Goal: Information Seeking & Learning: Check status

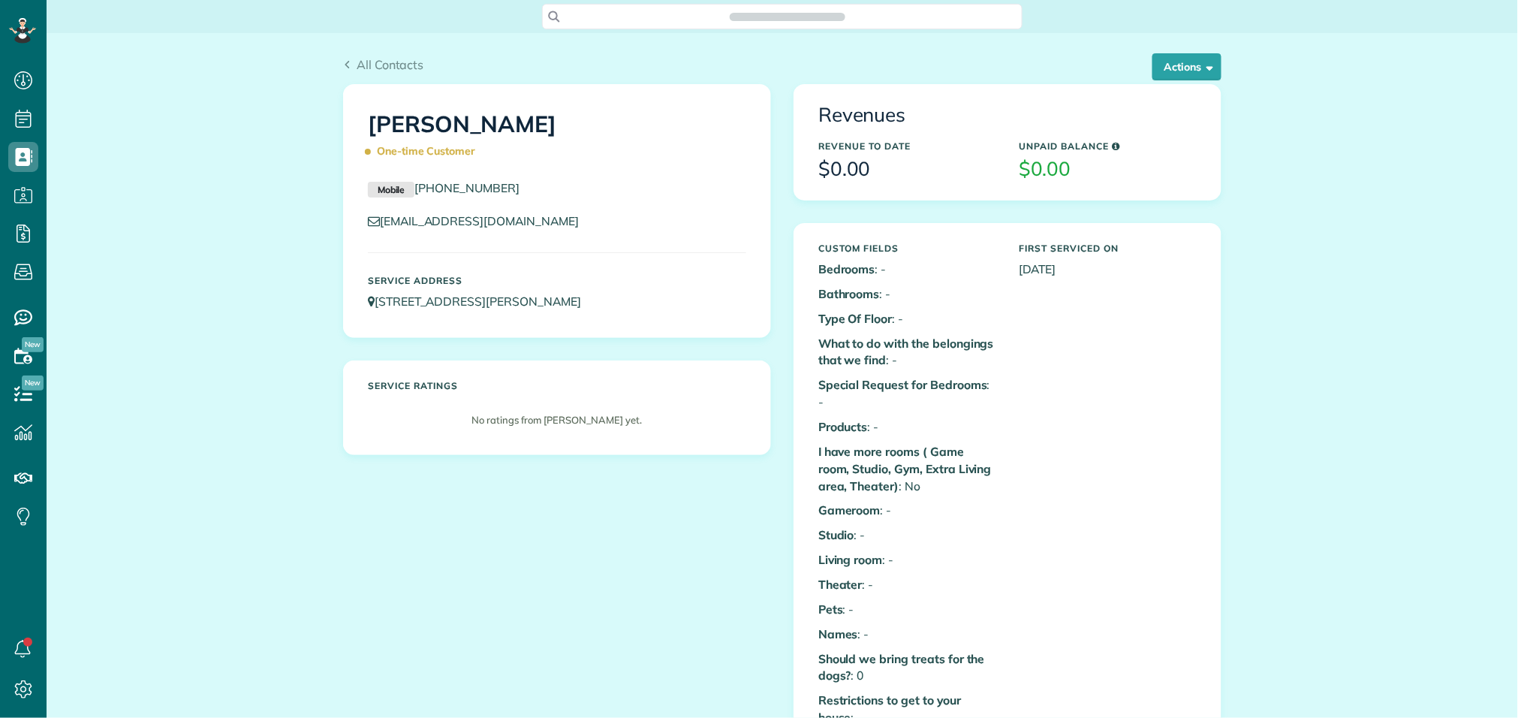
scroll to position [6, 6]
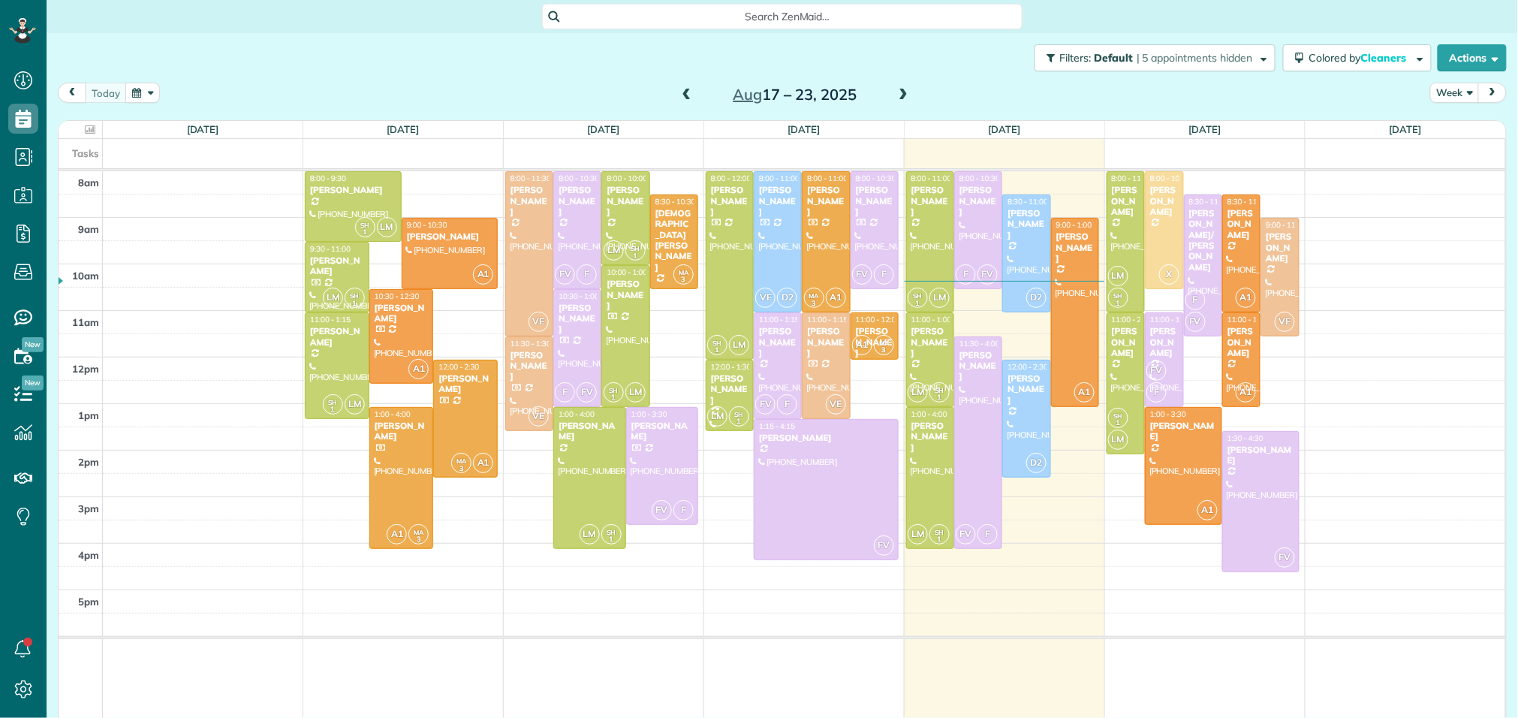
scroll to position [6, 6]
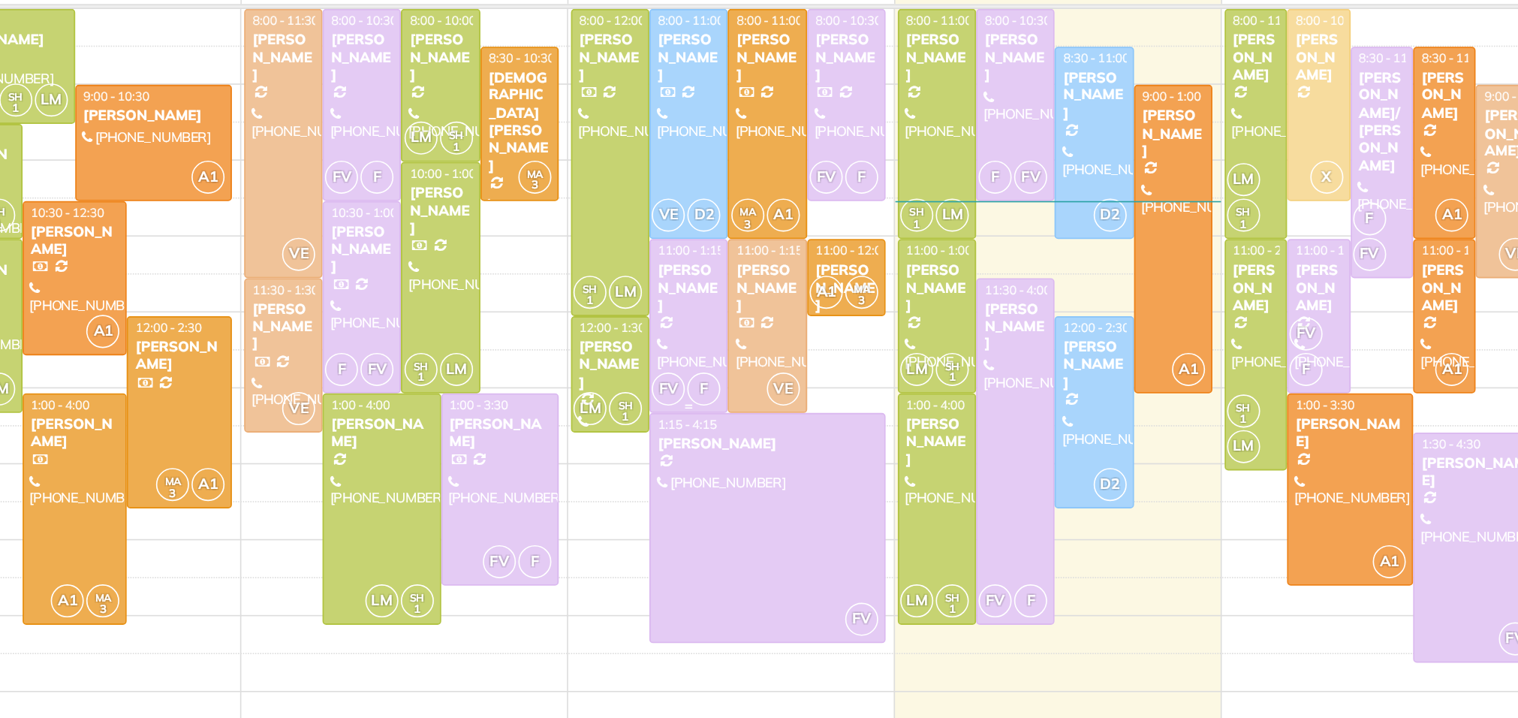
click at [784, 344] on div "[PERSON_NAME]" at bounding box center [777, 342] width 39 height 32
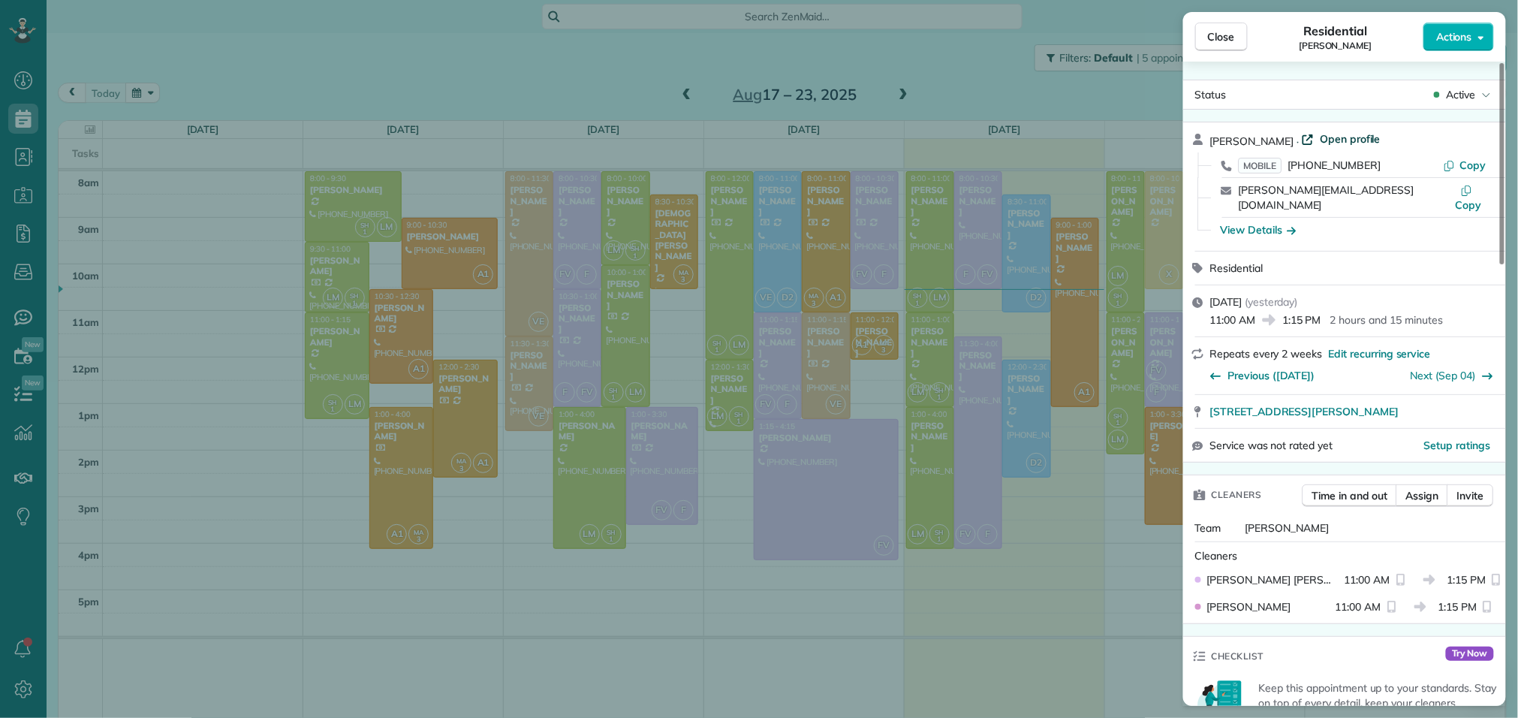
click at [1345, 136] on span "Open profile" at bounding box center [1350, 138] width 61 height 15
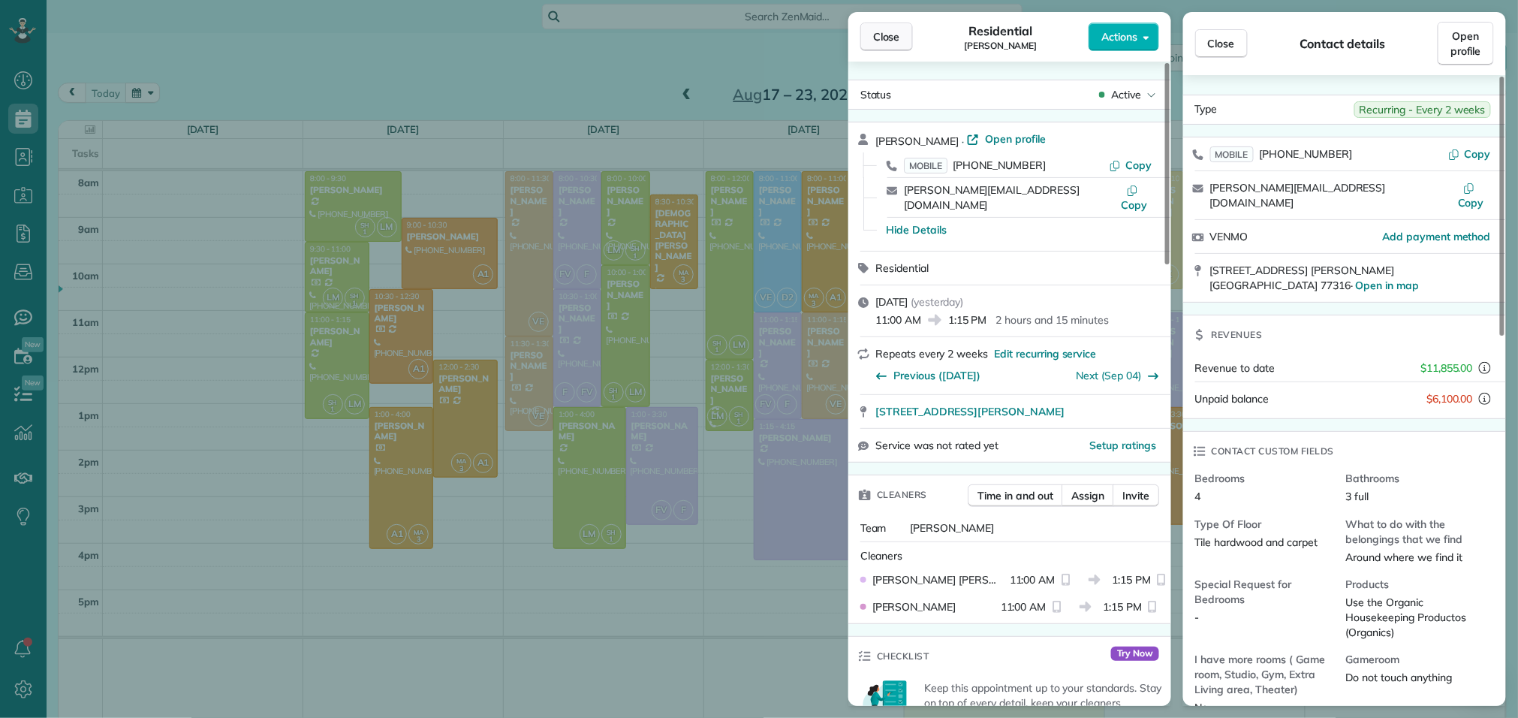
click at [897, 45] on button "Close" at bounding box center [886, 37] width 53 height 29
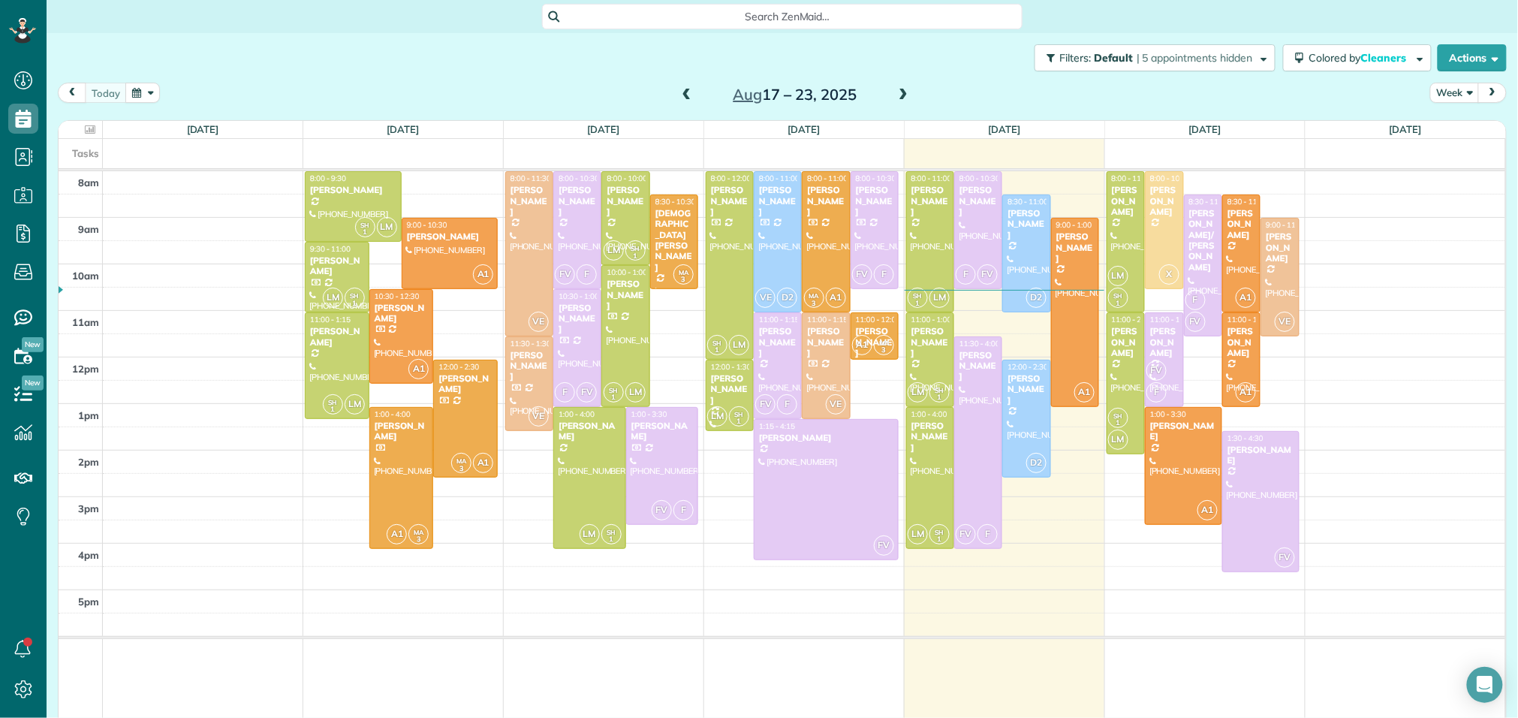
click at [897, 96] on span at bounding box center [903, 96] width 17 height 14
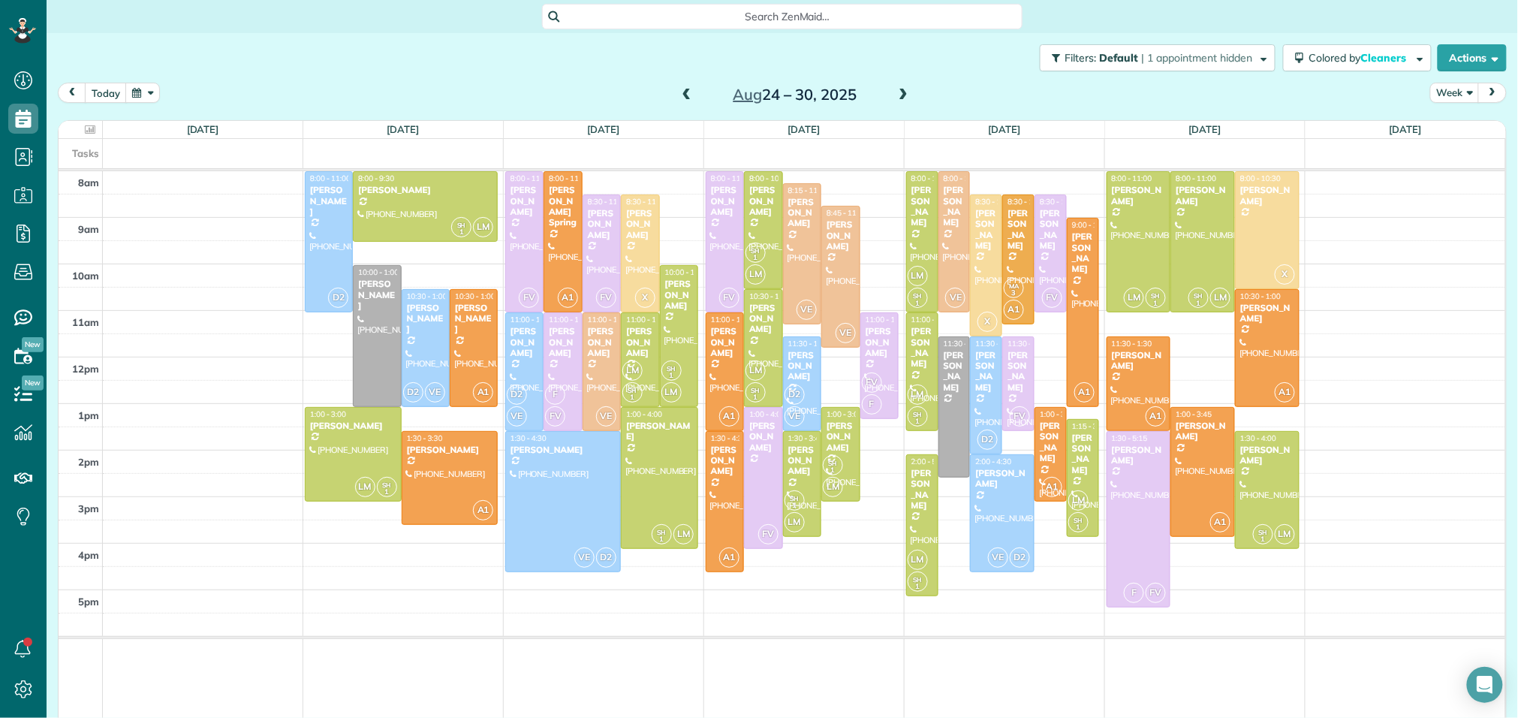
click at [897, 96] on span at bounding box center [903, 96] width 17 height 14
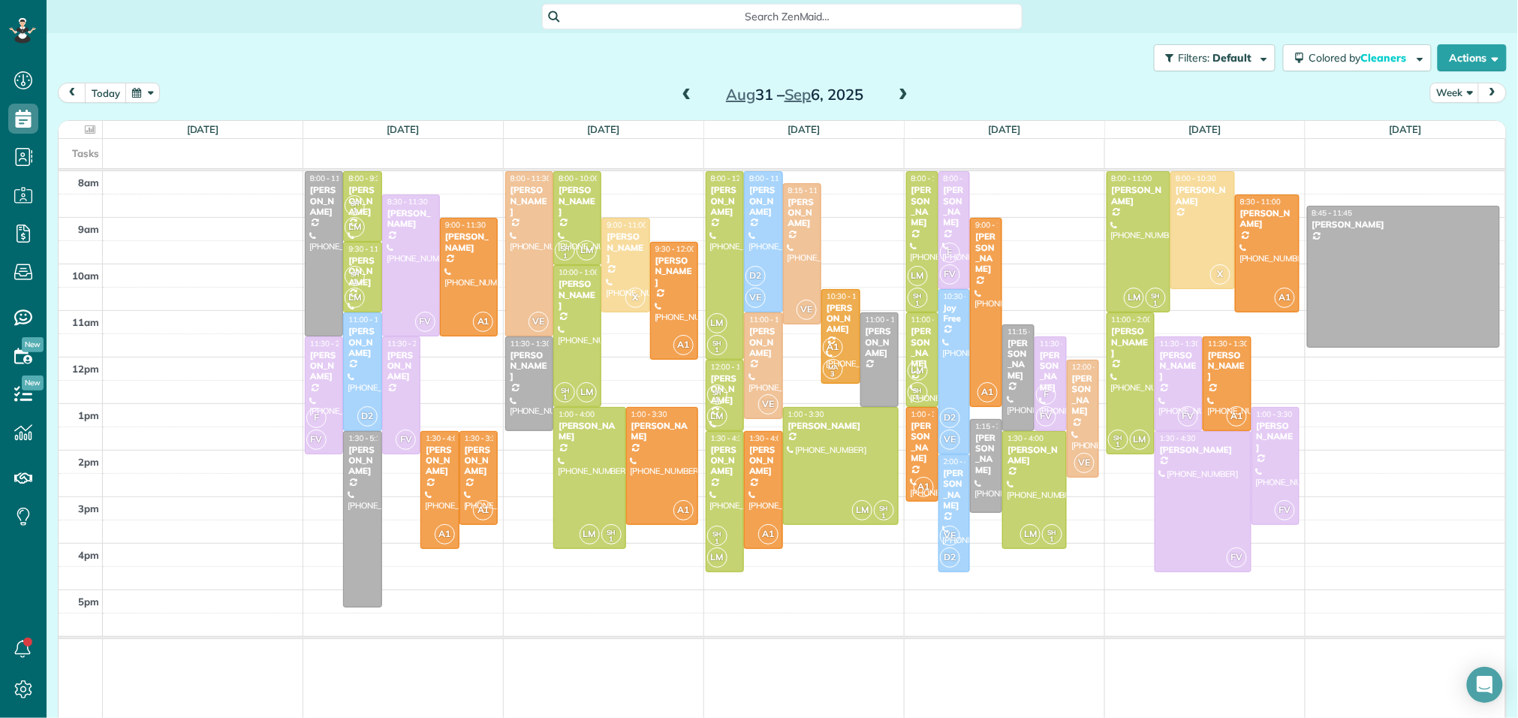
click at [682, 89] on span at bounding box center [687, 96] width 17 height 14
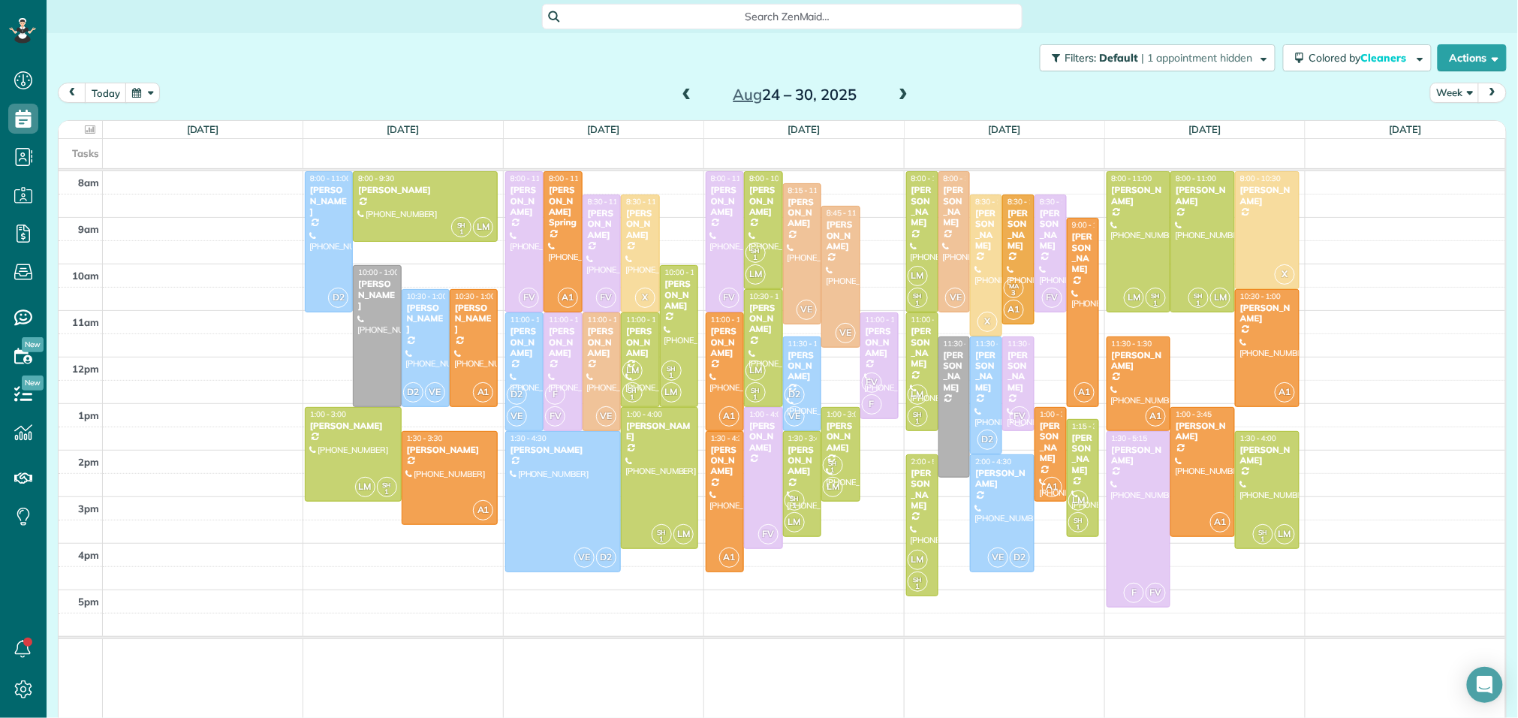
click at [682, 89] on span at bounding box center [687, 96] width 17 height 14
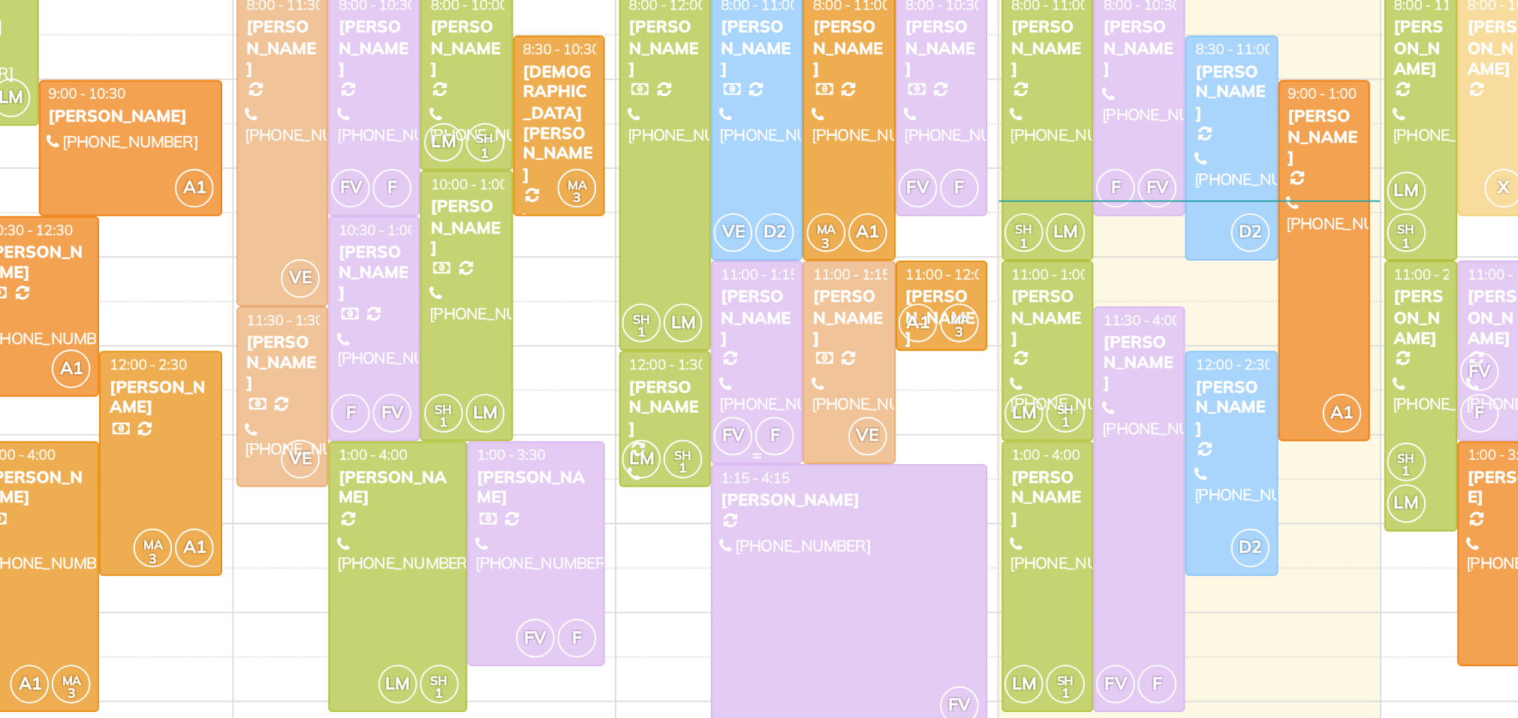
click at [778, 345] on div "Monica Hunter" at bounding box center [777, 342] width 39 height 32
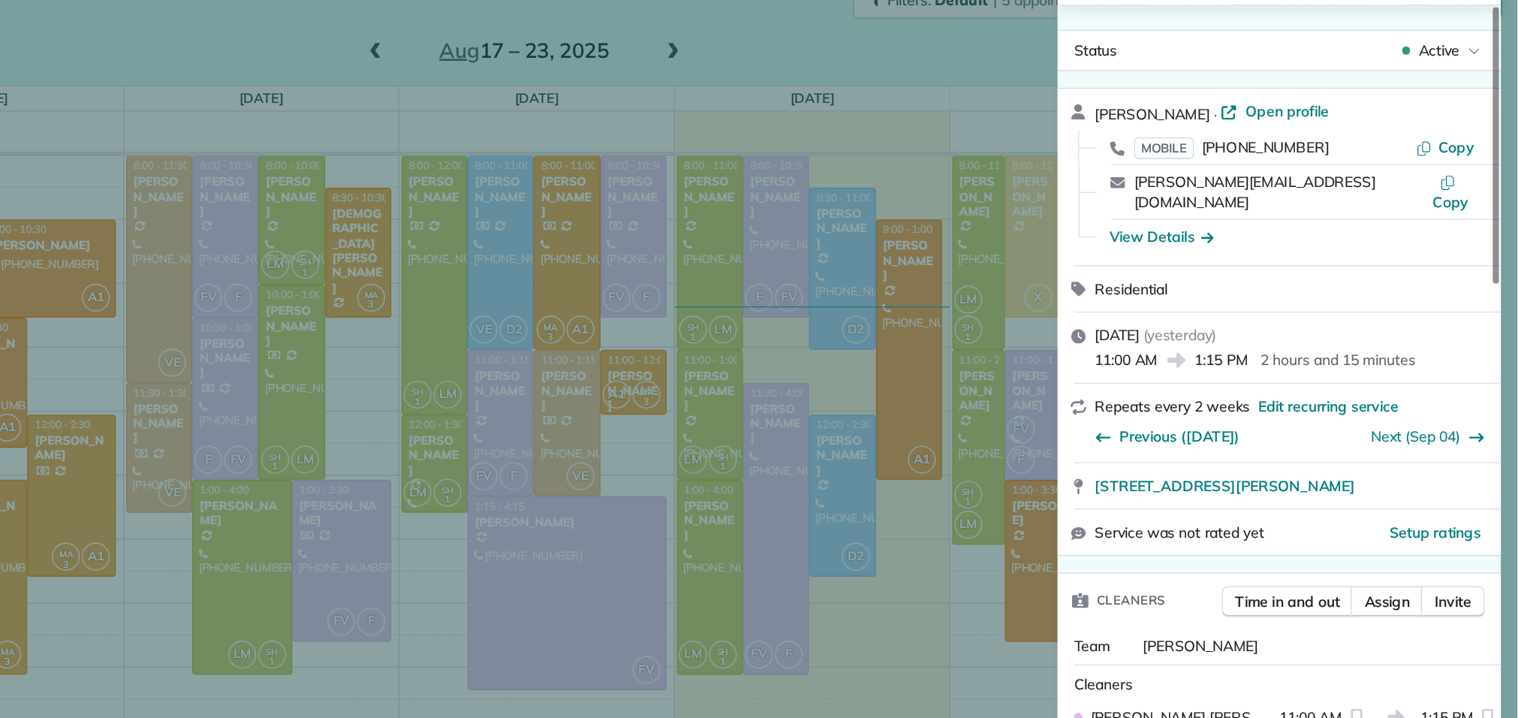
scroll to position [2, 0]
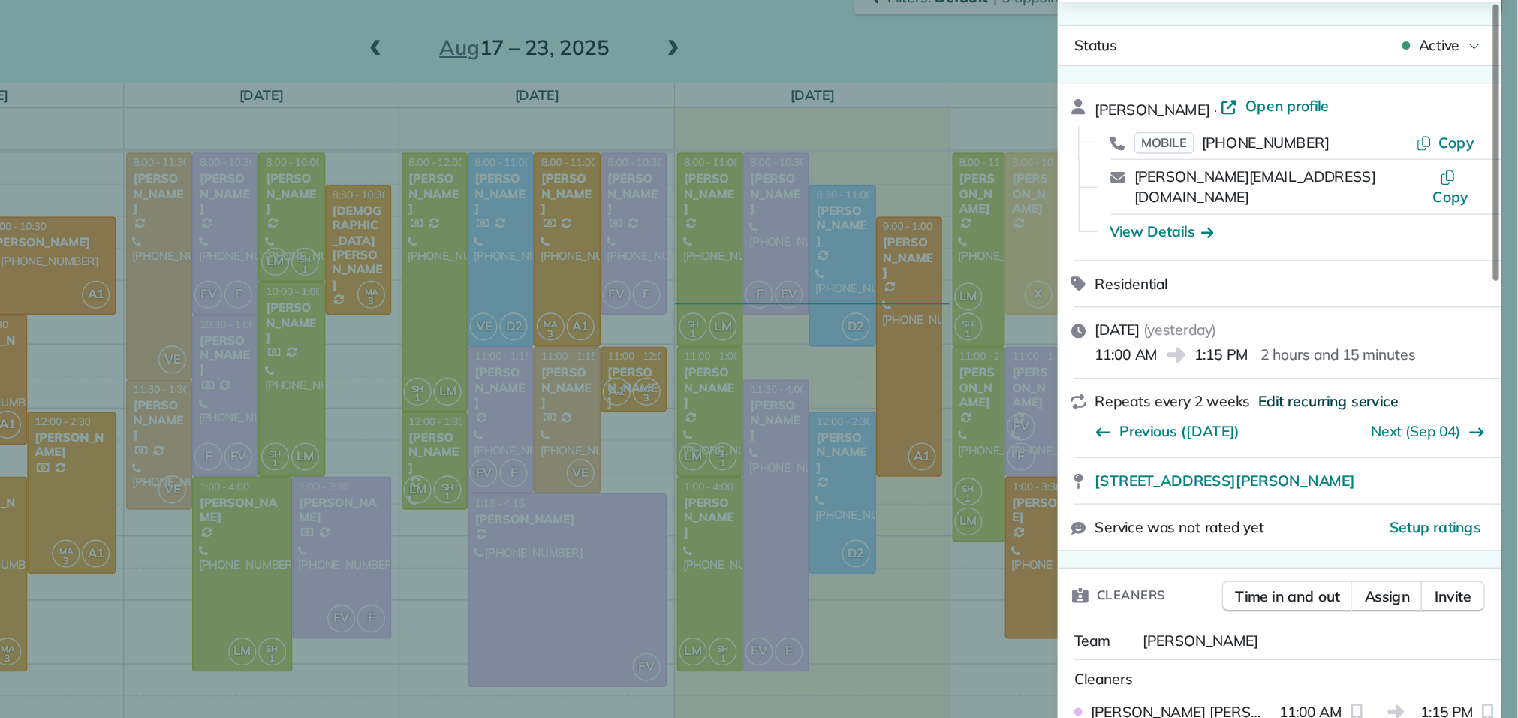
click at [1372, 345] on span "Edit recurring service" at bounding box center [1380, 352] width 102 height 15
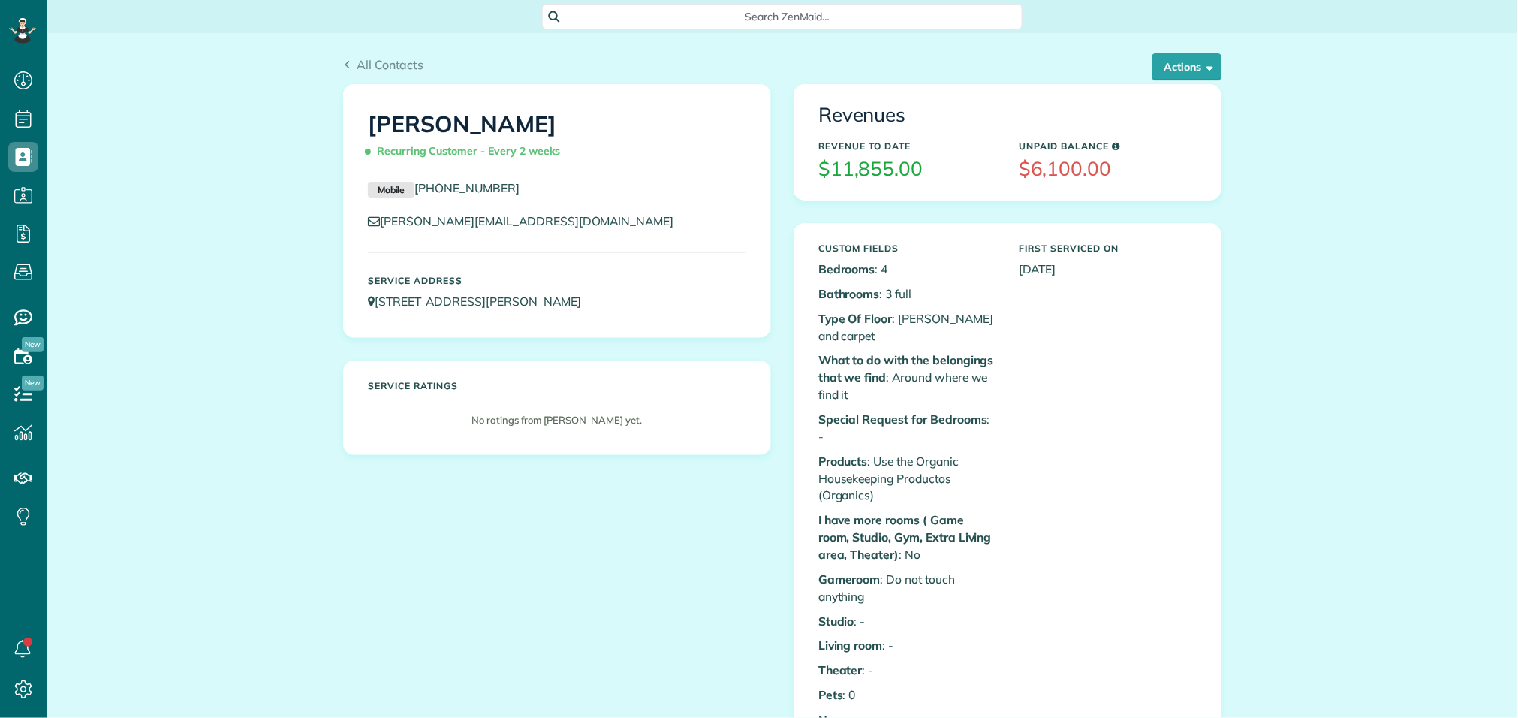
scroll to position [6, 6]
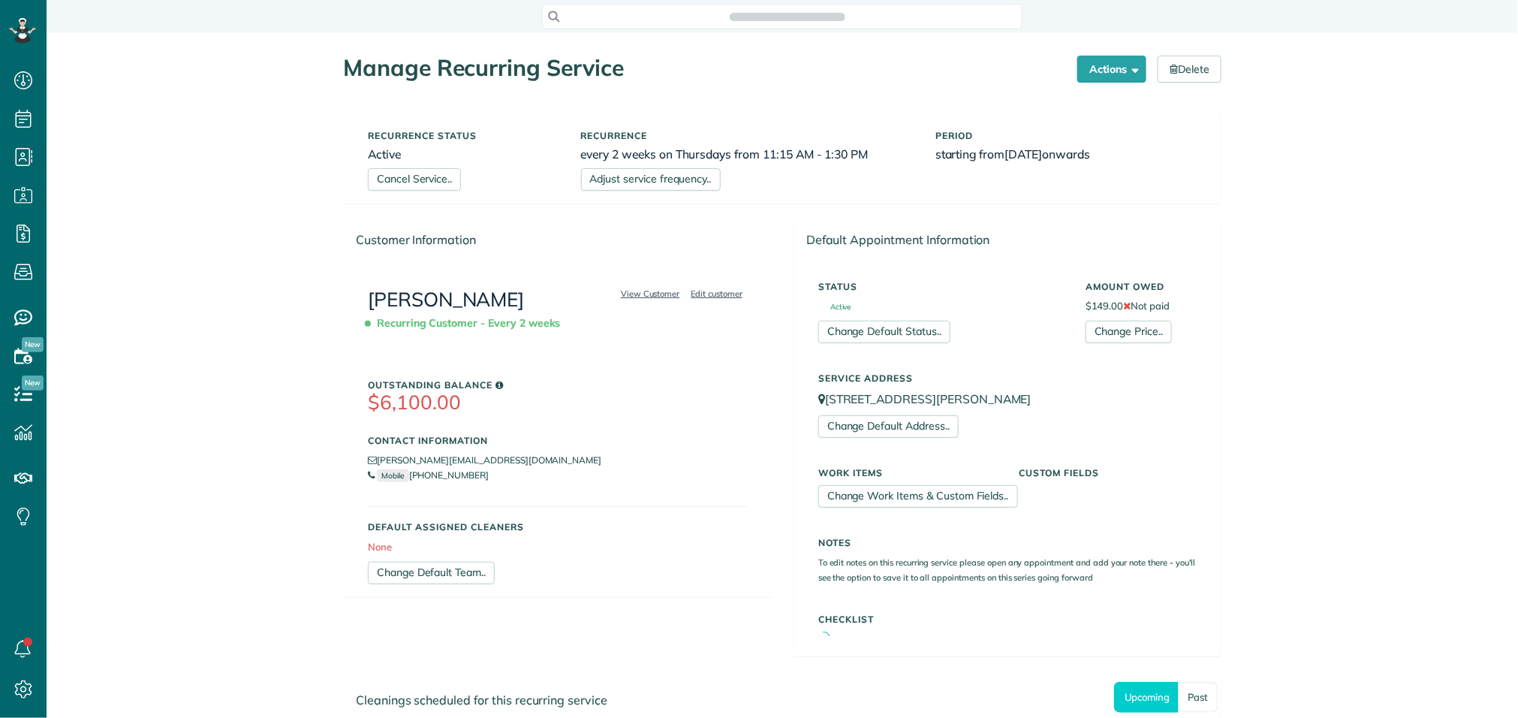
scroll to position [6, 6]
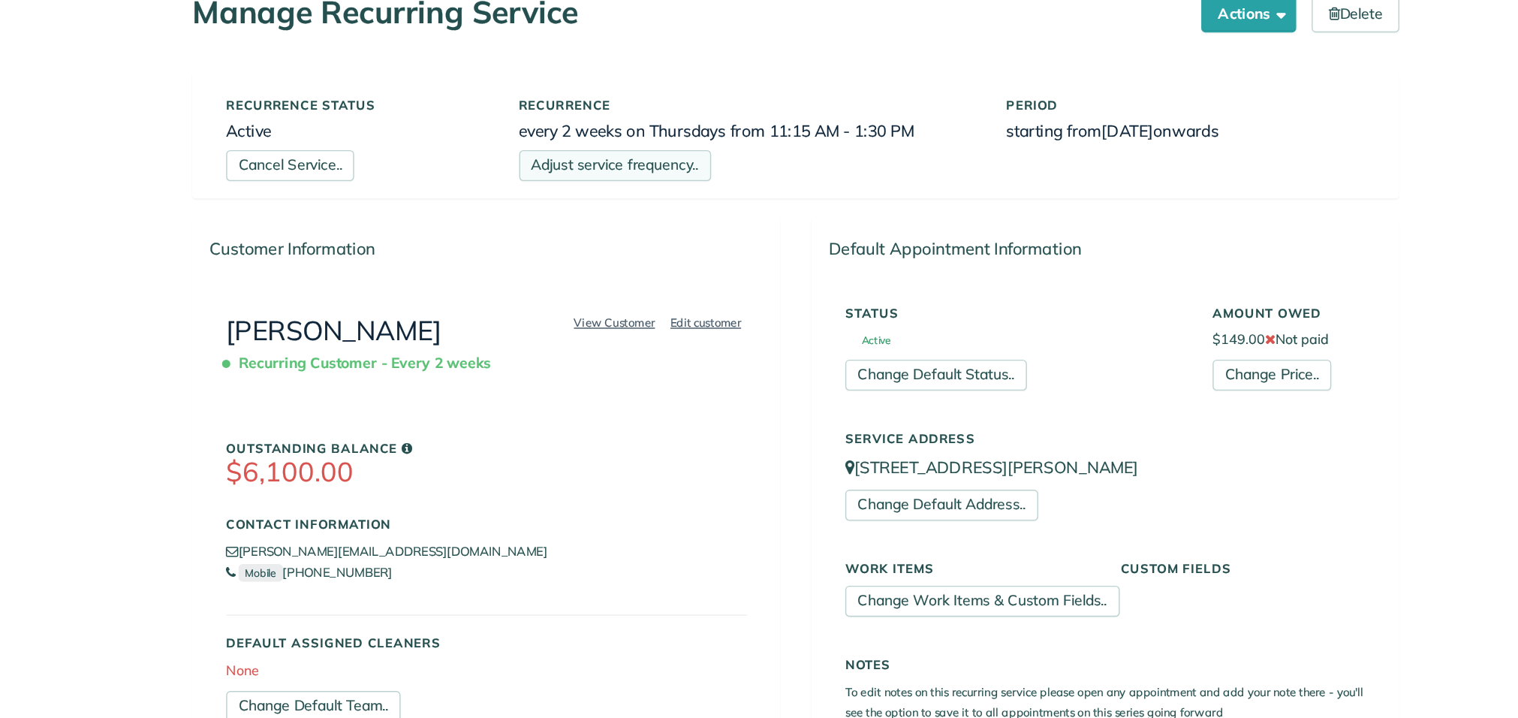
click at [703, 188] on link "Adjust service frequency.." at bounding box center [651, 179] width 140 height 23
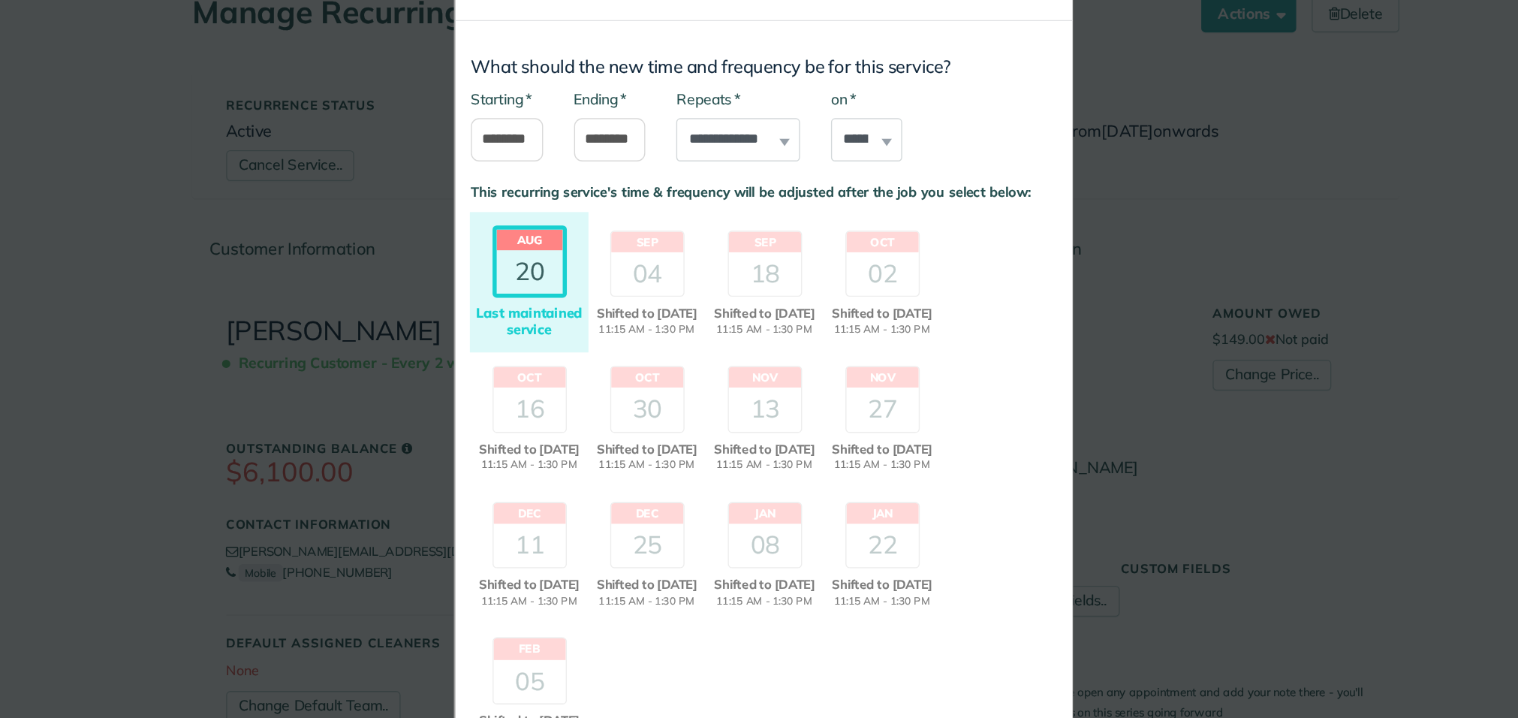
click at [851, 160] on div "* on ****** ****** ******* ********* ******** ****** ********" at bounding box center [834, 150] width 53 height 53
click at [839, 161] on select "****** ****** ******* ********* ******** ****** ********" at bounding box center [834, 161] width 53 height 32
select select "*"
click at [808, 145] on select "****** ****** ******* ********* ******** ****** ********" at bounding box center [834, 161] width 53 height 32
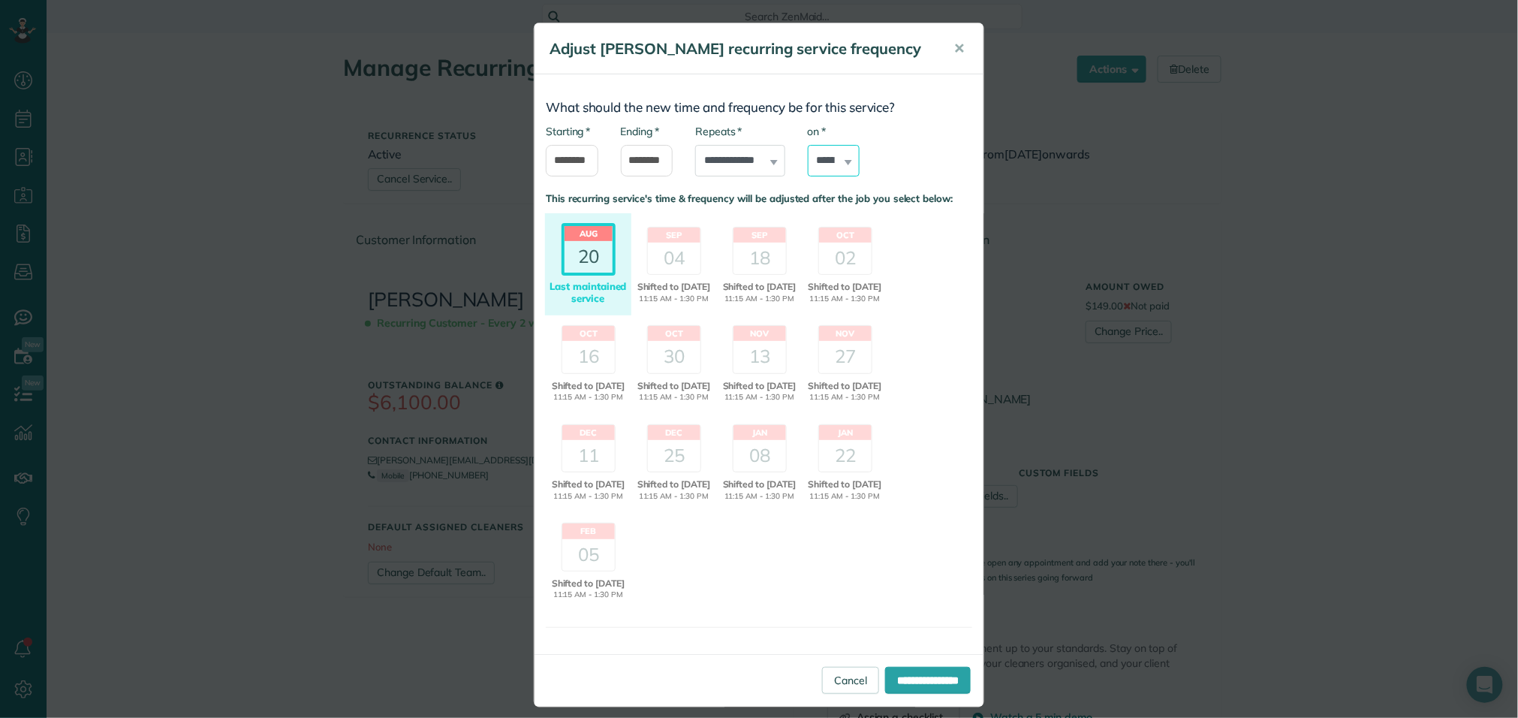
scroll to position [28, 0]
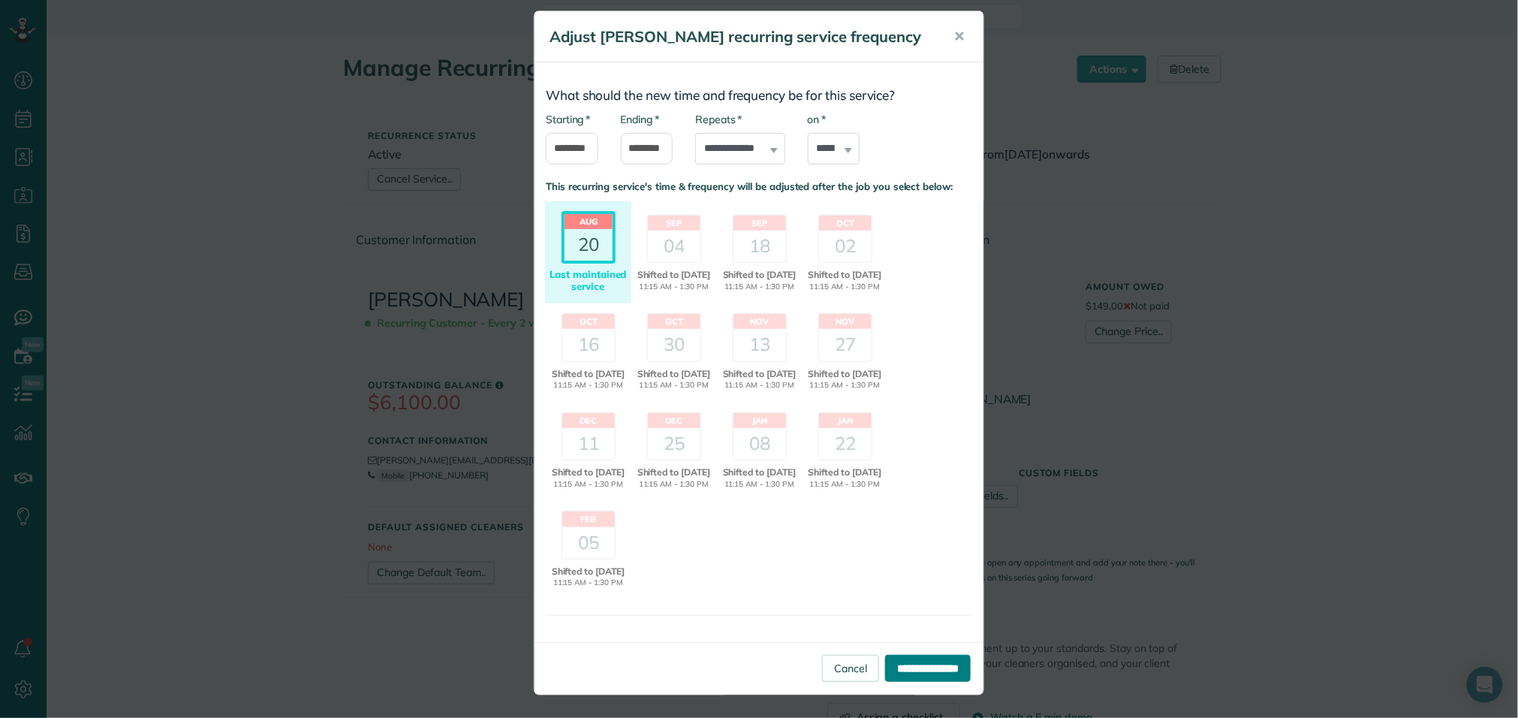
click at [920, 676] on input "**********" at bounding box center [928, 668] width 86 height 27
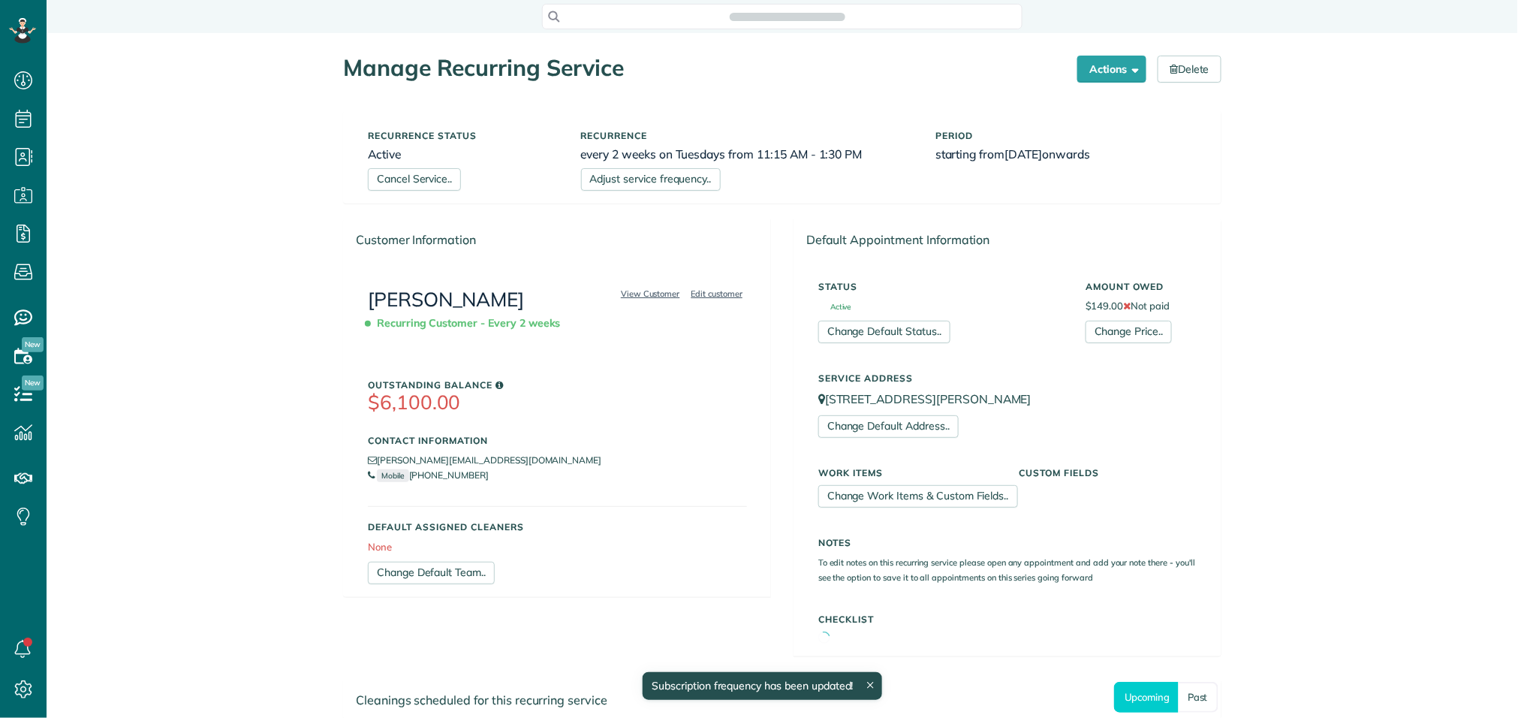
scroll to position [6, 6]
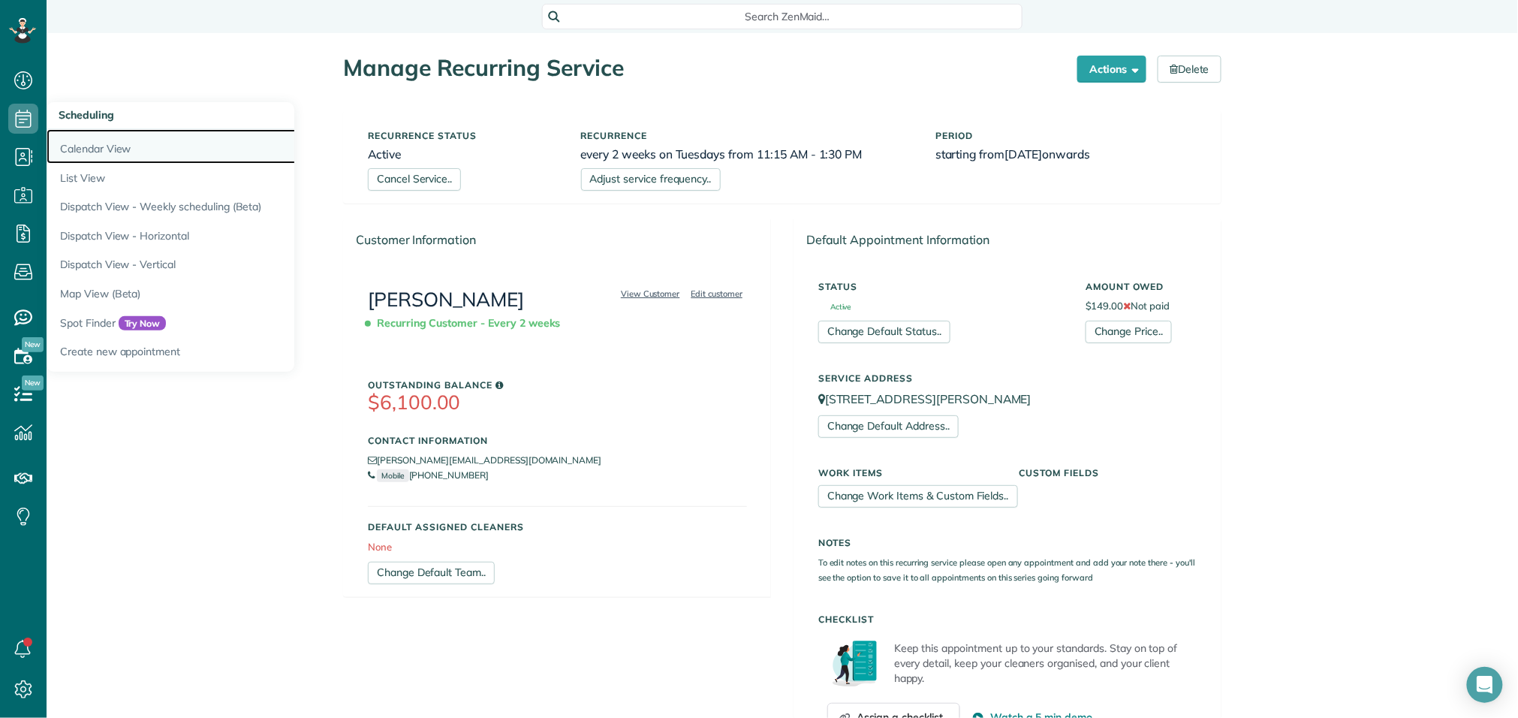
click at [112, 145] on link "Calendar View" at bounding box center [234, 146] width 375 height 35
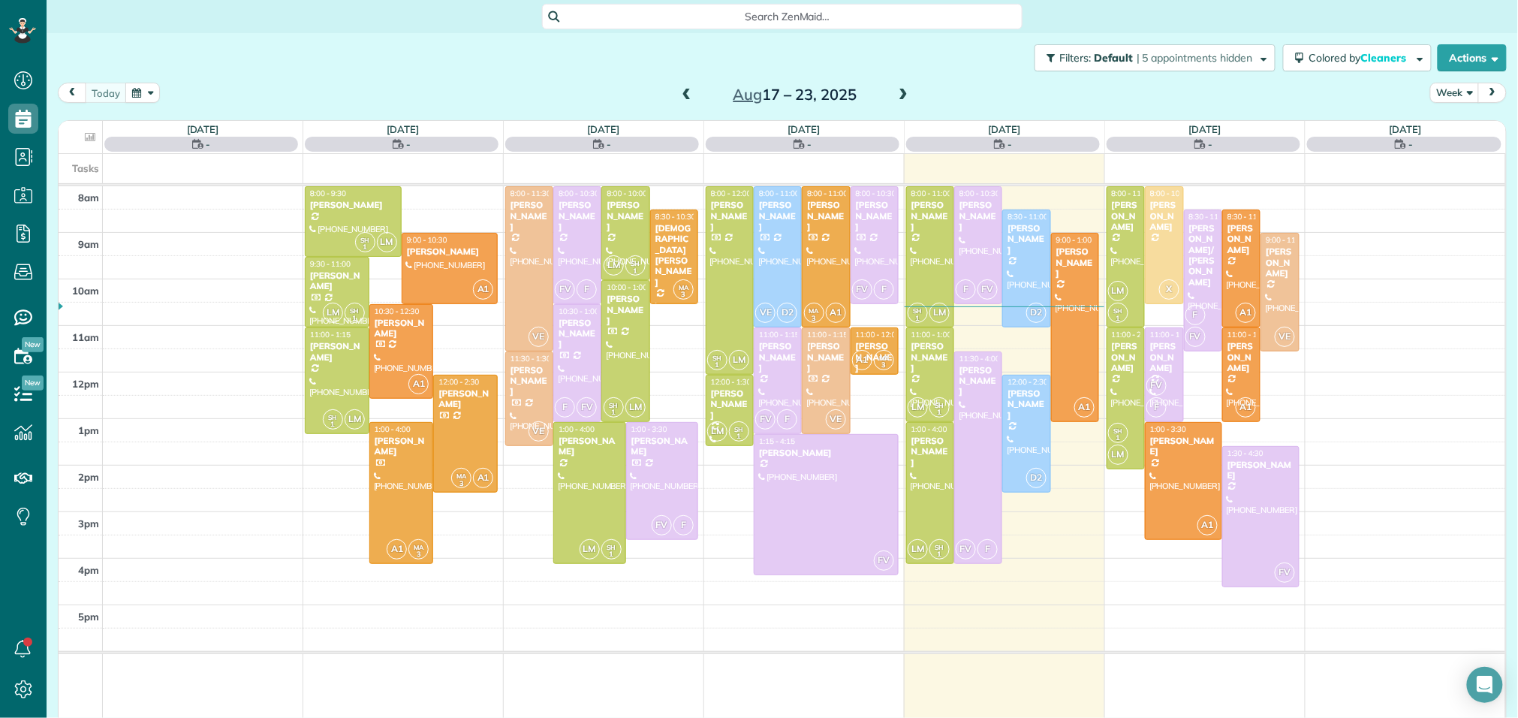
scroll to position [6, 6]
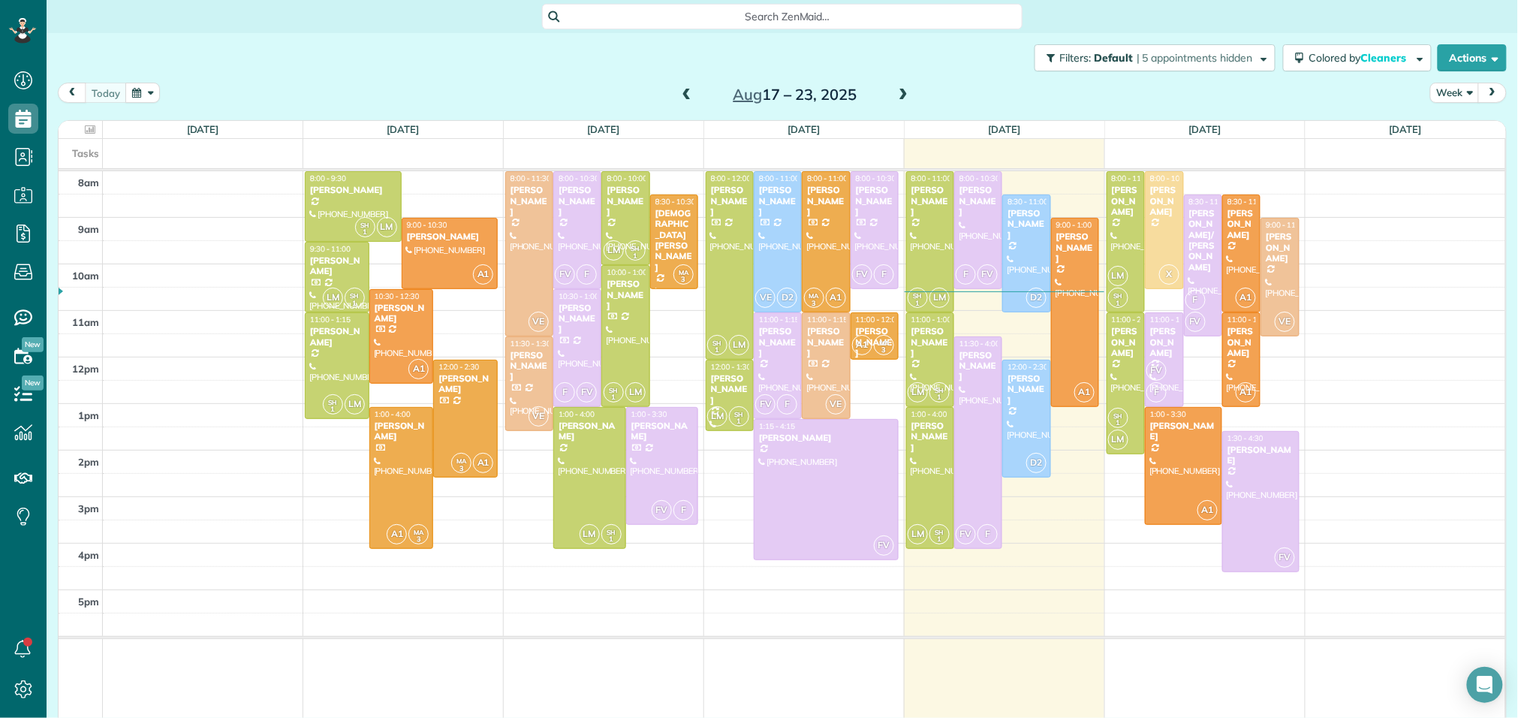
click at [903, 92] on span at bounding box center [903, 96] width 17 height 14
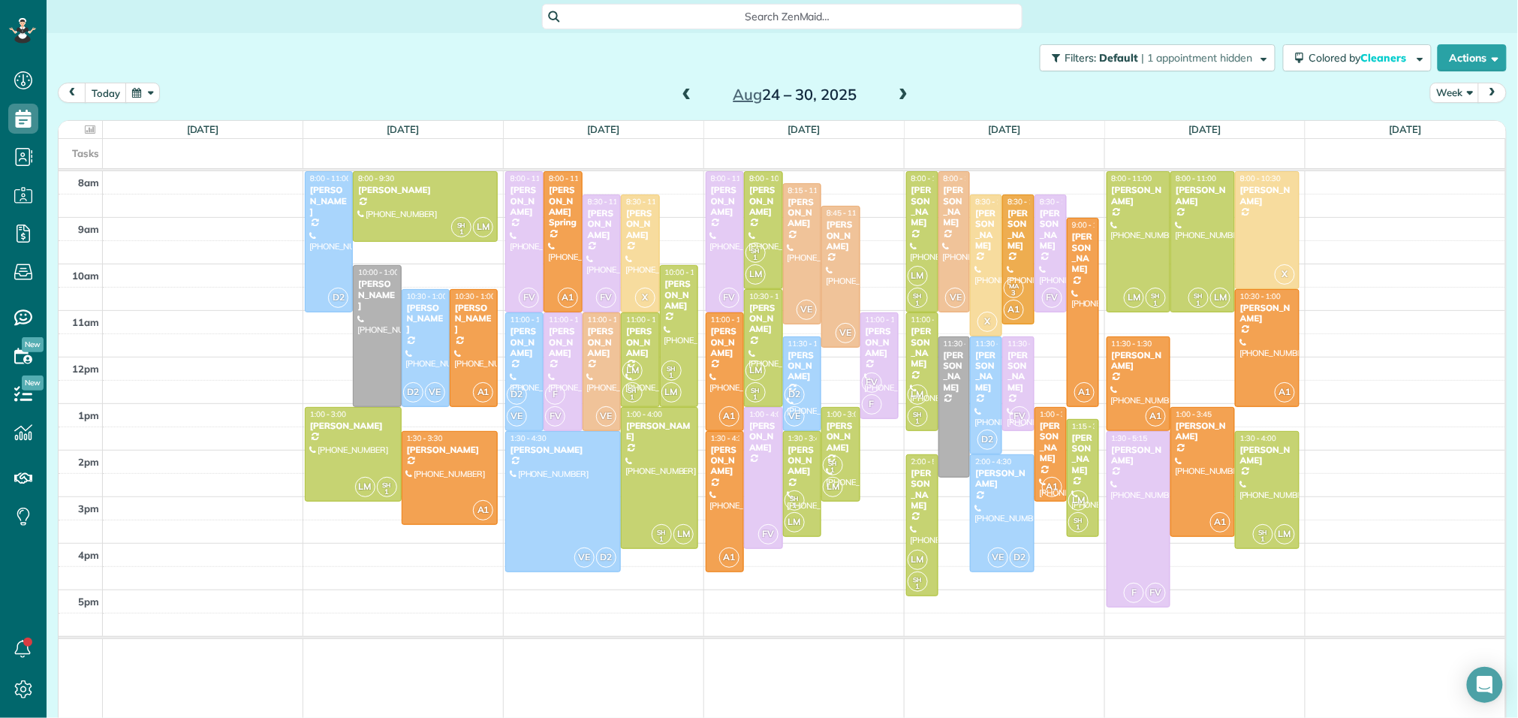
click at [903, 92] on span at bounding box center [903, 96] width 17 height 14
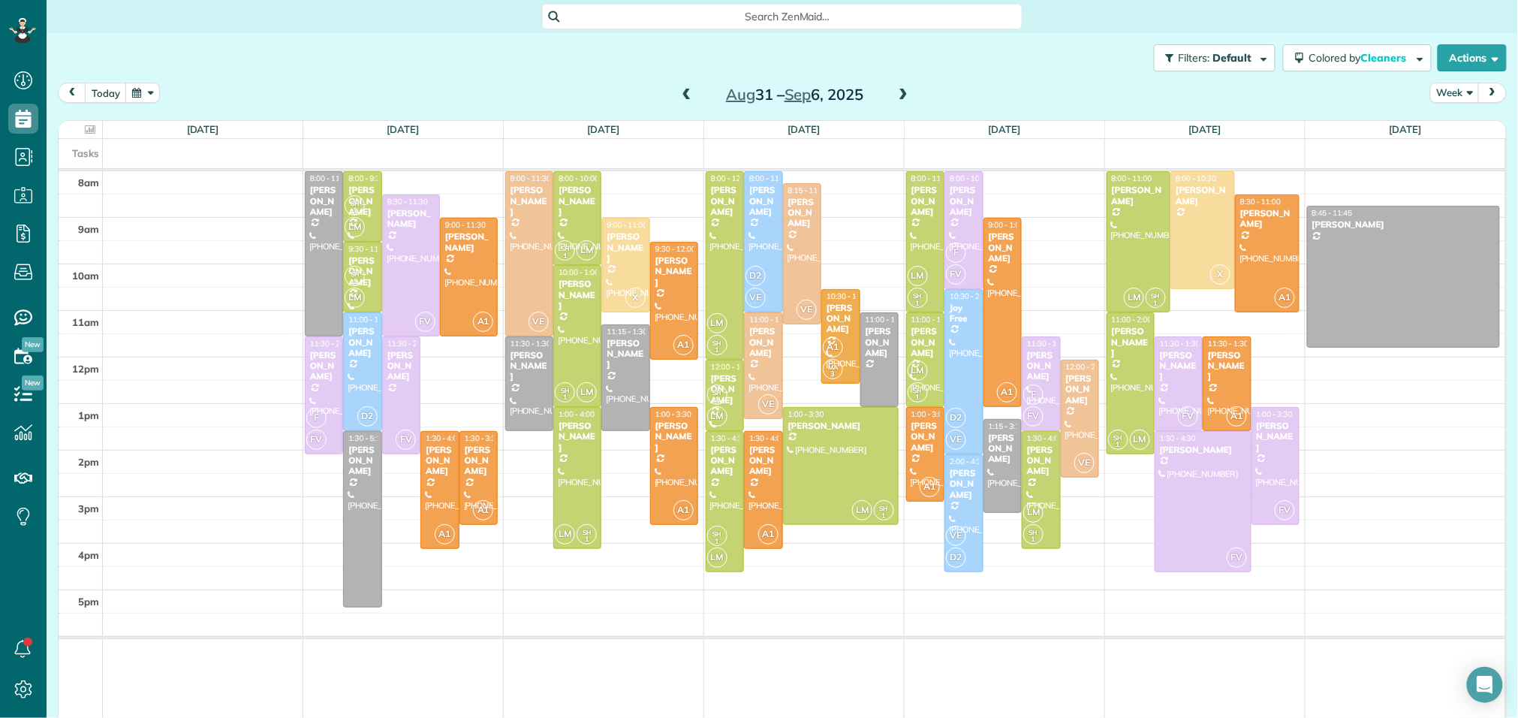
click at [904, 95] on span at bounding box center [903, 96] width 17 height 14
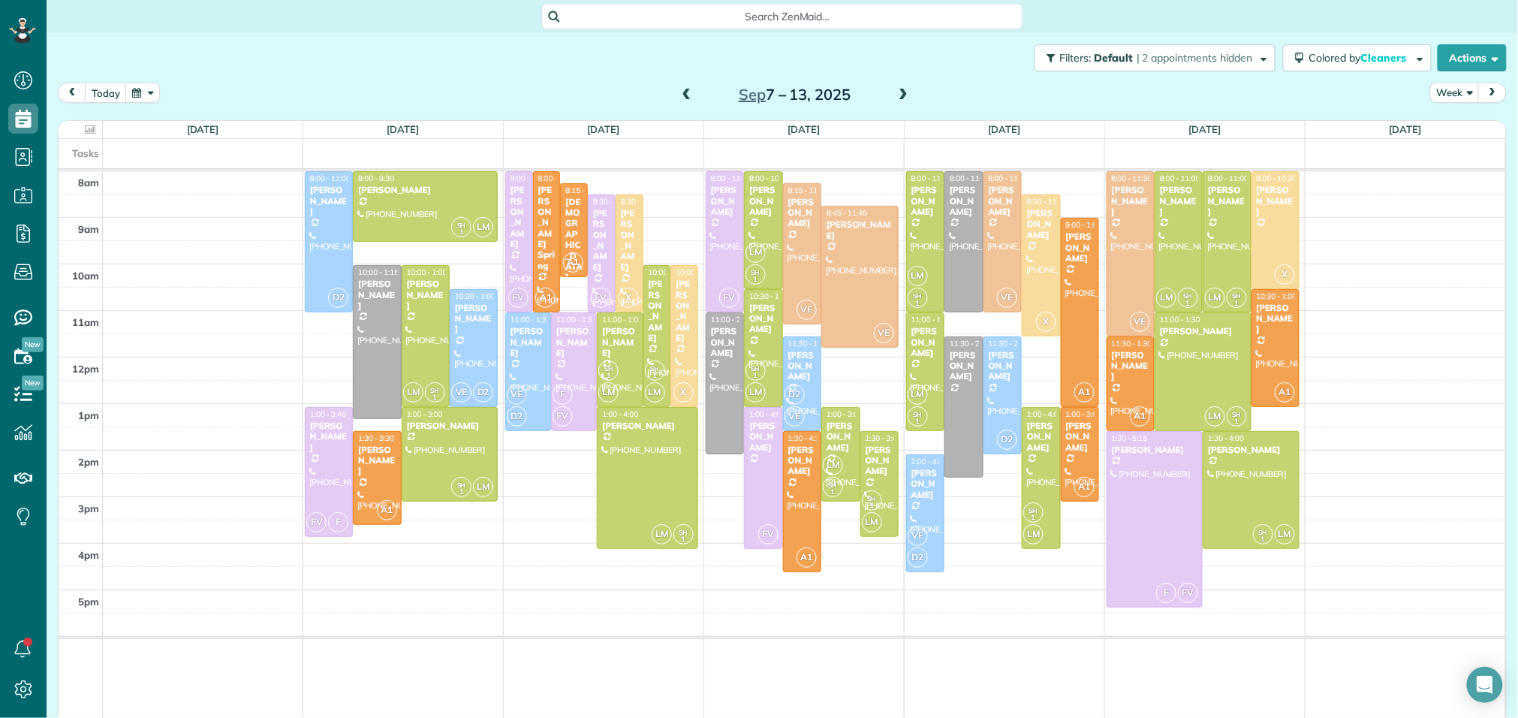
click at [904, 95] on span at bounding box center [903, 96] width 17 height 14
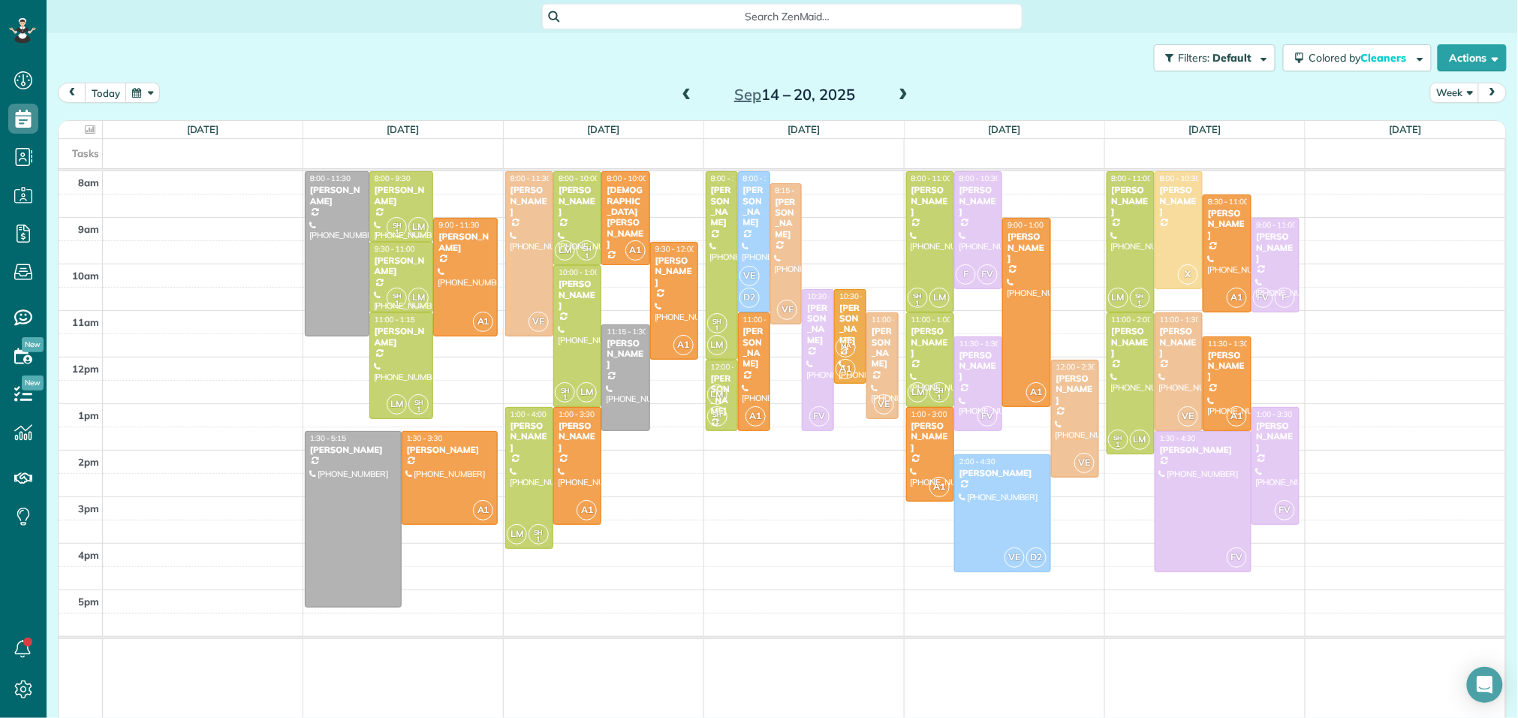
click at [690, 98] on span at bounding box center [687, 96] width 17 height 14
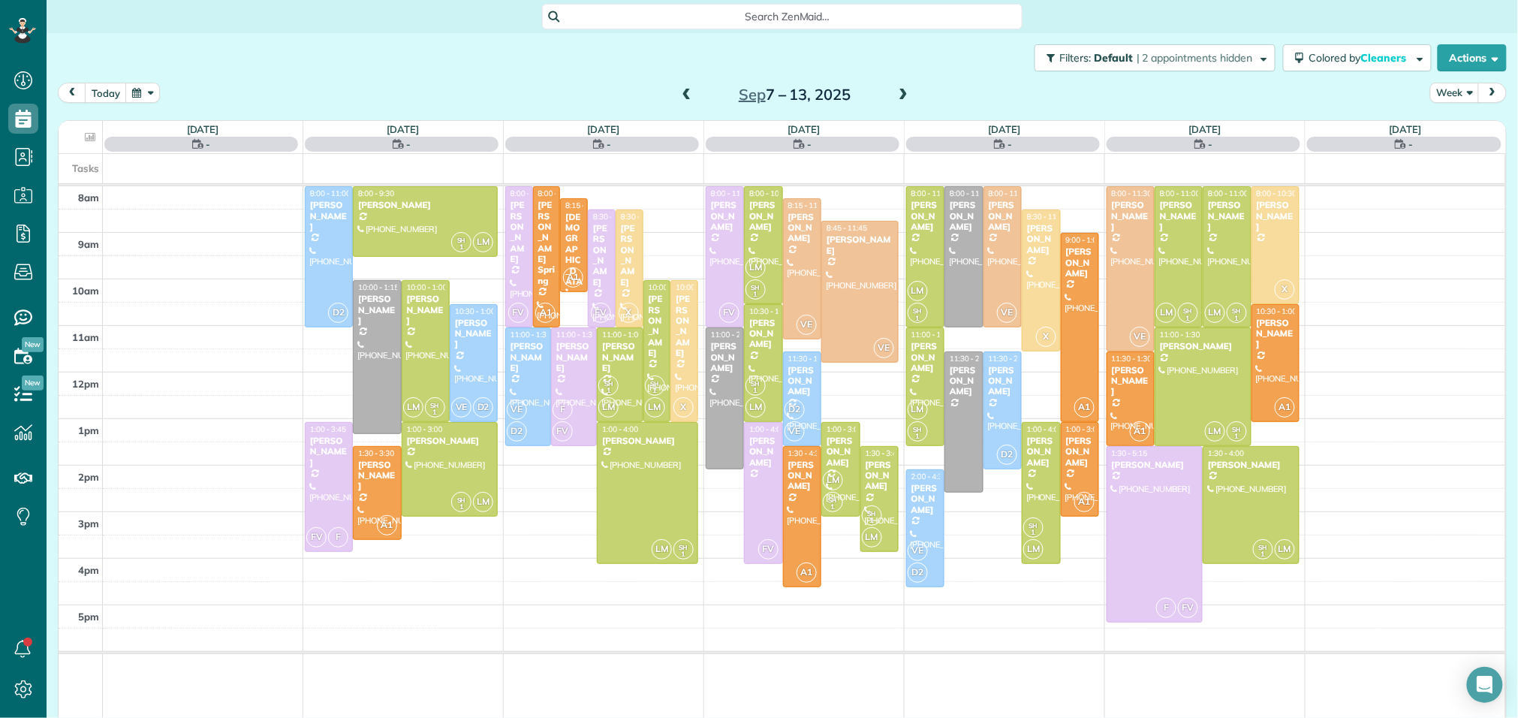
click at [690, 98] on span at bounding box center [687, 96] width 17 height 14
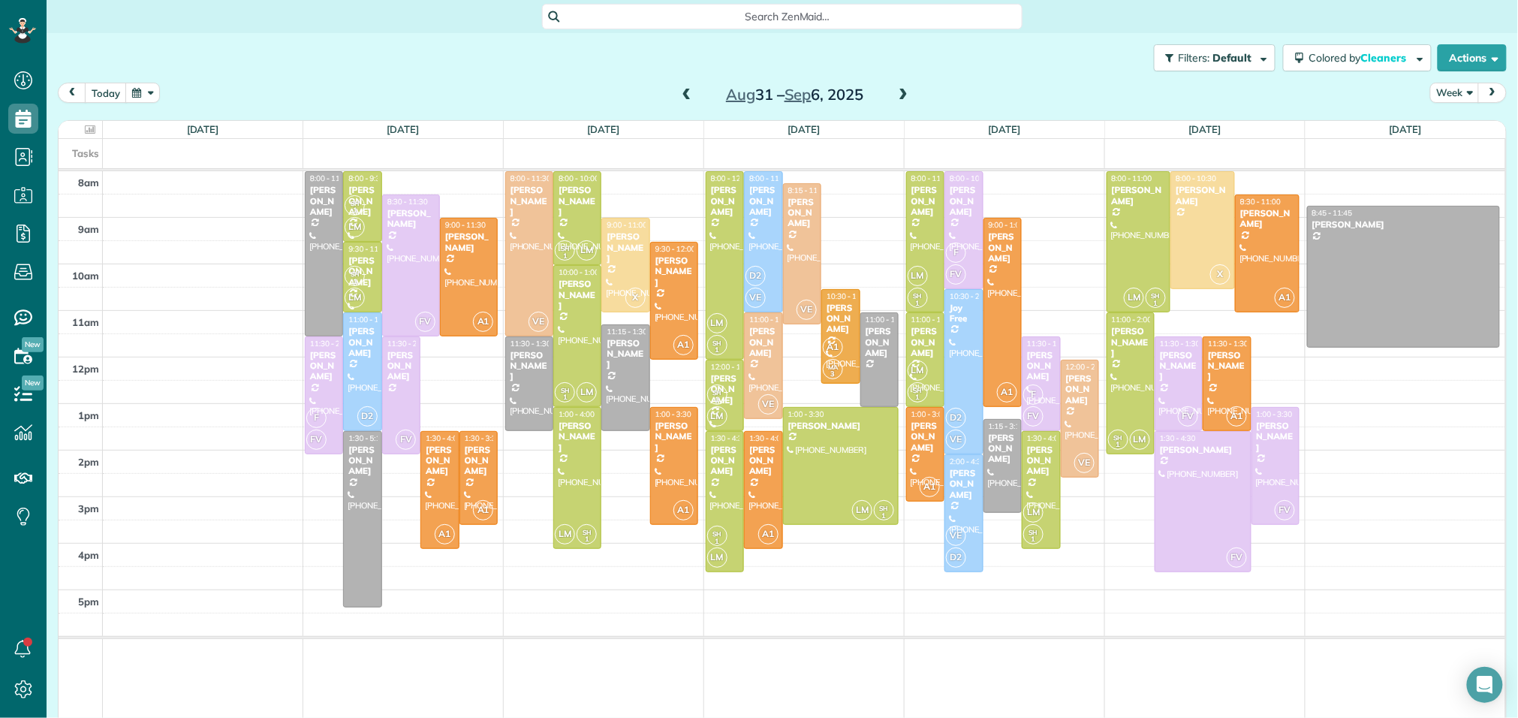
click at [690, 98] on span at bounding box center [687, 96] width 17 height 14
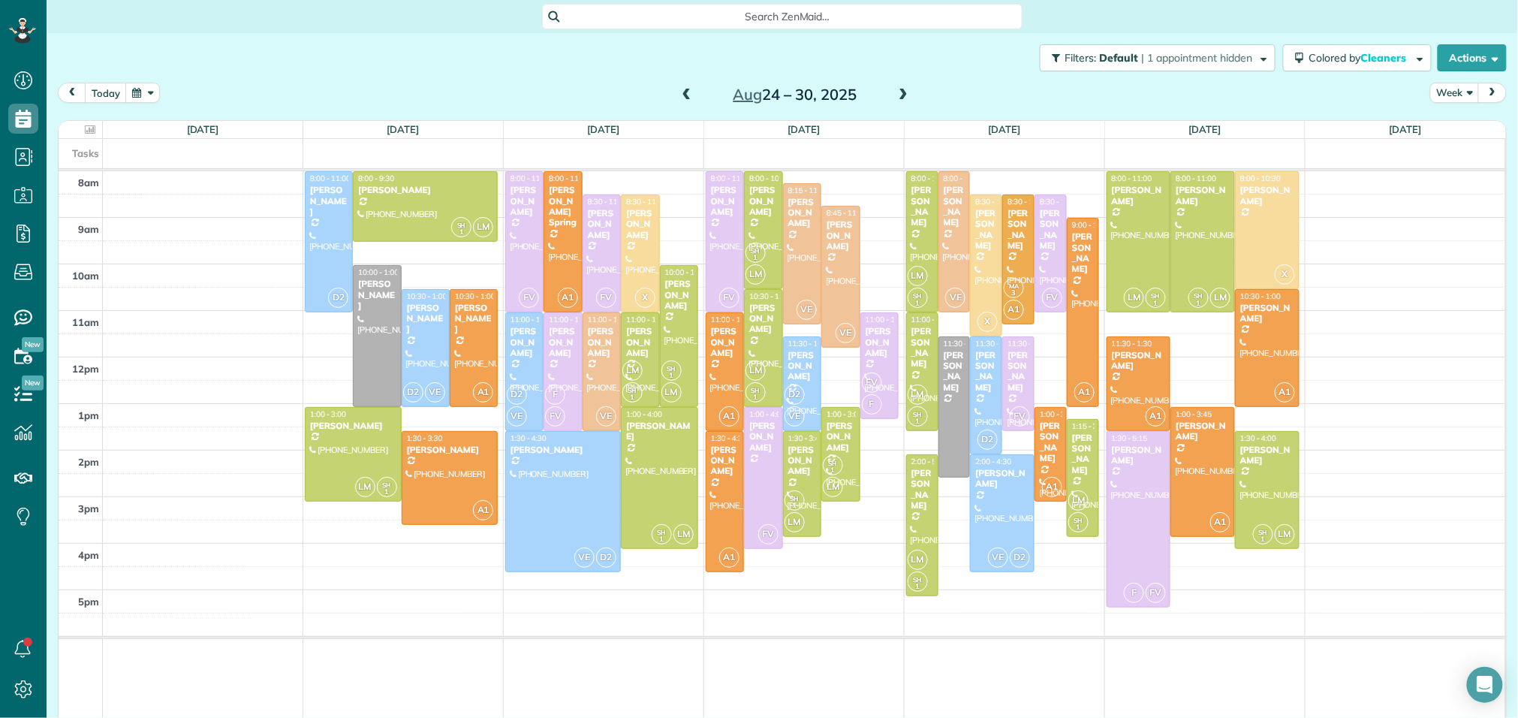
click at [690, 98] on span at bounding box center [687, 96] width 17 height 14
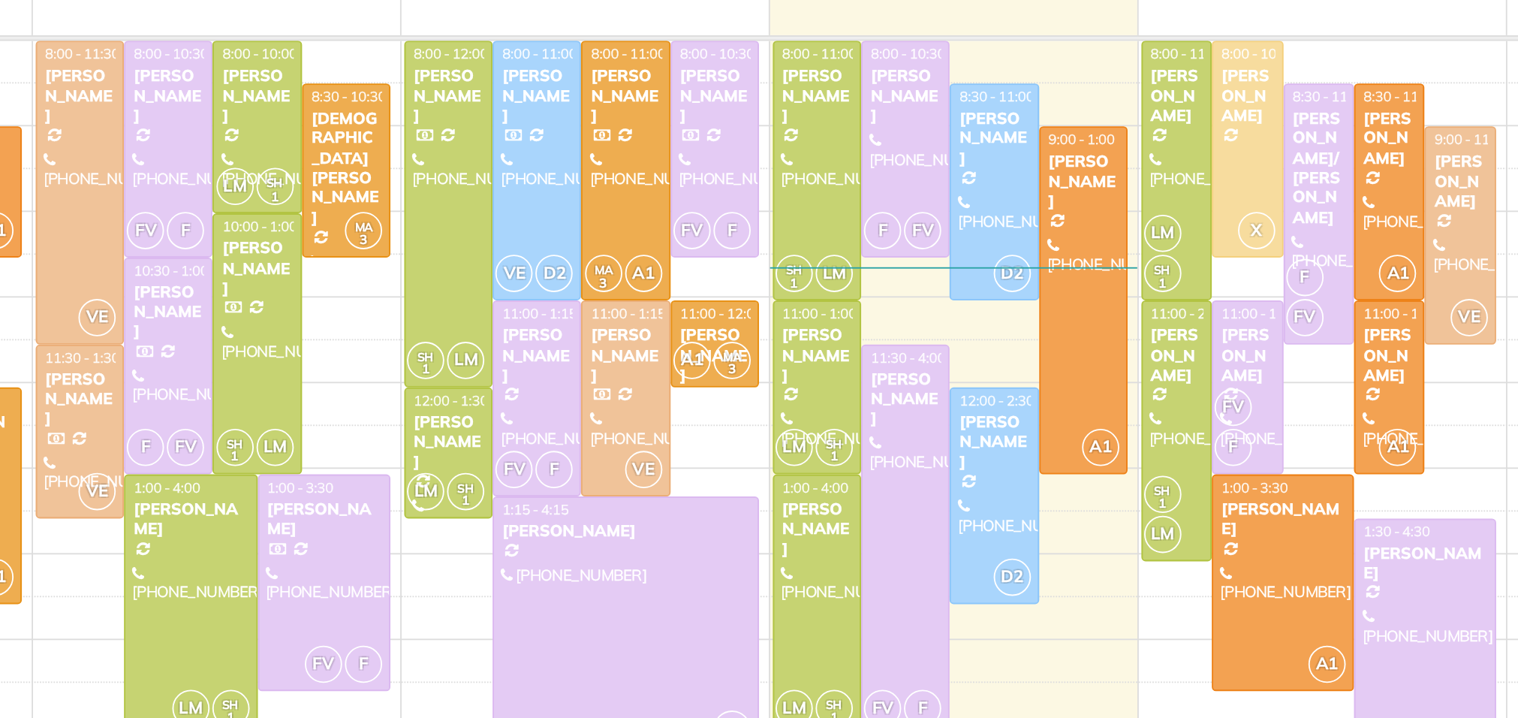
scroll to position [20, 0]
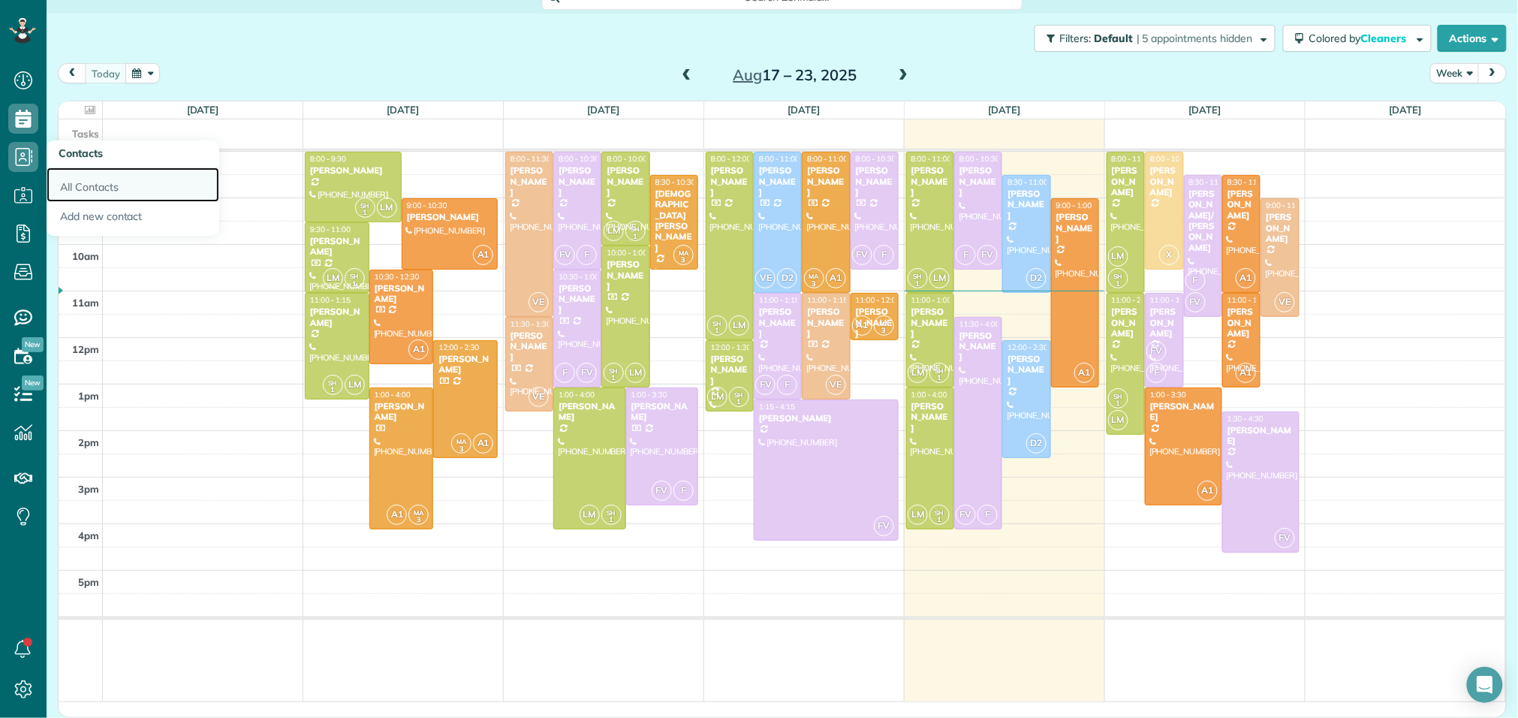
click at [112, 185] on link "All Contacts" at bounding box center [133, 184] width 173 height 35
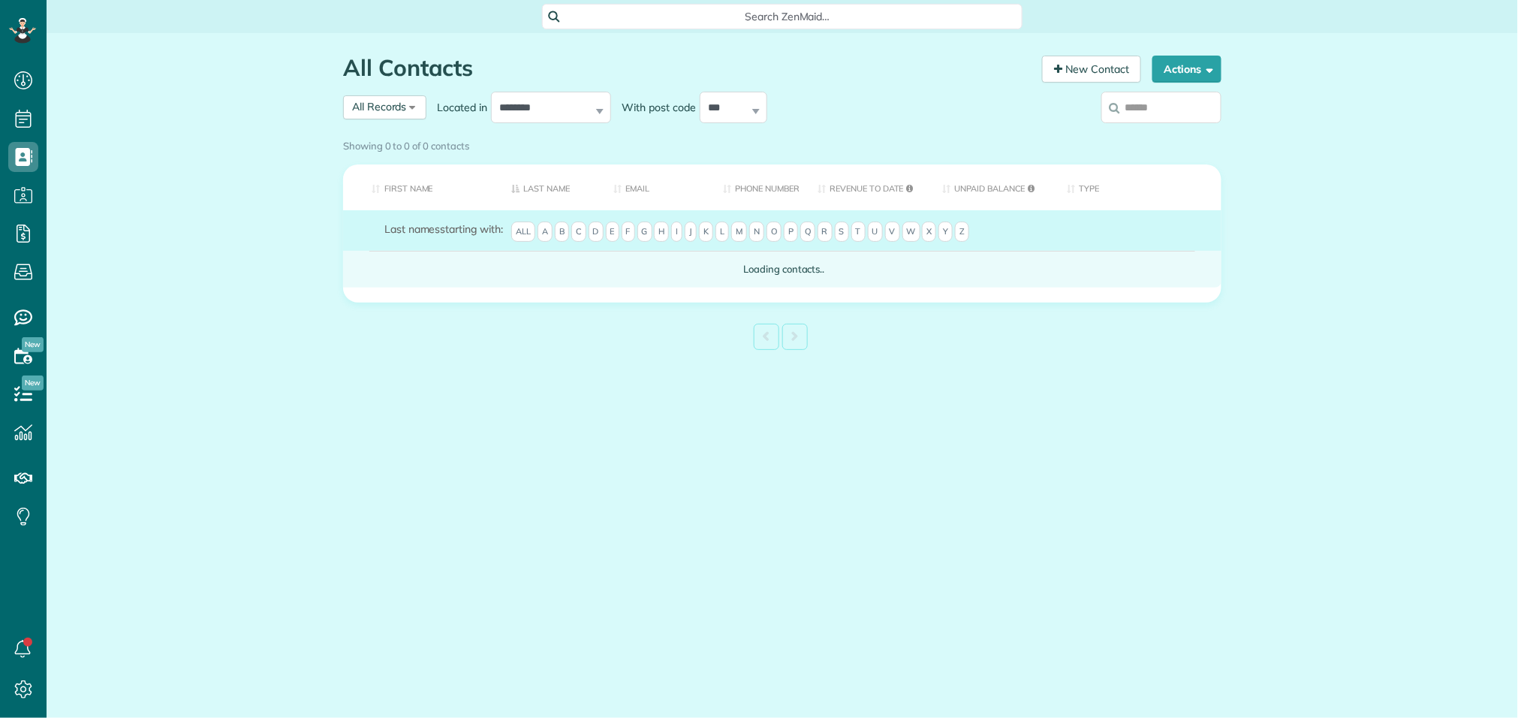
scroll to position [6, 6]
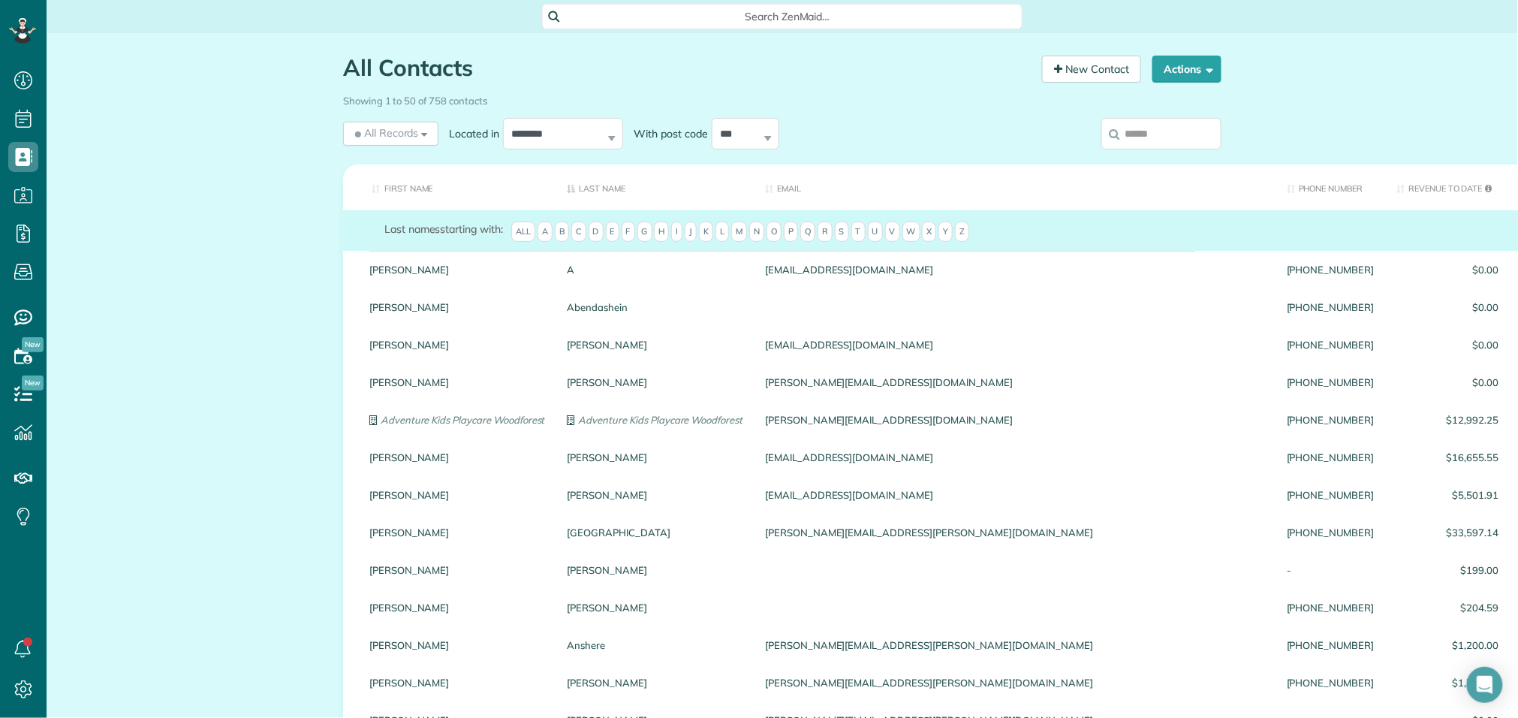
click at [1176, 129] on input "search" at bounding box center [1161, 134] width 120 height 32
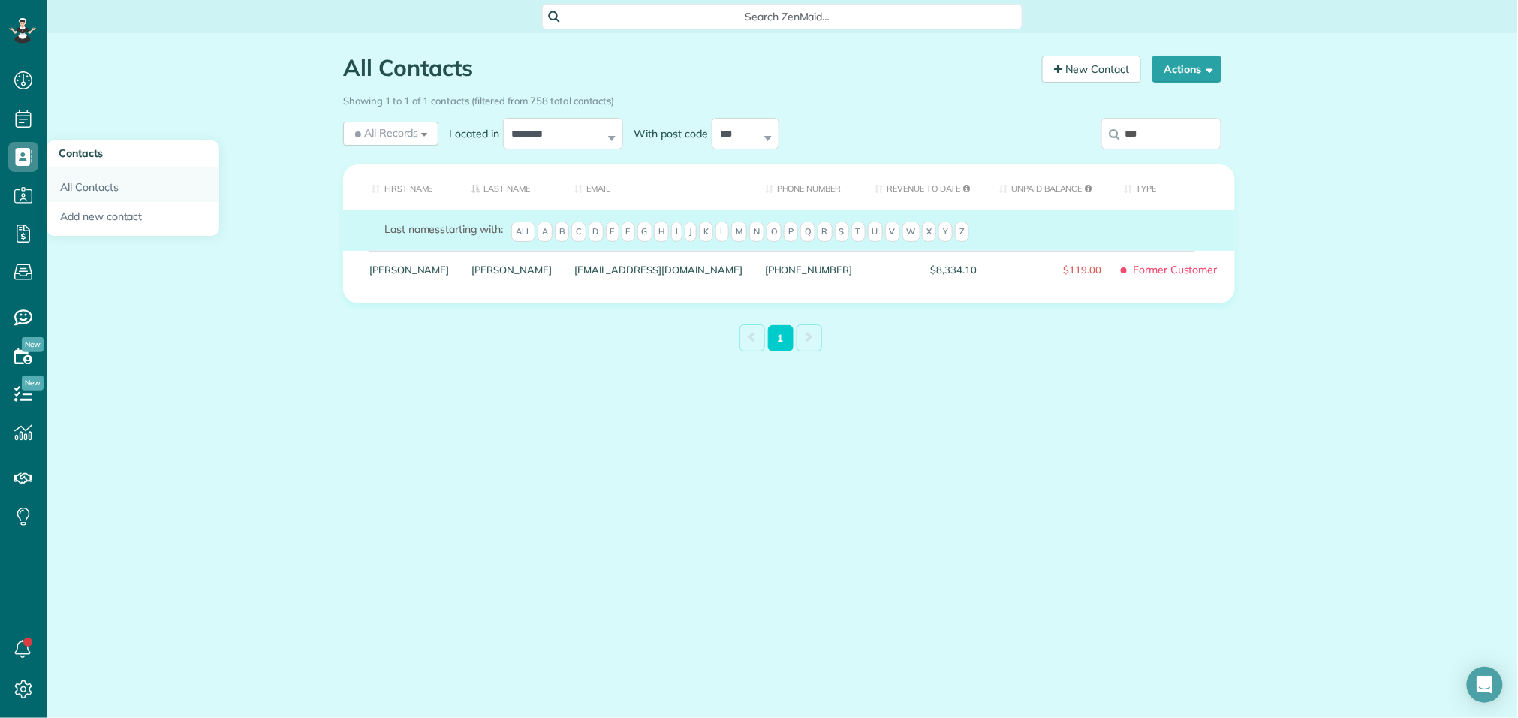
type input "***"
click at [82, 189] on link "All Contacts" at bounding box center [133, 184] width 173 height 35
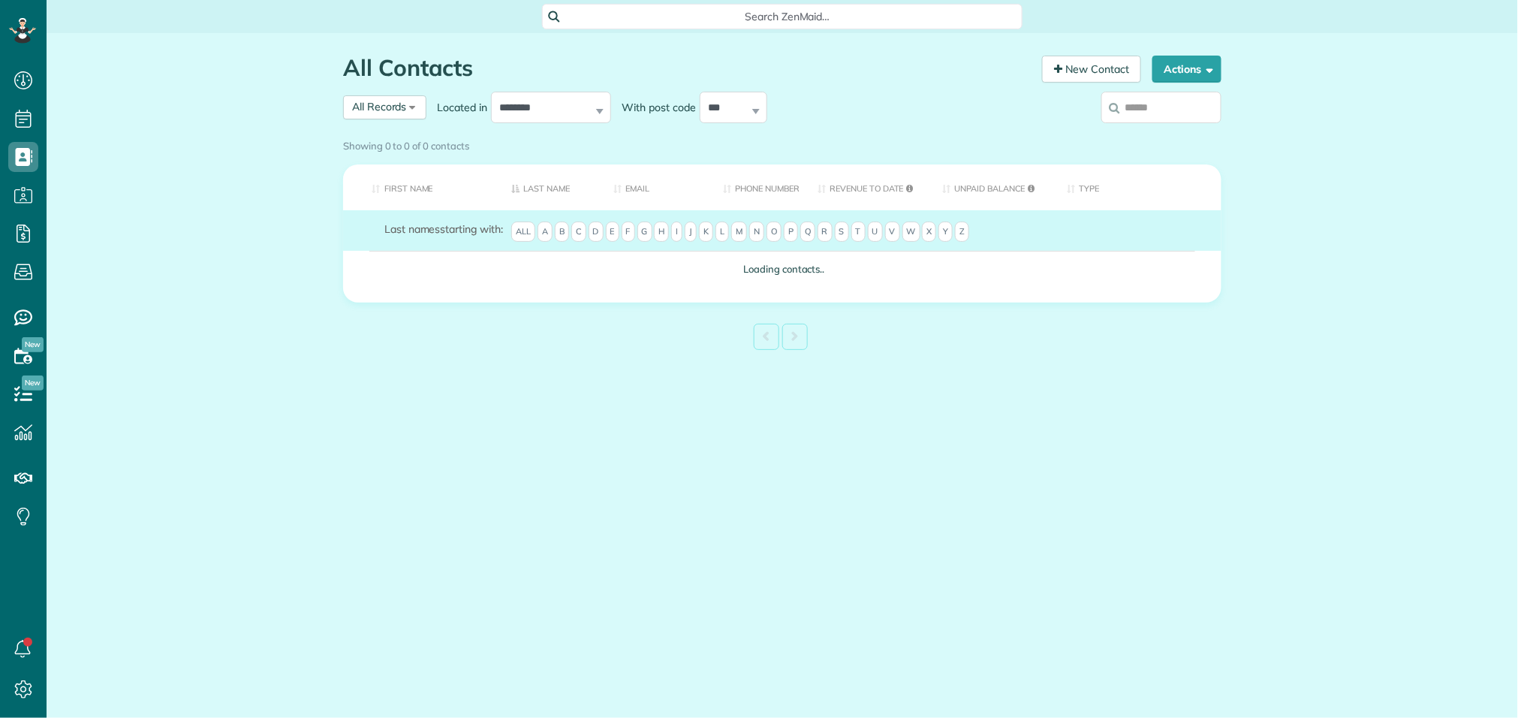
scroll to position [718, 47]
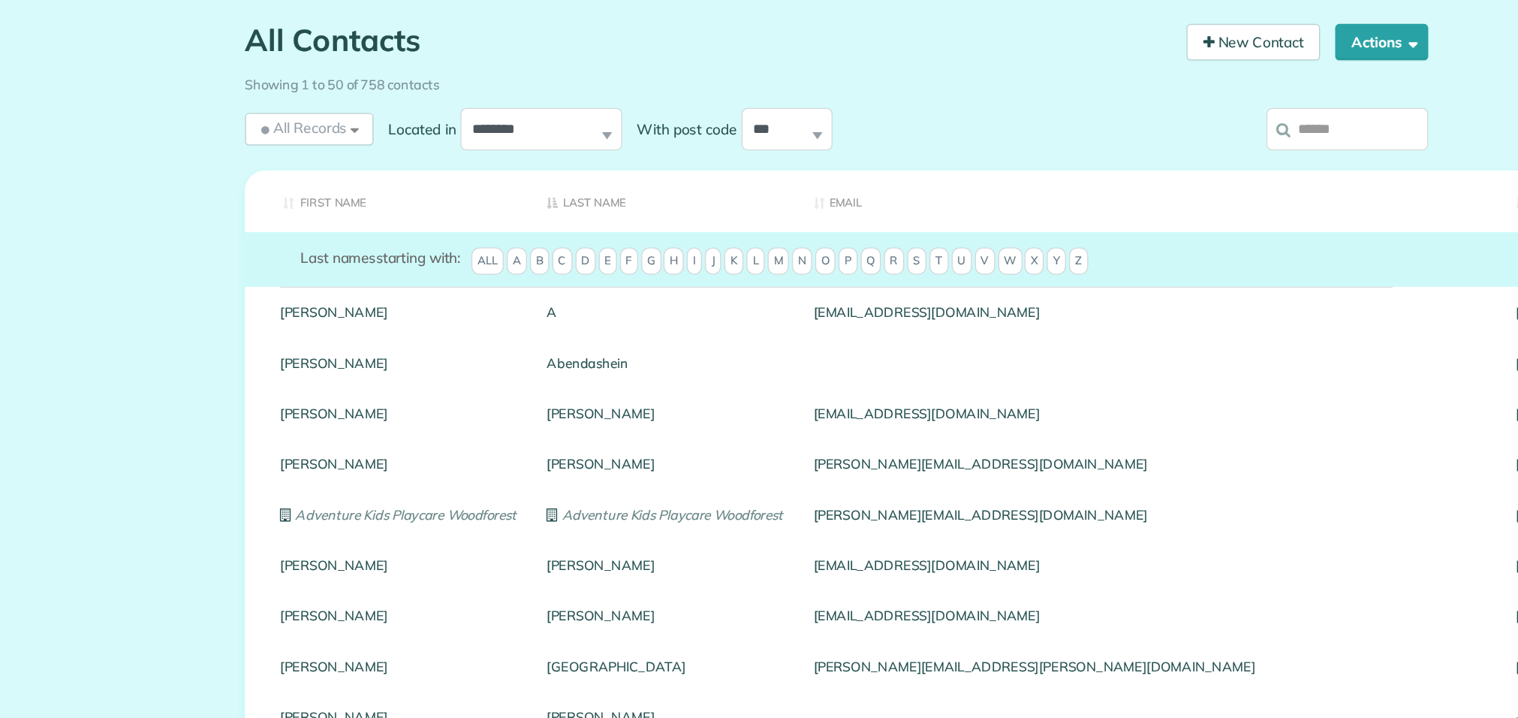
click at [426, 189] on th "First Name" at bounding box center [449, 187] width 213 height 46
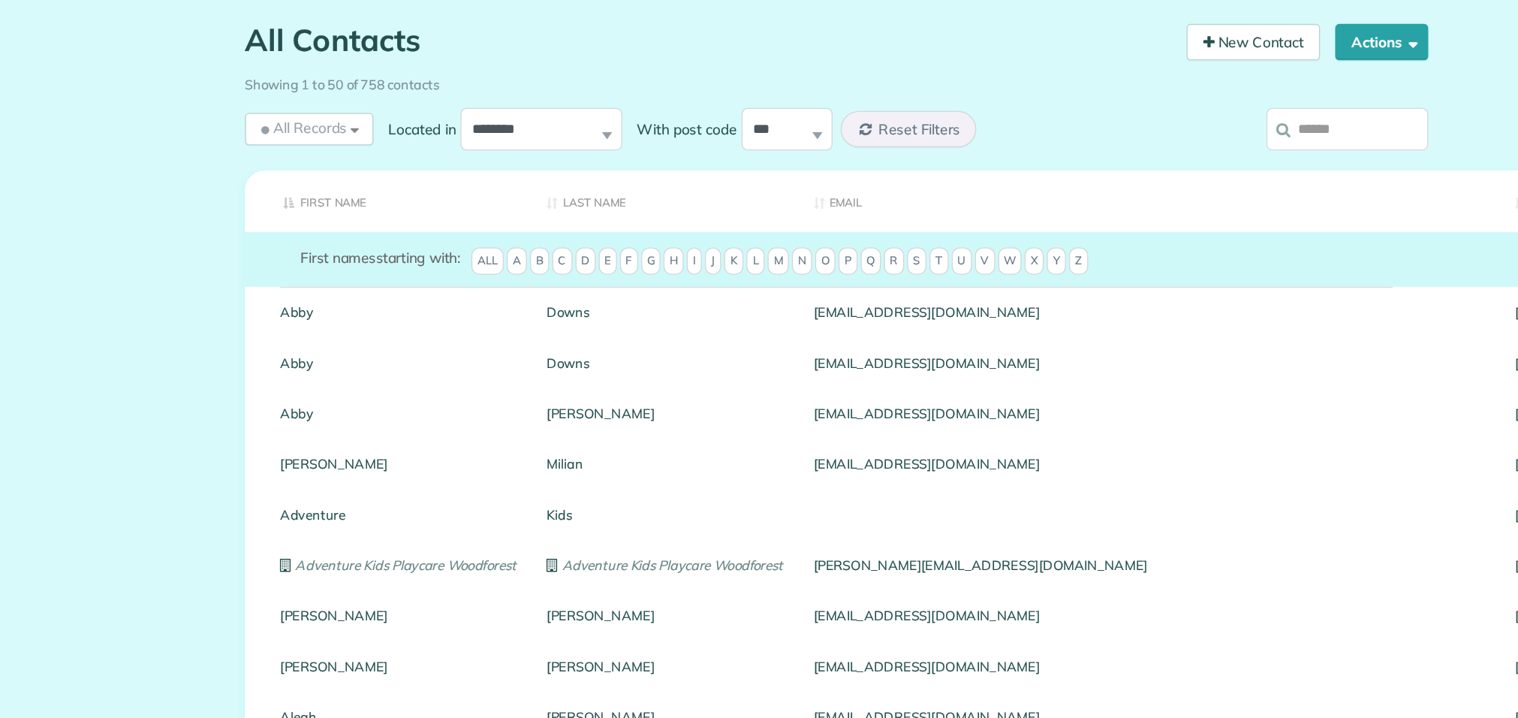
click at [697, 233] on span "J" at bounding box center [691, 231] width 12 height 21
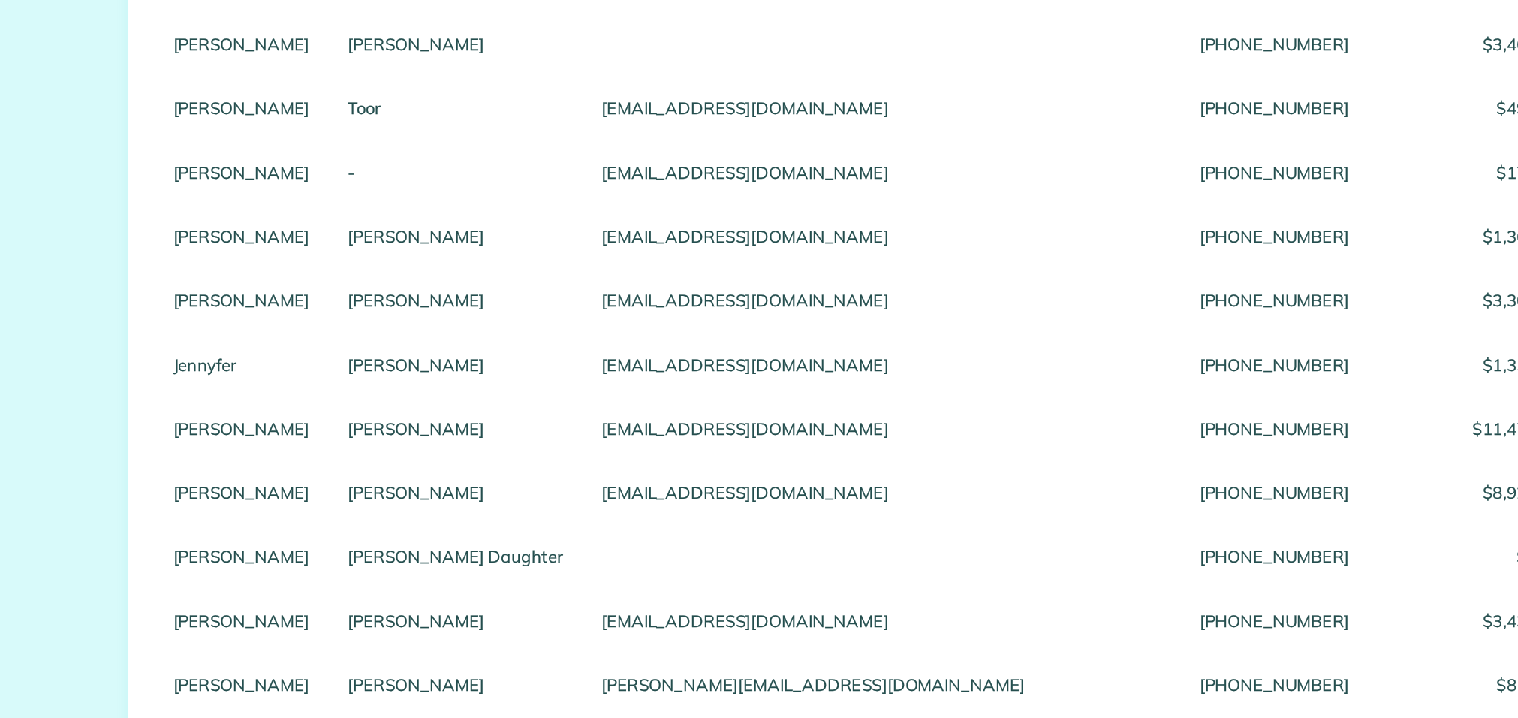
scroll to position [1580, 0]
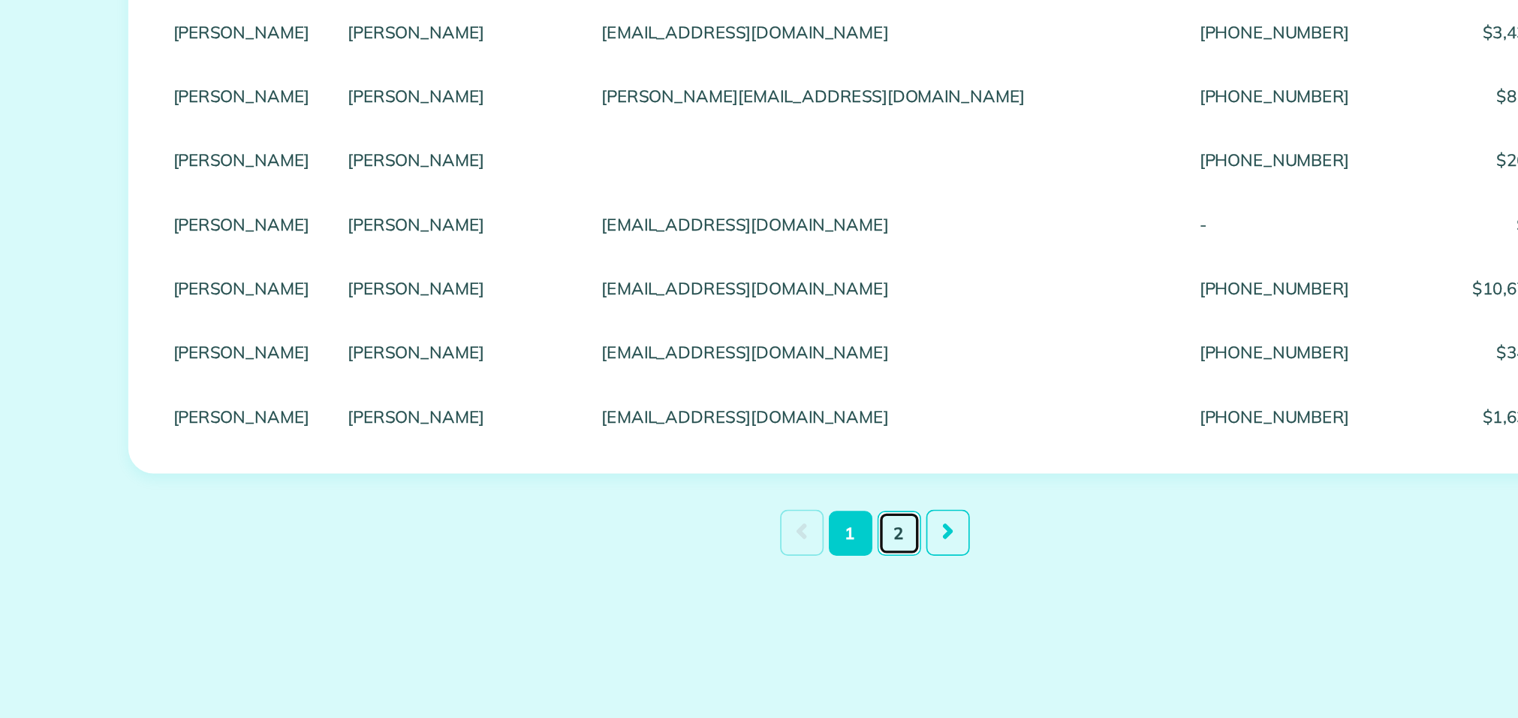
click at [797, 604] on link "2" at bounding box center [795, 609] width 26 height 26
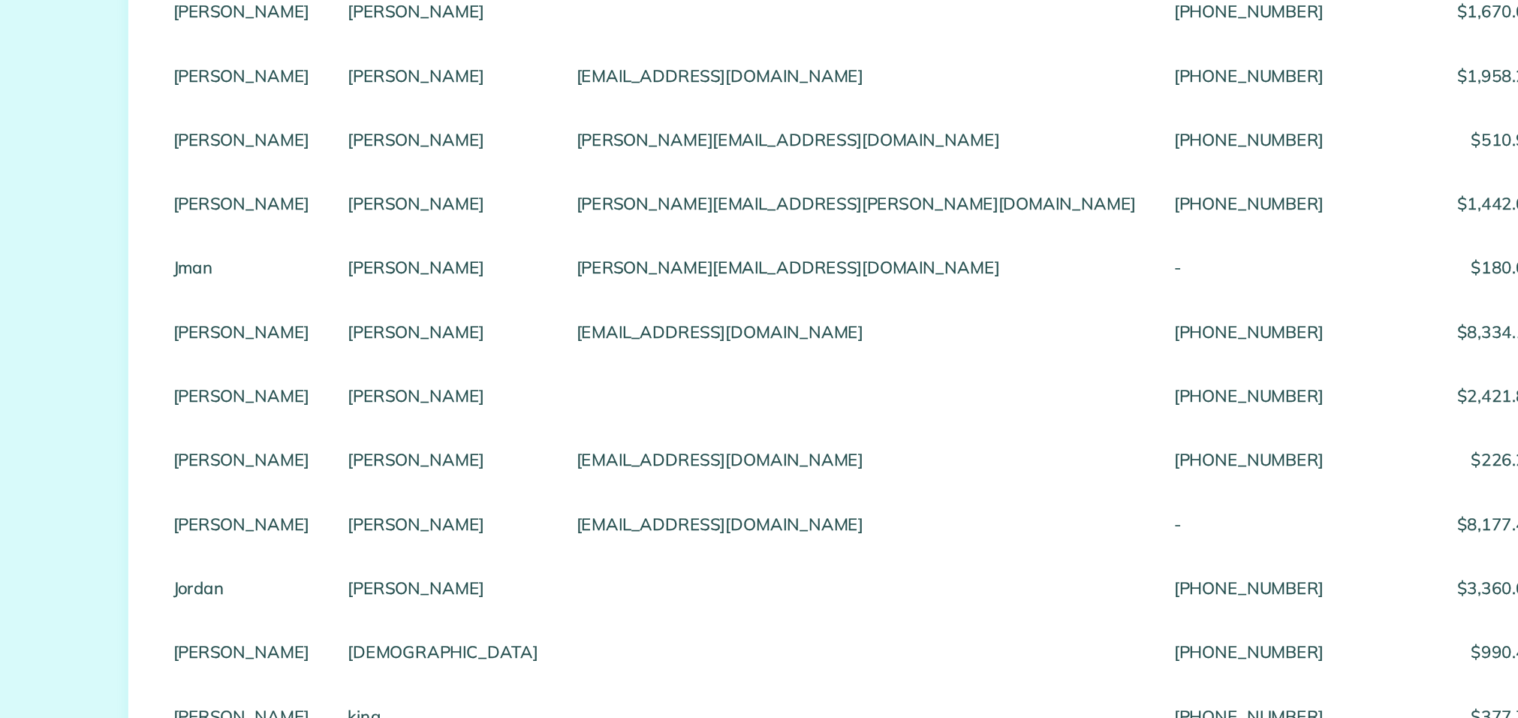
scroll to position [3, 0]
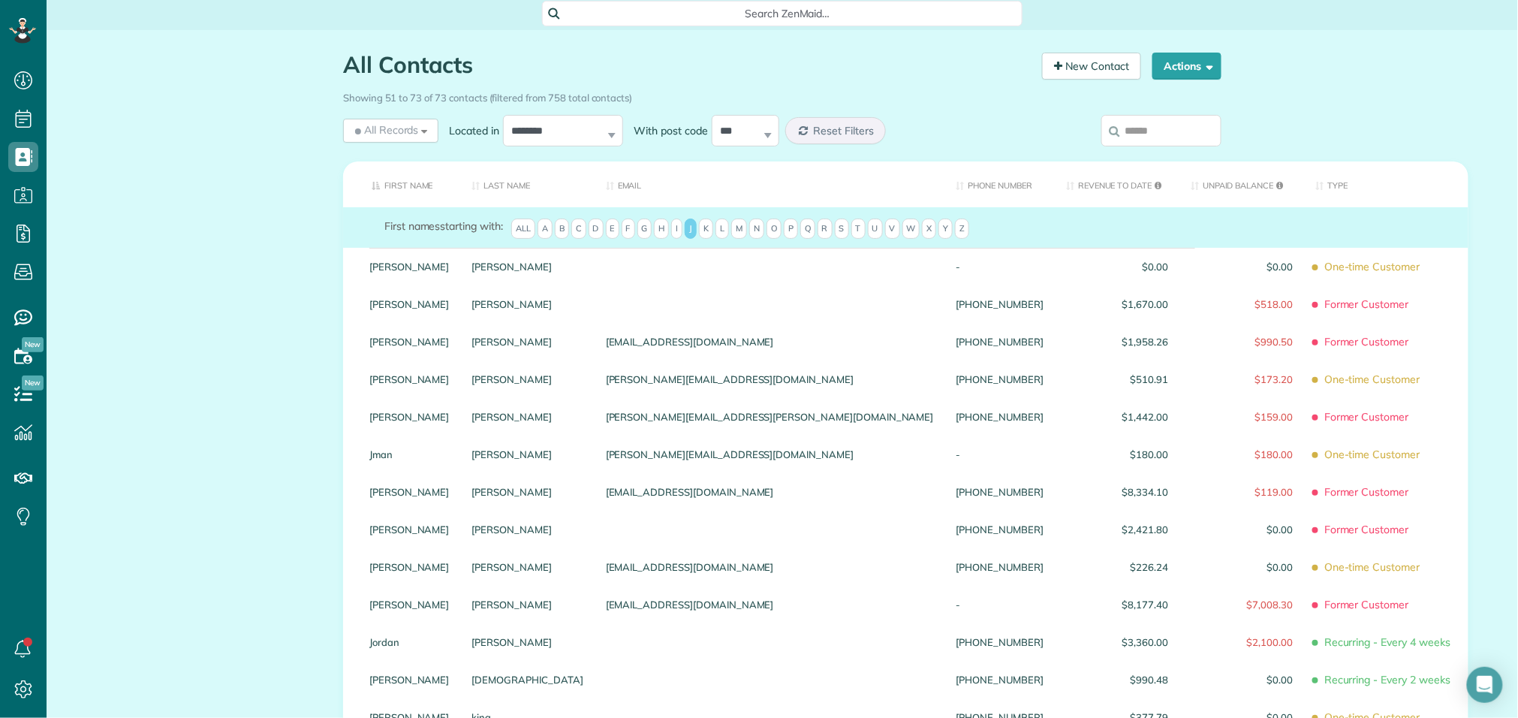
click at [526, 239] on span "All" at bounding box center [523, 228] width 24 height 21
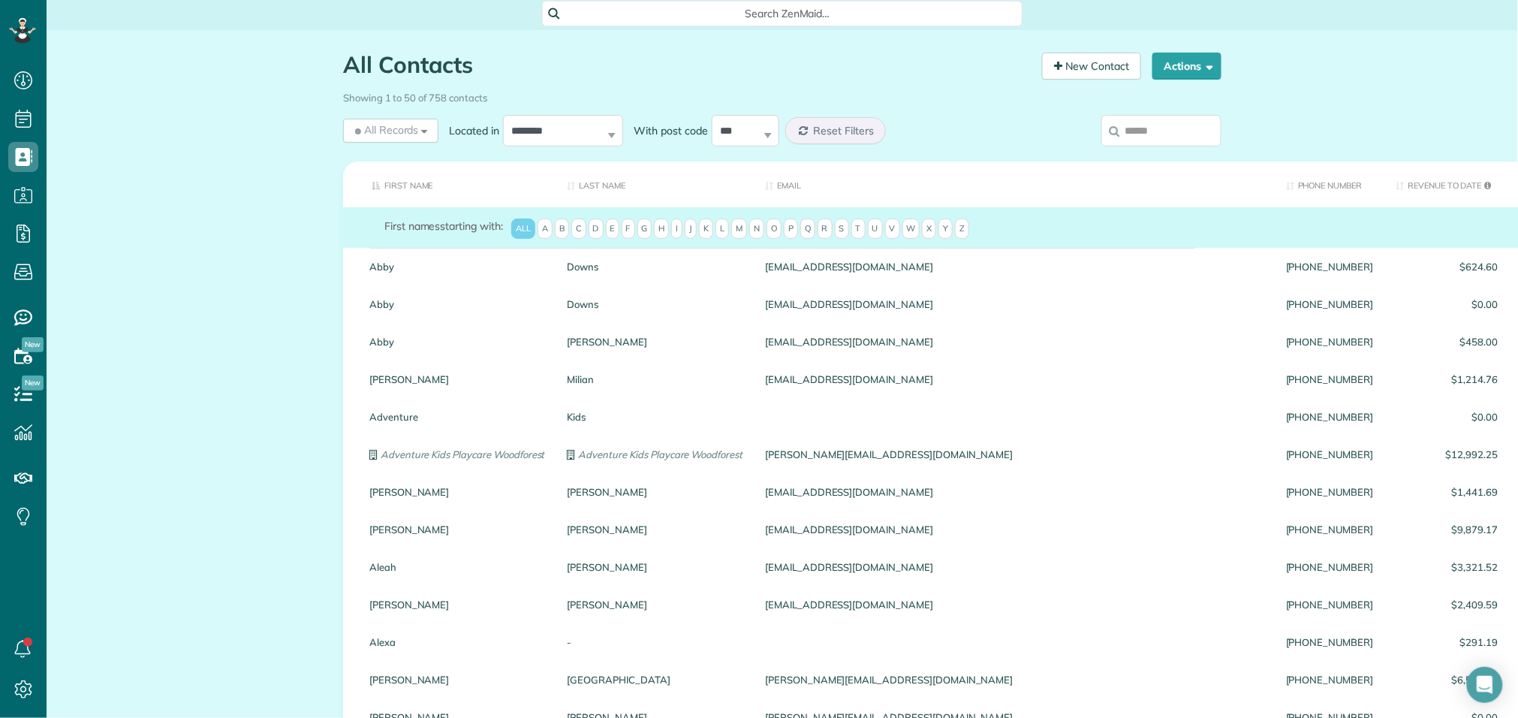
click at [1149, 131] on input "search" at bounding box center [1161, 131] width 120 height 32
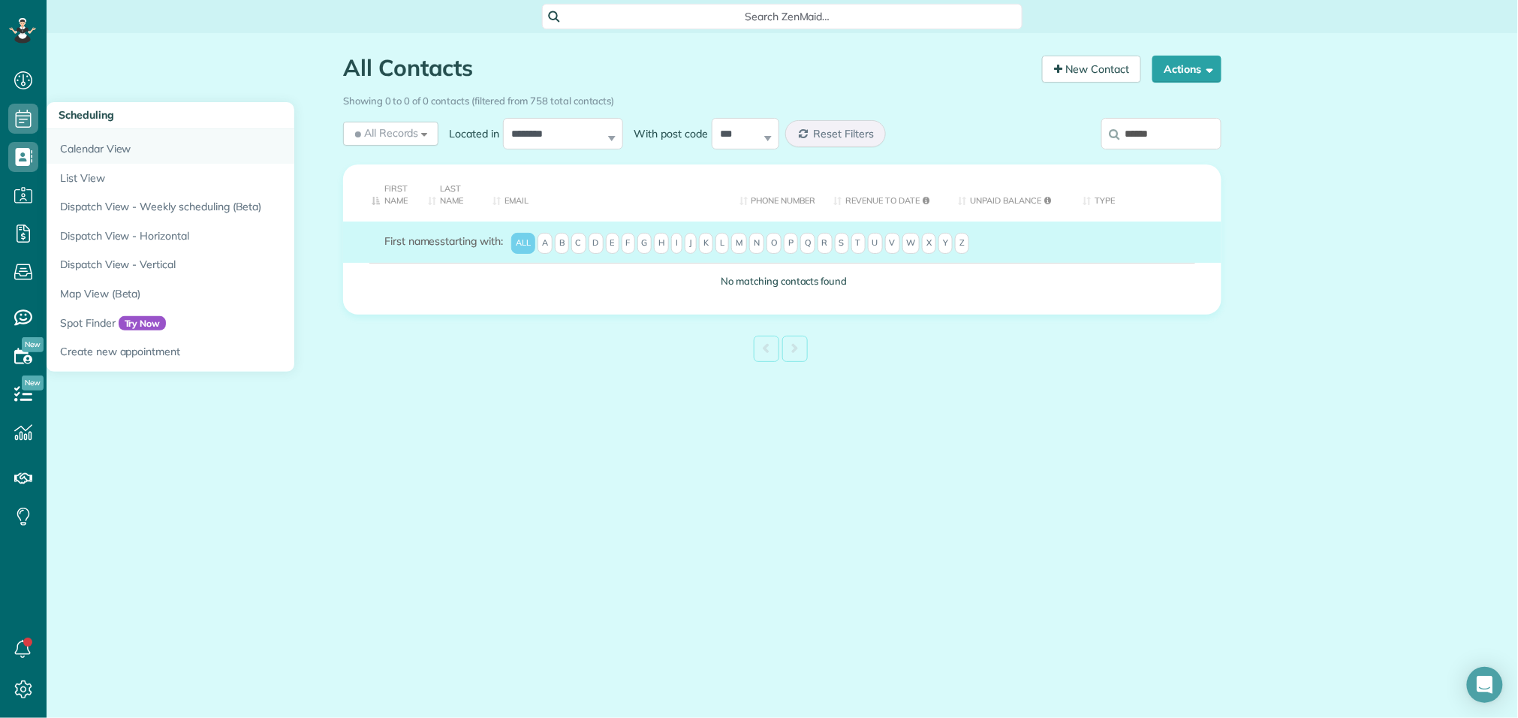
type input "******"
click at [92, 155] on link "Calendar View" at bounding box center [234, 146] width 375 height 35
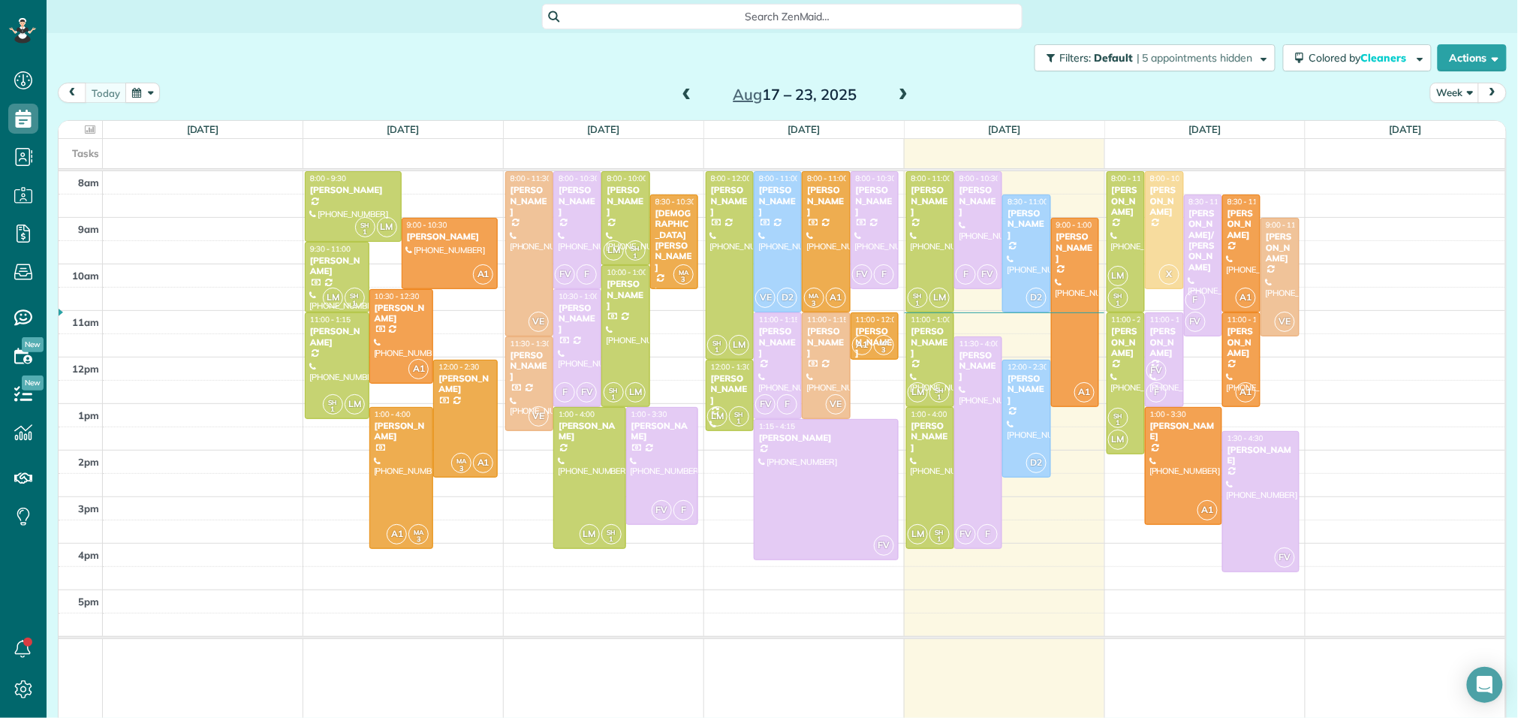
scroll to position [6, 6]
click at [125, 188] on link "All Contacts" at bounding box center [133, 184] width 173 height 35
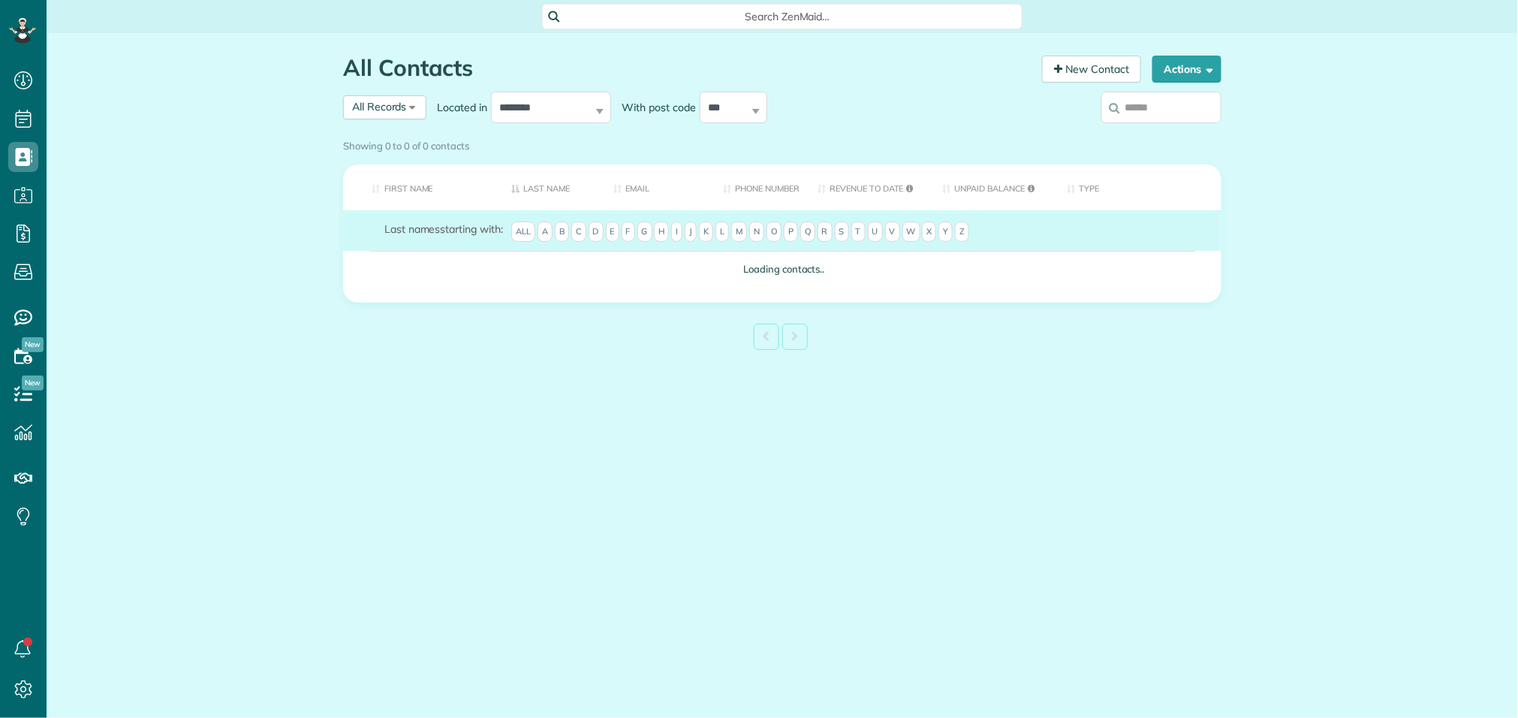
scroll to position [6, 6]
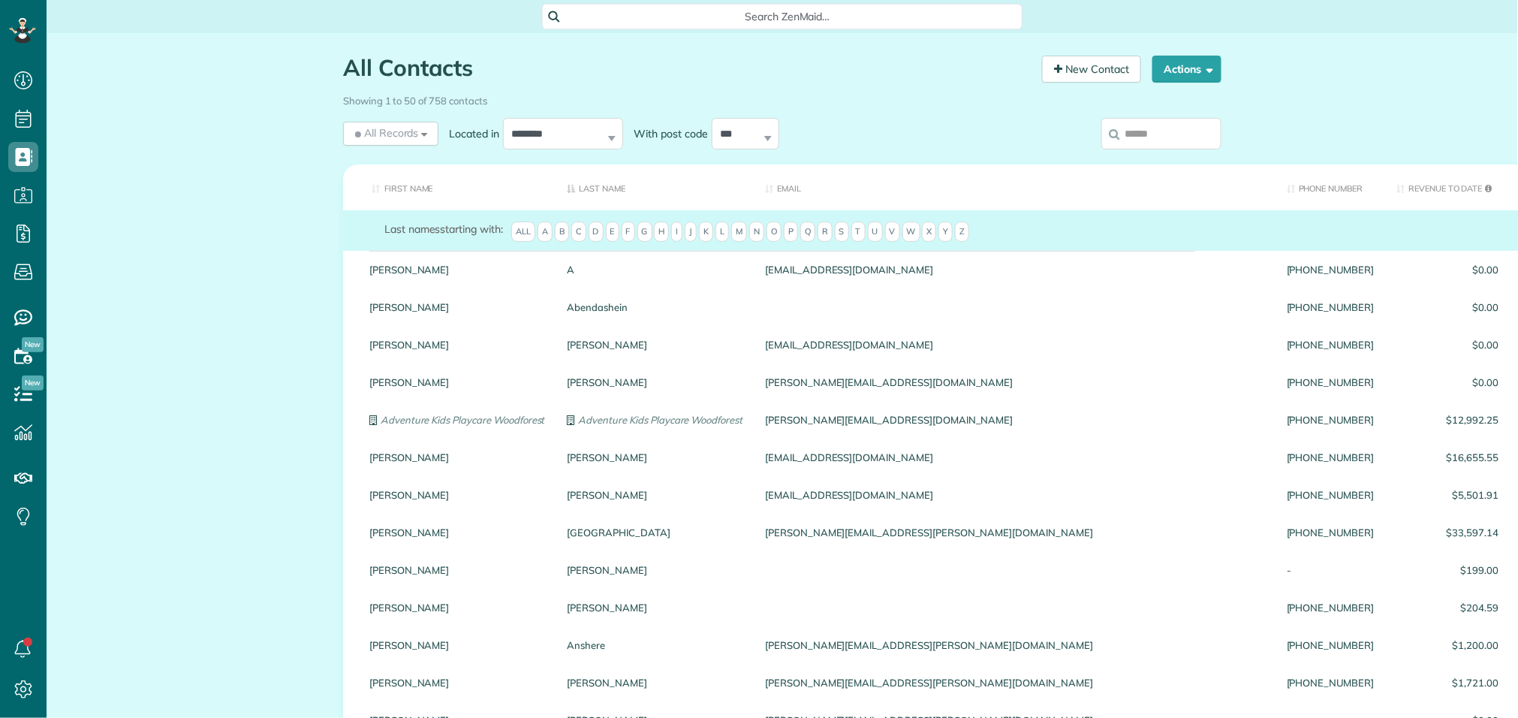
click at [1164, 108] on div "Showing 1 to 50 of 758 contacts" at bounding box center [782, 101] width 901 height 26
click at [1135, 140] on input "search" at bounding box center [1161, 134] width 120 height 32
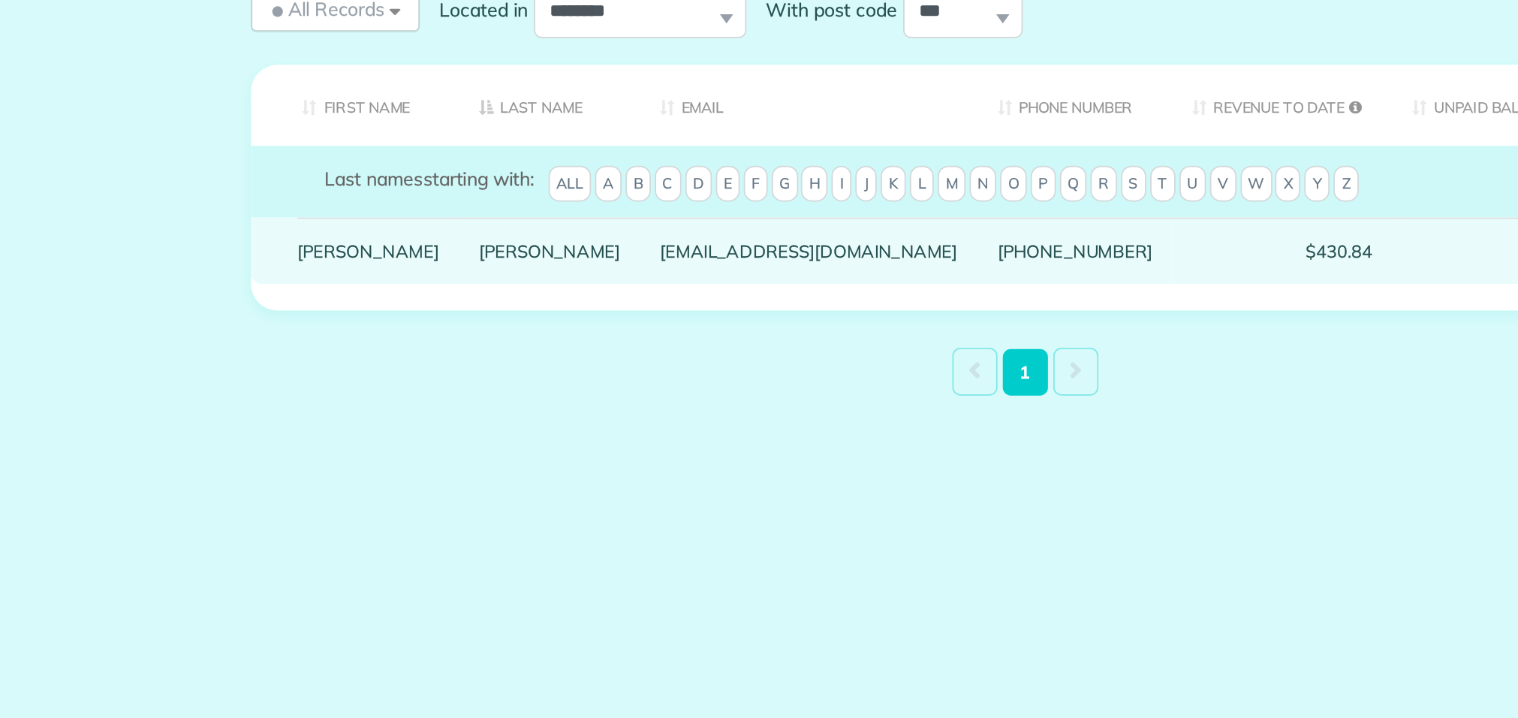
type input "*******"
click at [472, 275] on link "Fojt" at bounding box center [512, 269] width 80 height 11
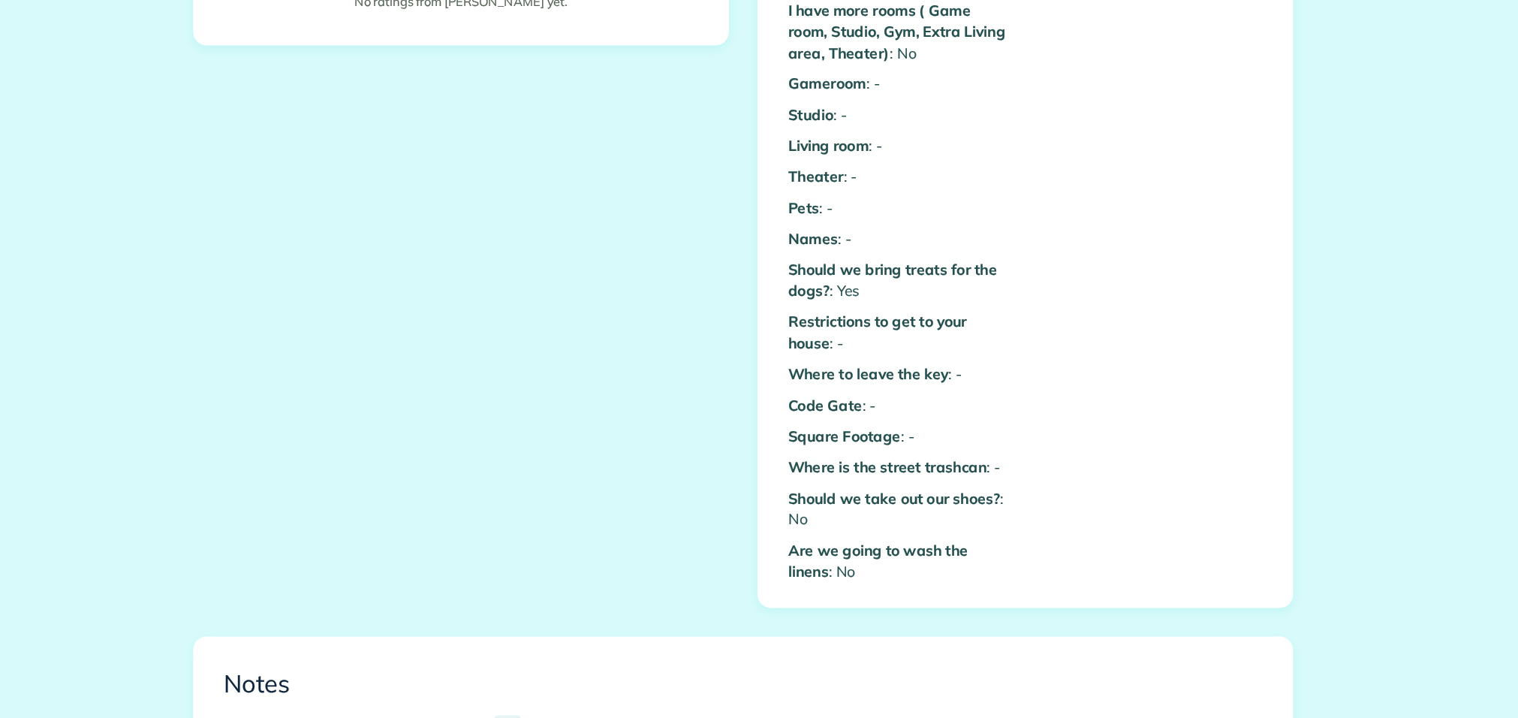
scroll to position [922, 0]
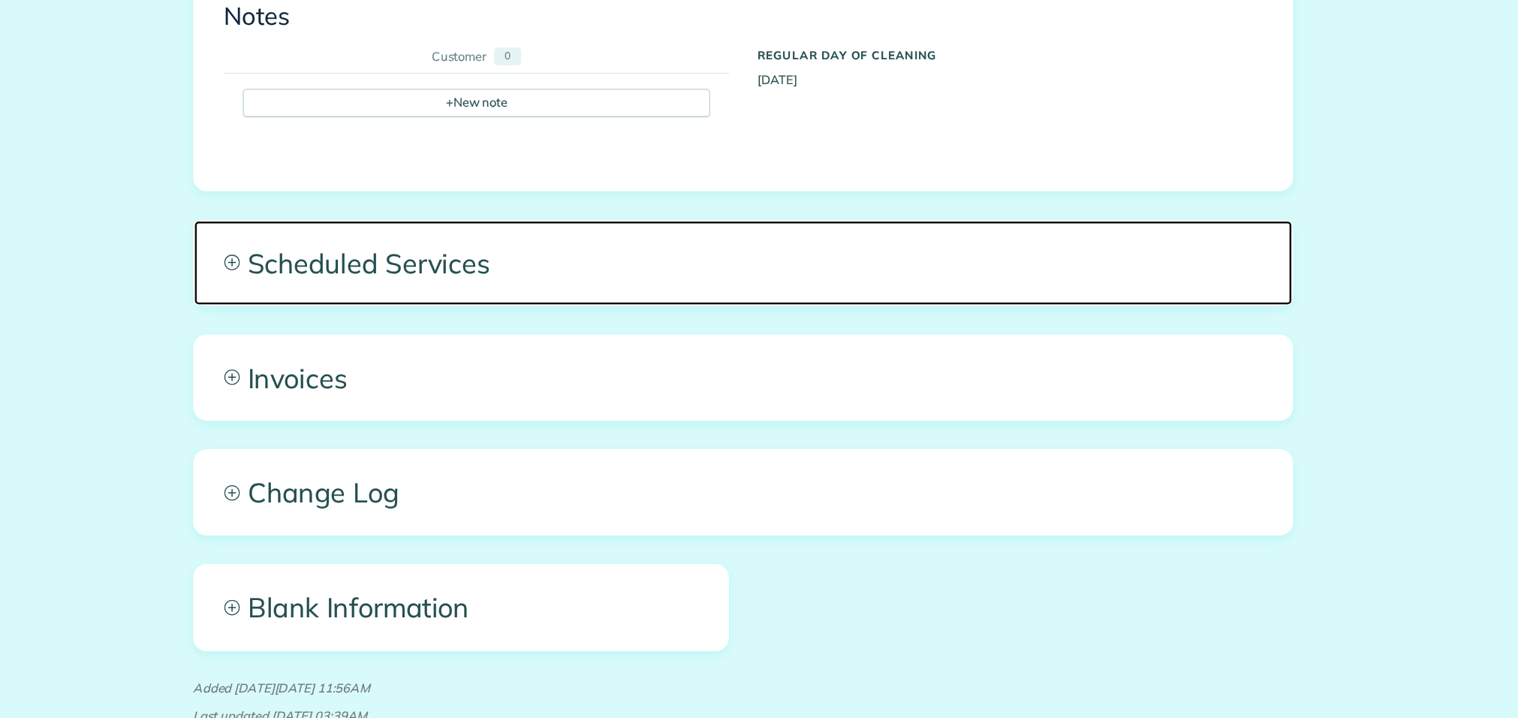
click at [581, 254] on span "Scheduled Services" at bounding box center [782, 264] width 877 height 68
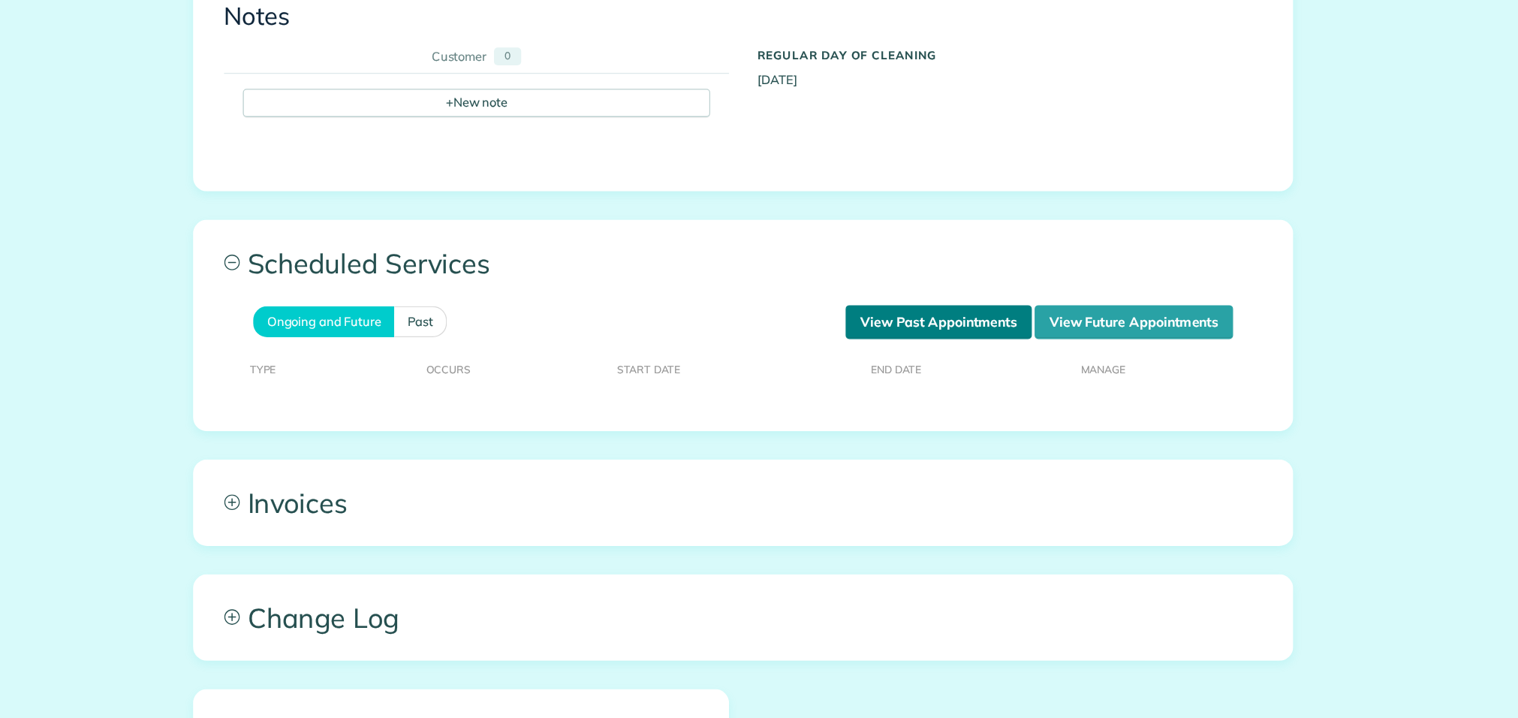
click at [929, 298] on link "View Past Appointments" at bounding box center [938, 311] width 149 height 27
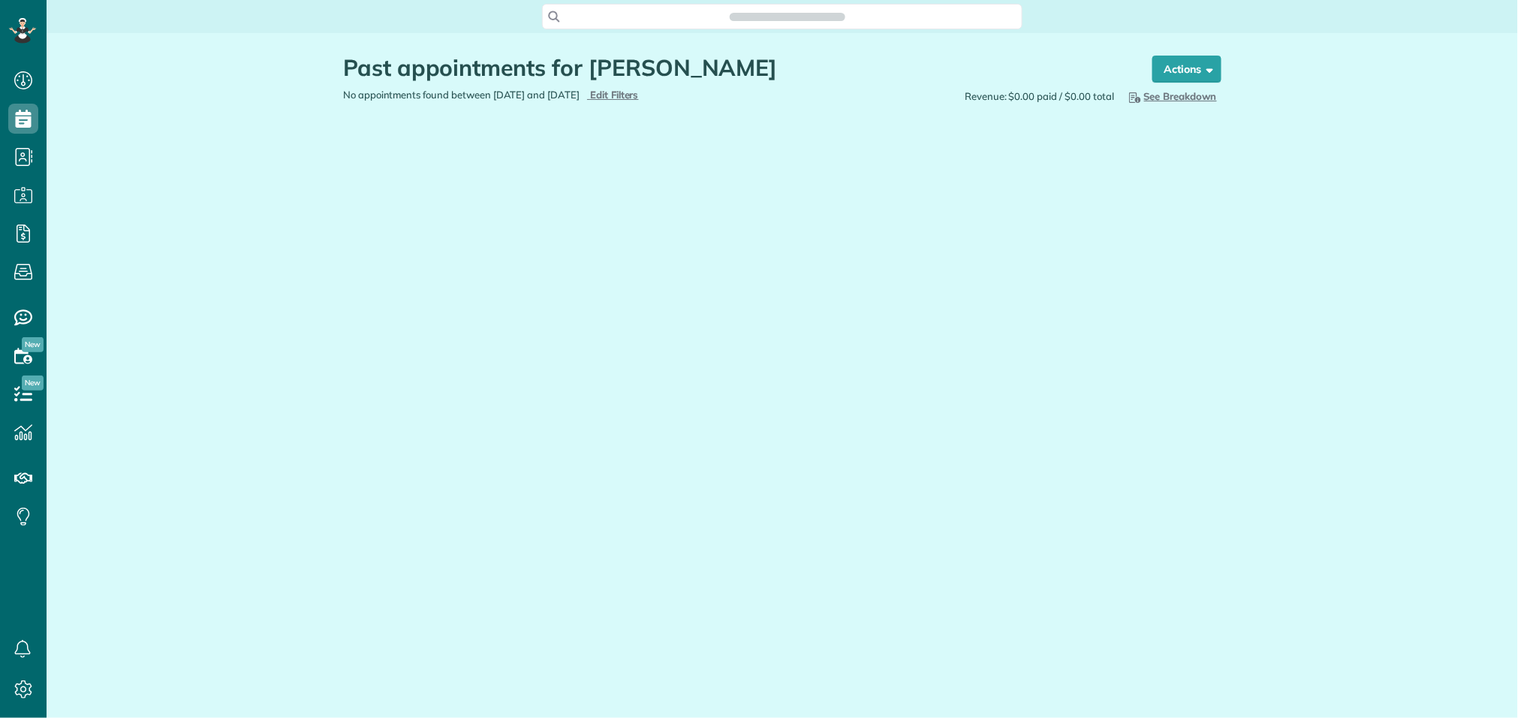
scroll to position [6, 6]
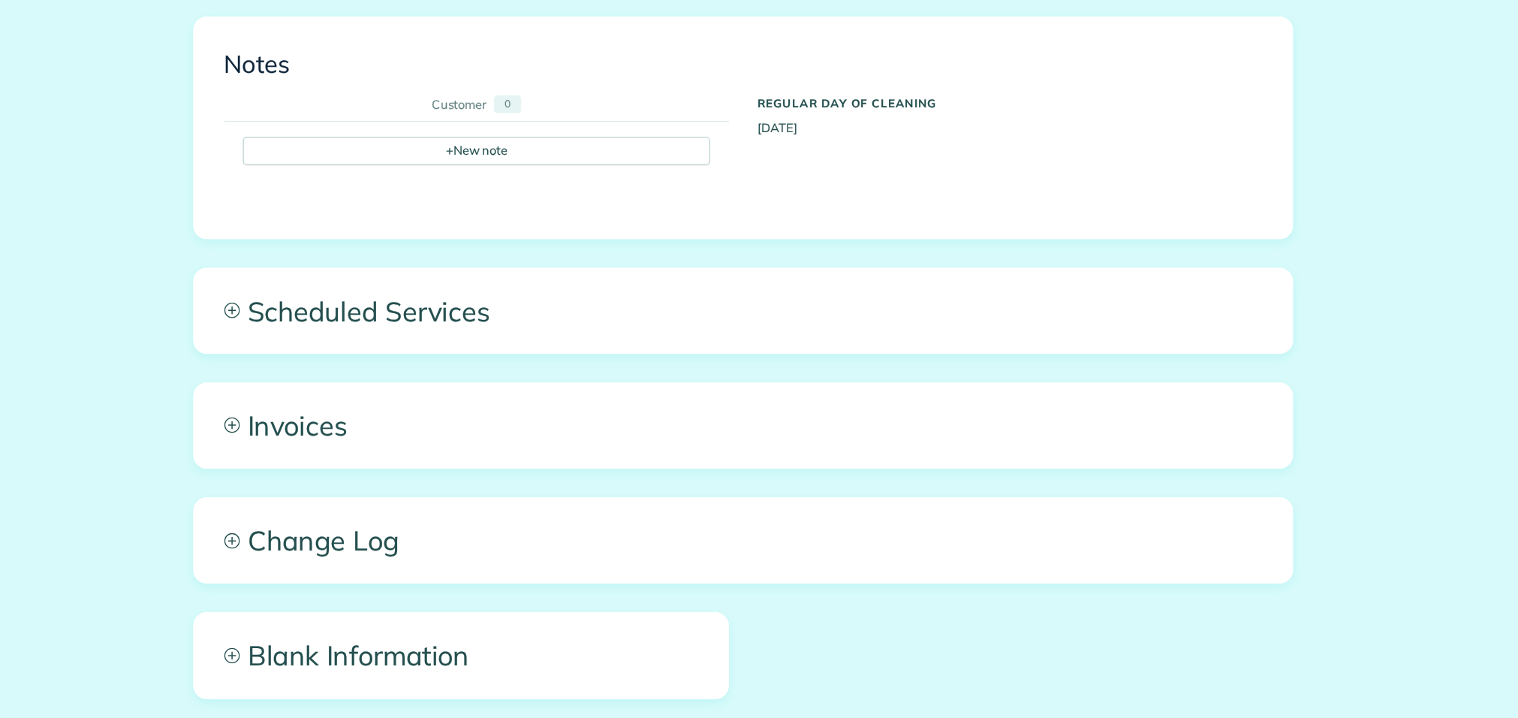
scroll to position [884, 0]
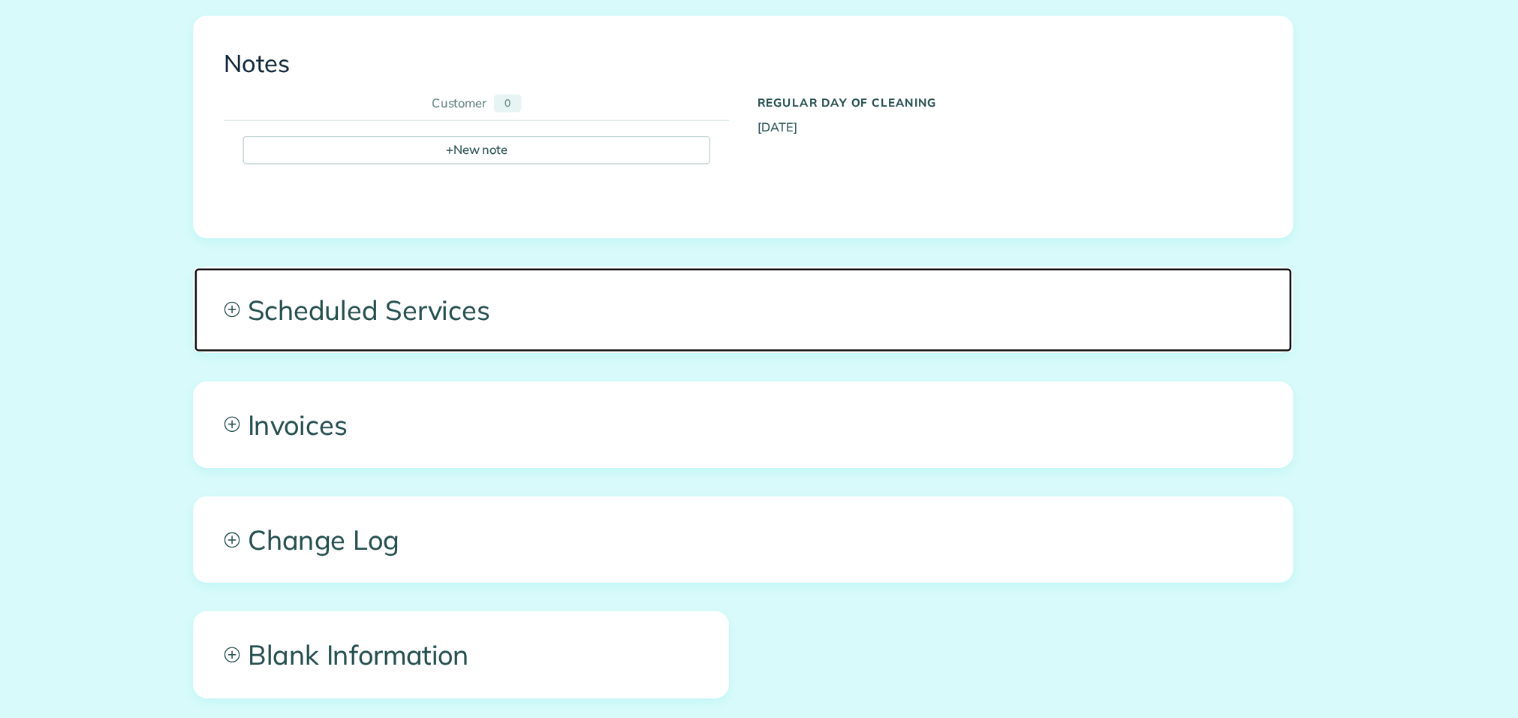
click at [493, 276] on span "Scheduled Services" at bounding box center [782, 302] width 877 height 68
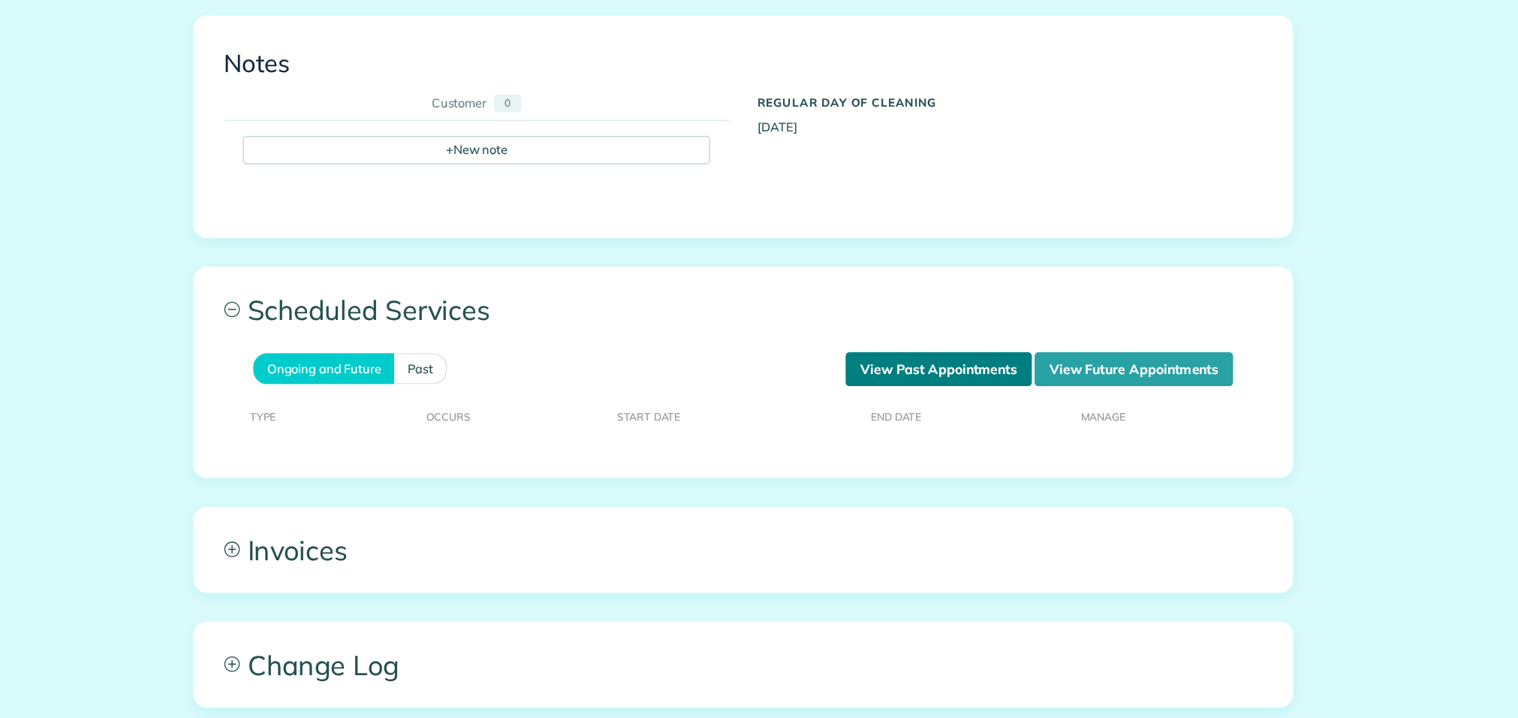
click at [968, 336] on link "View Past Appointments" at bounding box center [938, 349] width 149 height 27
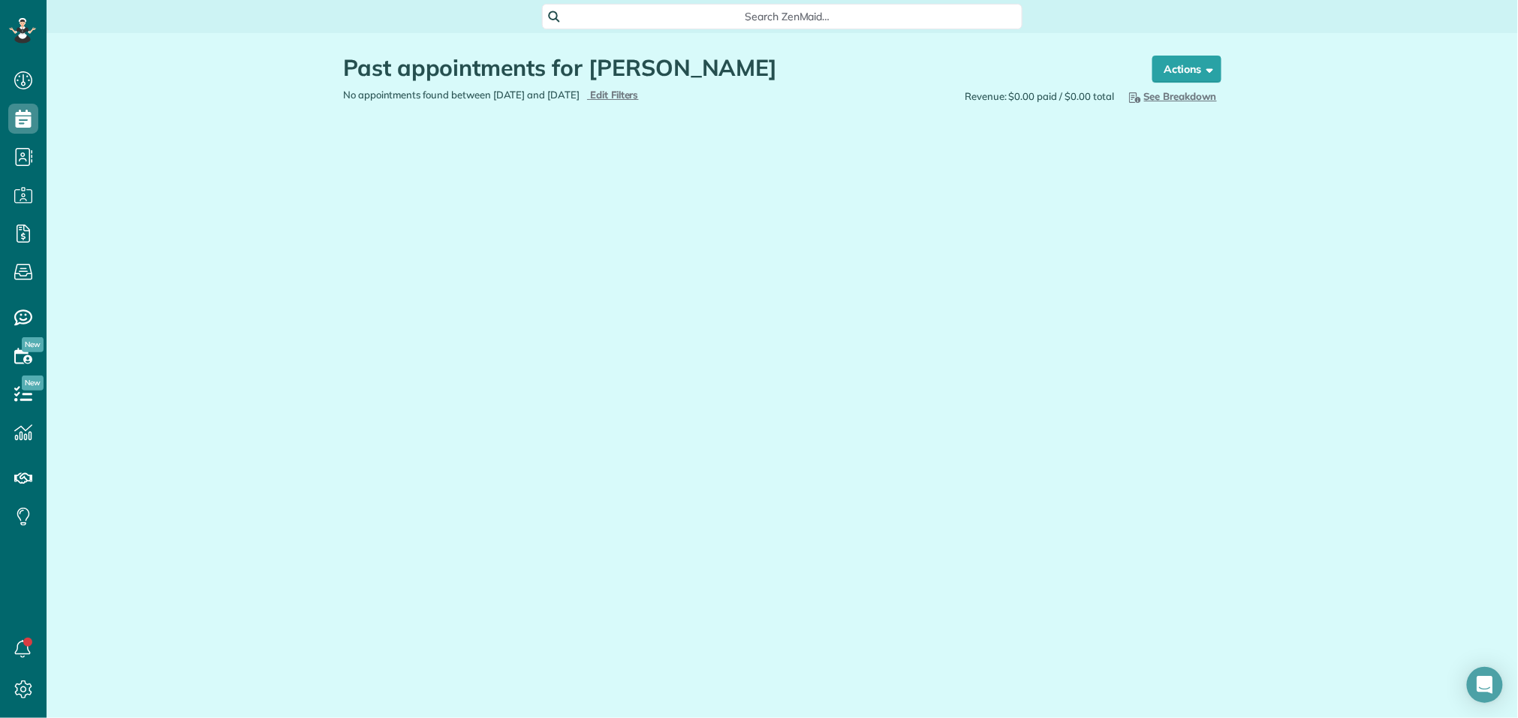
scroll to position [6, 6]
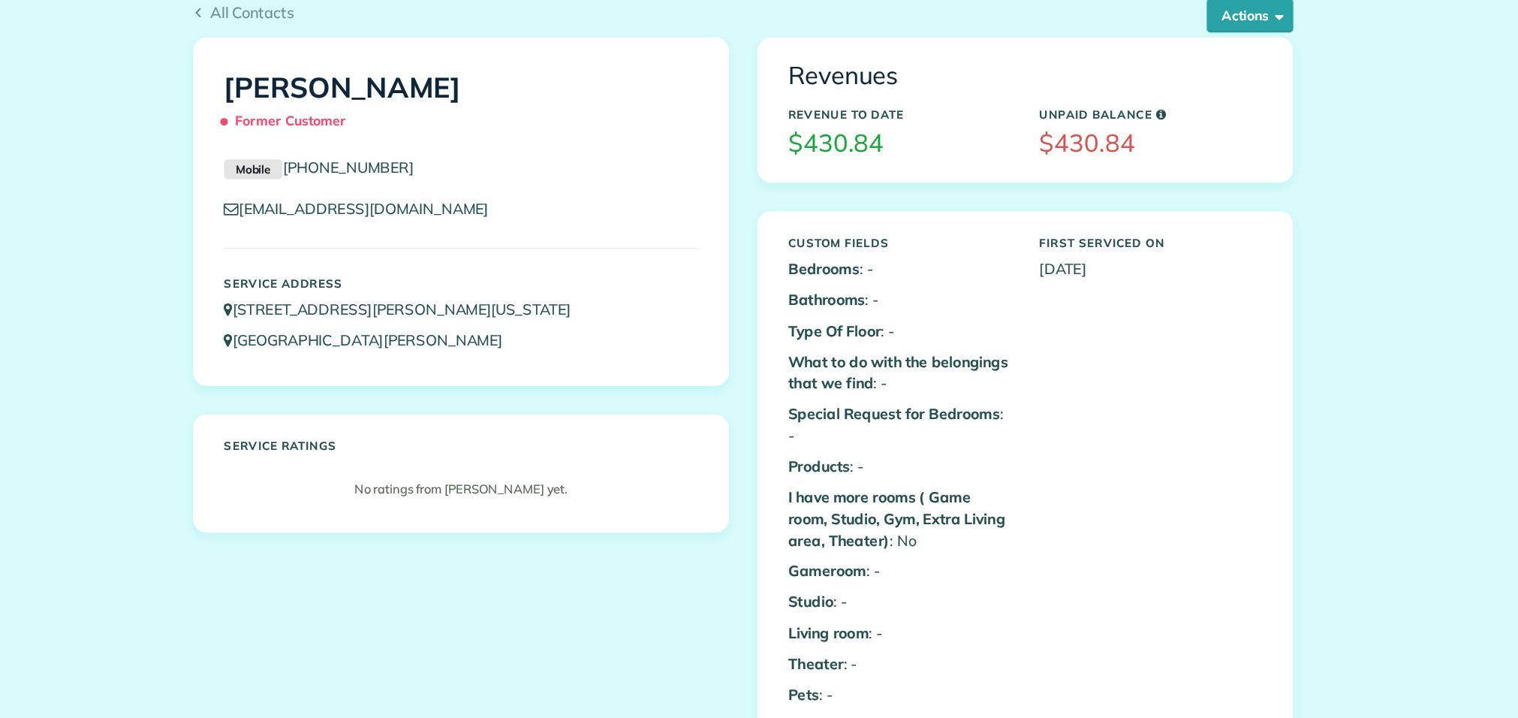
scroll to position [6, 6]
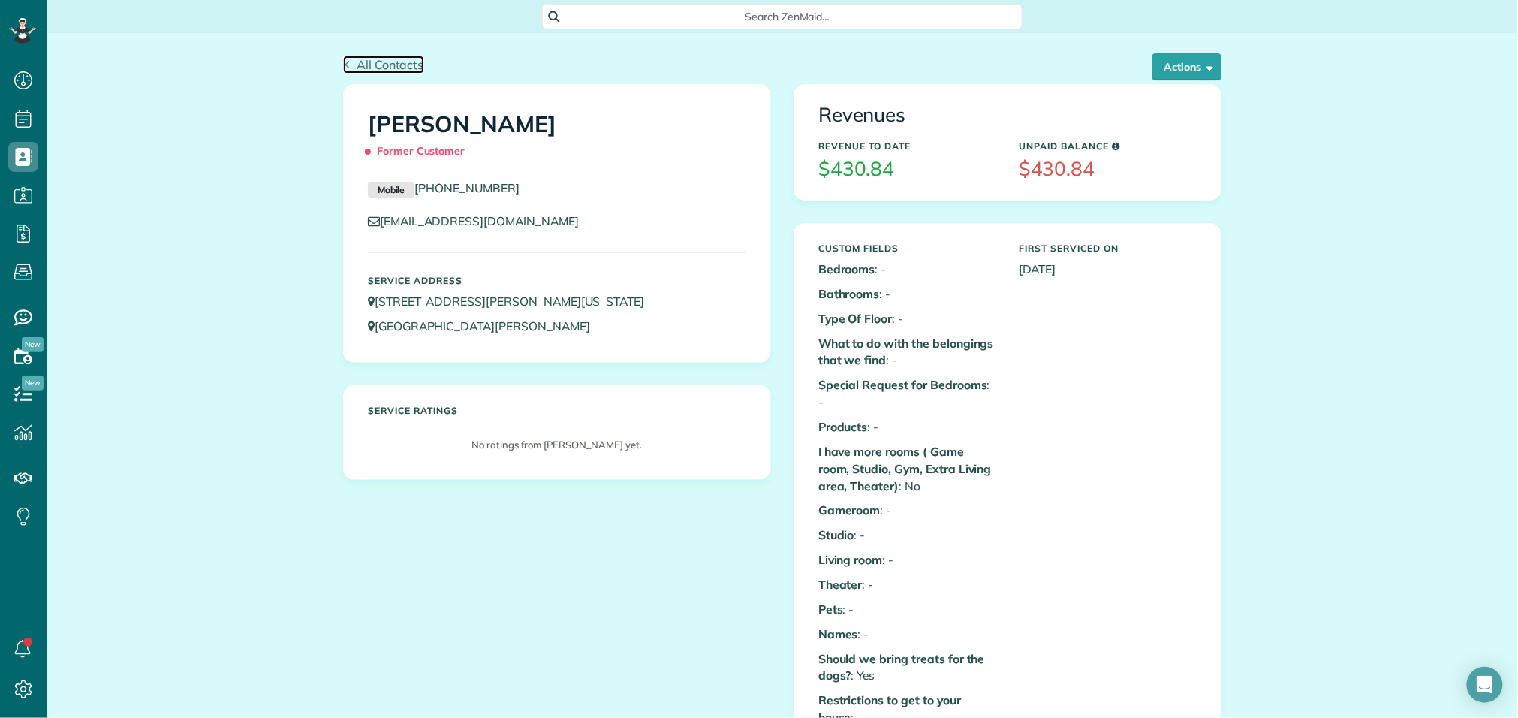
click at [370, 65] on span "All Contacts" at bounding box center [391, 64] width 68 height 15
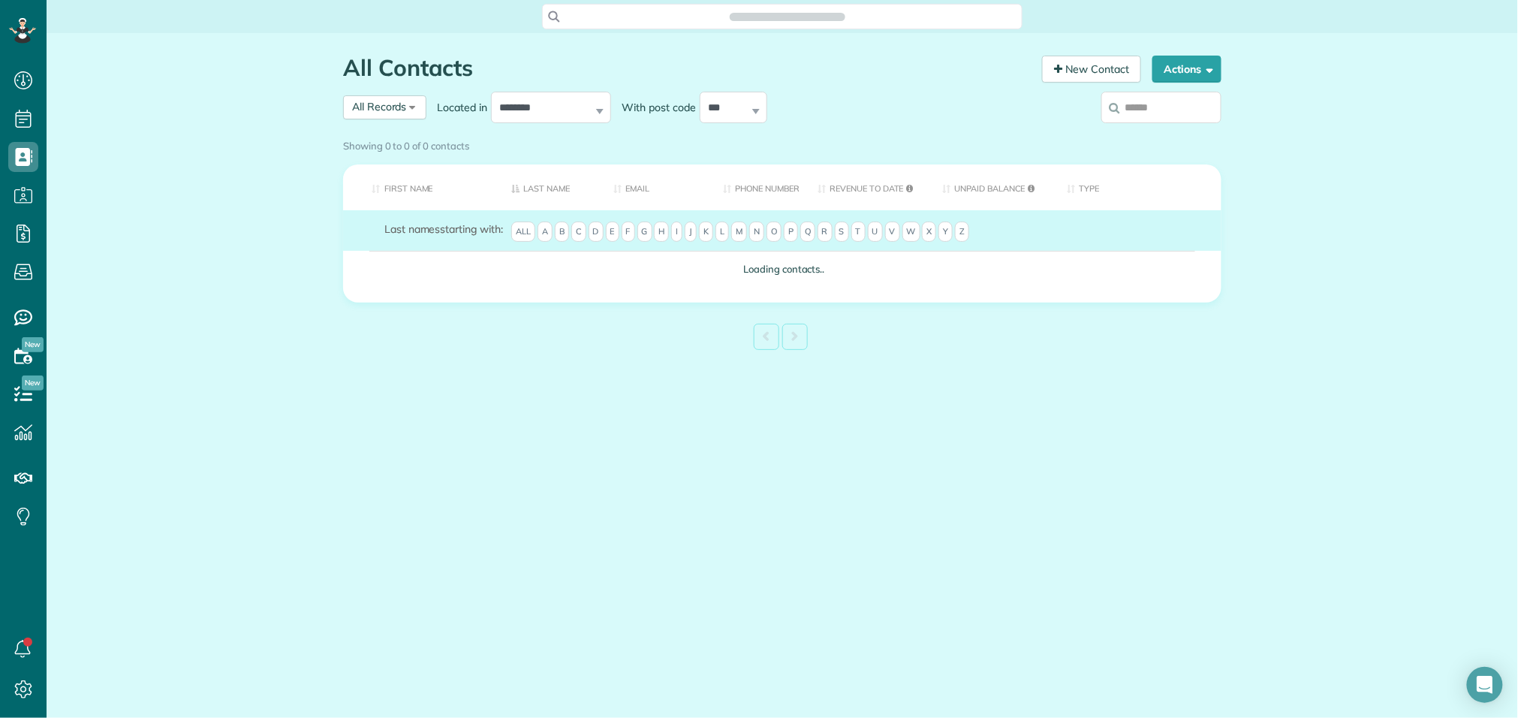
scroll to position [6, 6]
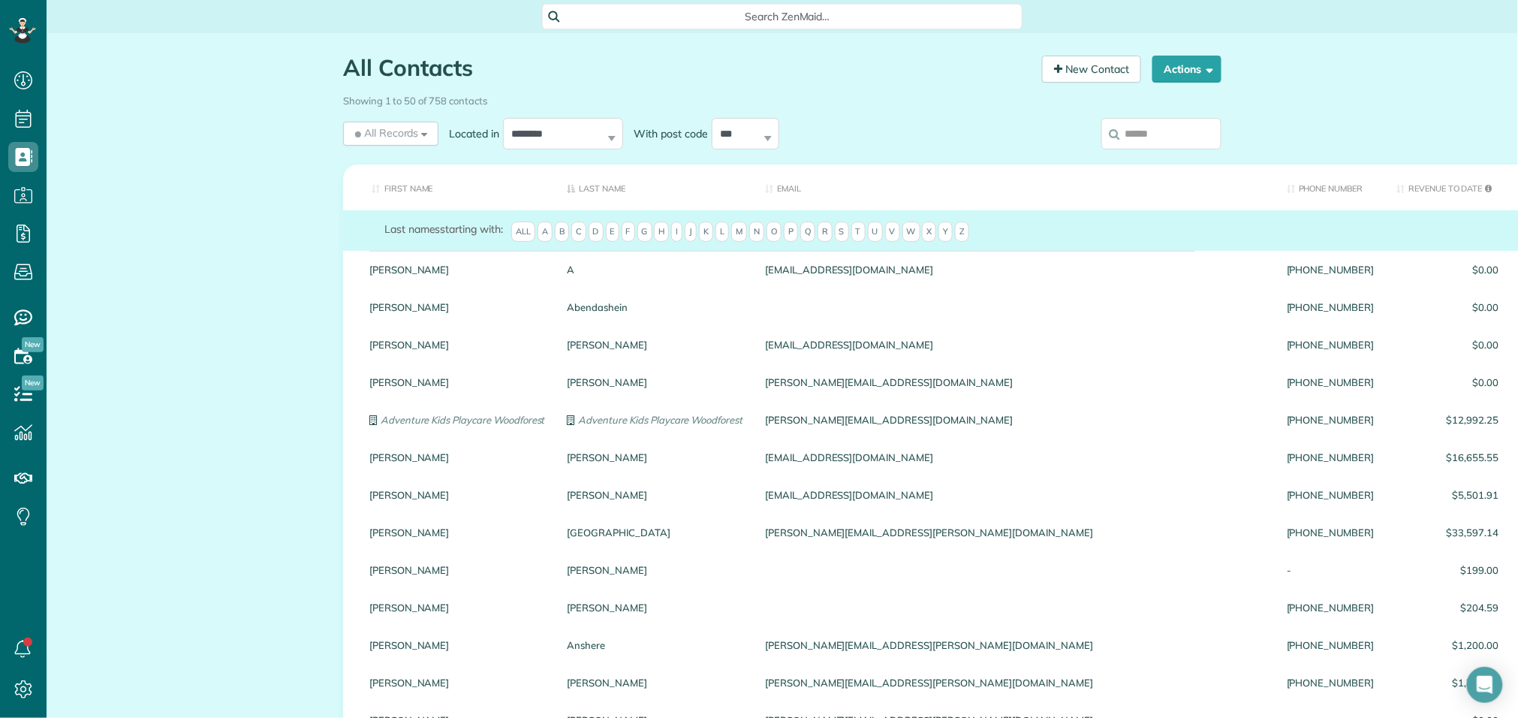
click at [1125, 133] on input "search" at bounding box center [1161, 134] width 120 height 32
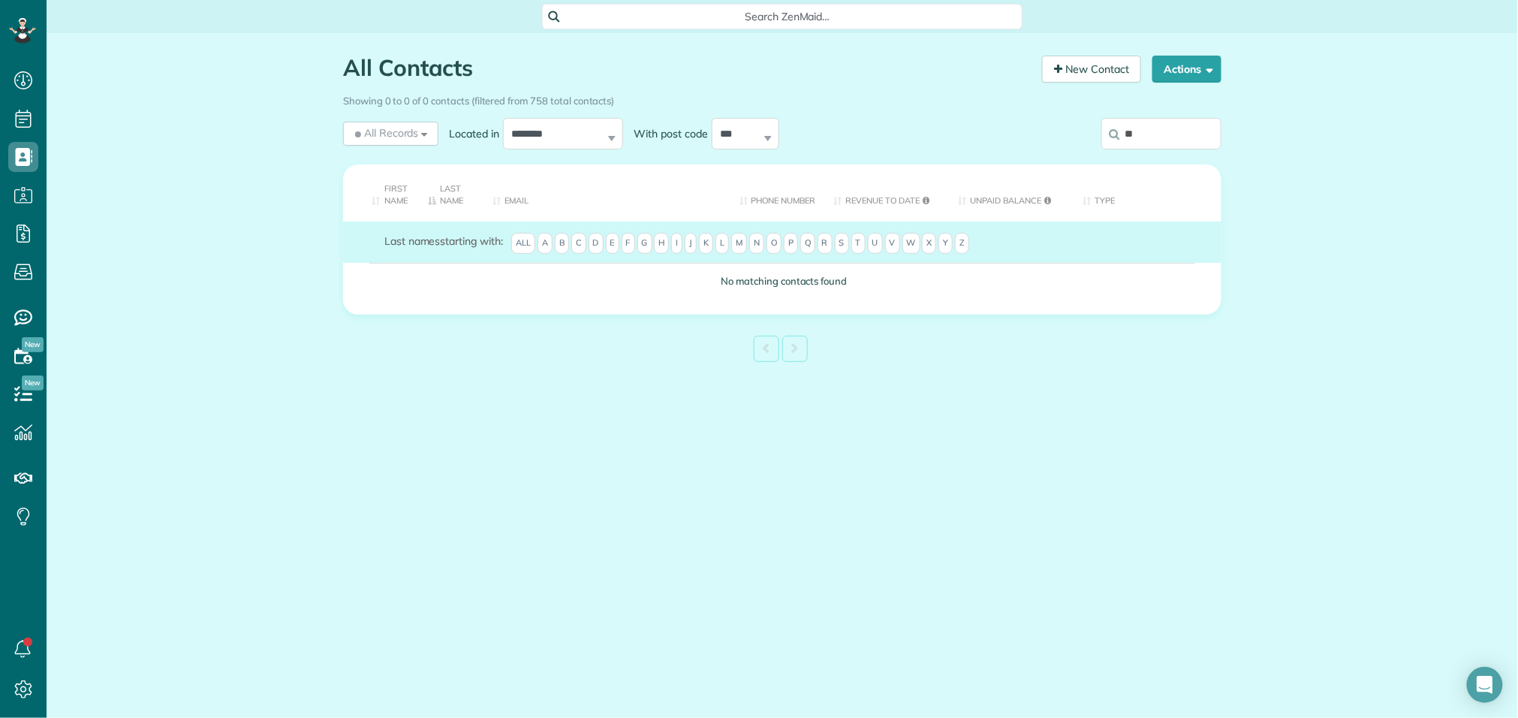
type input "*"
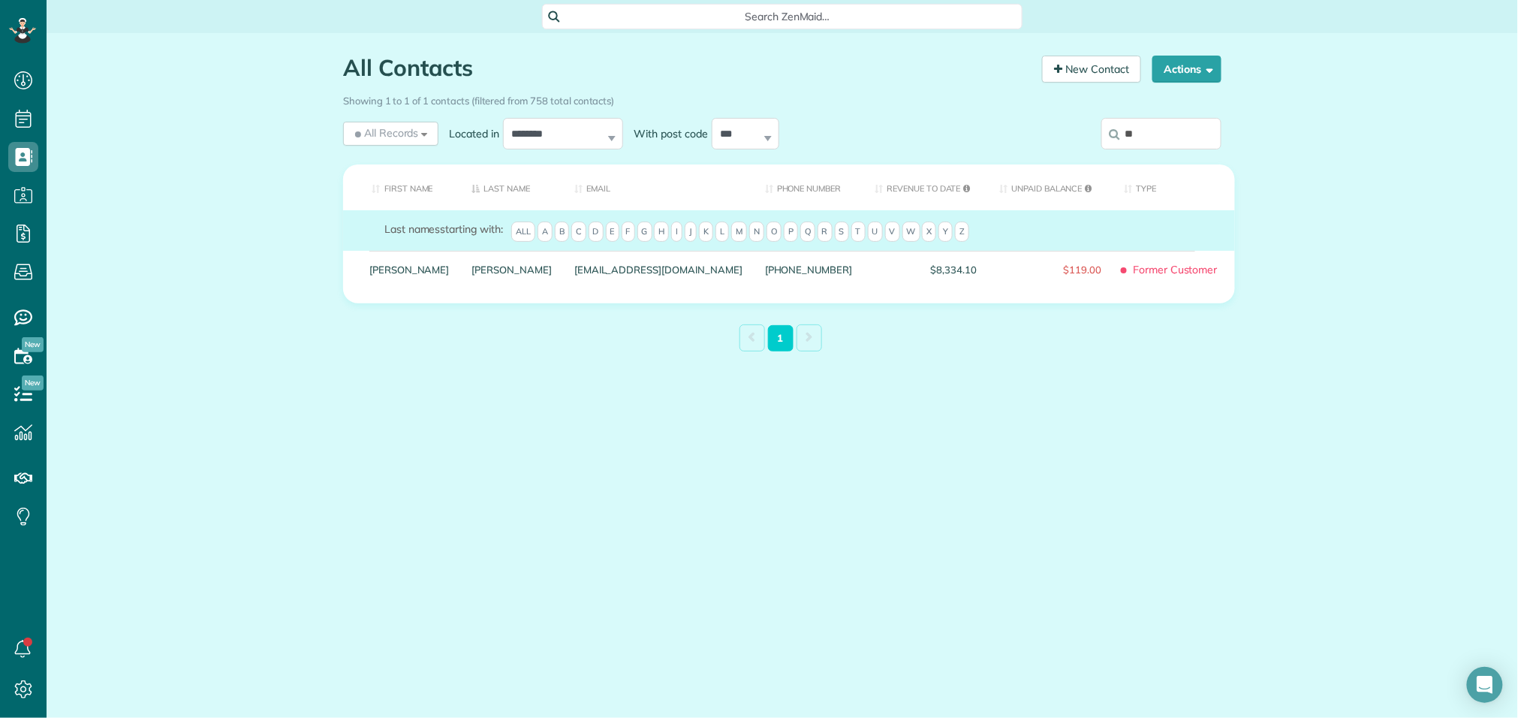
type input "*"
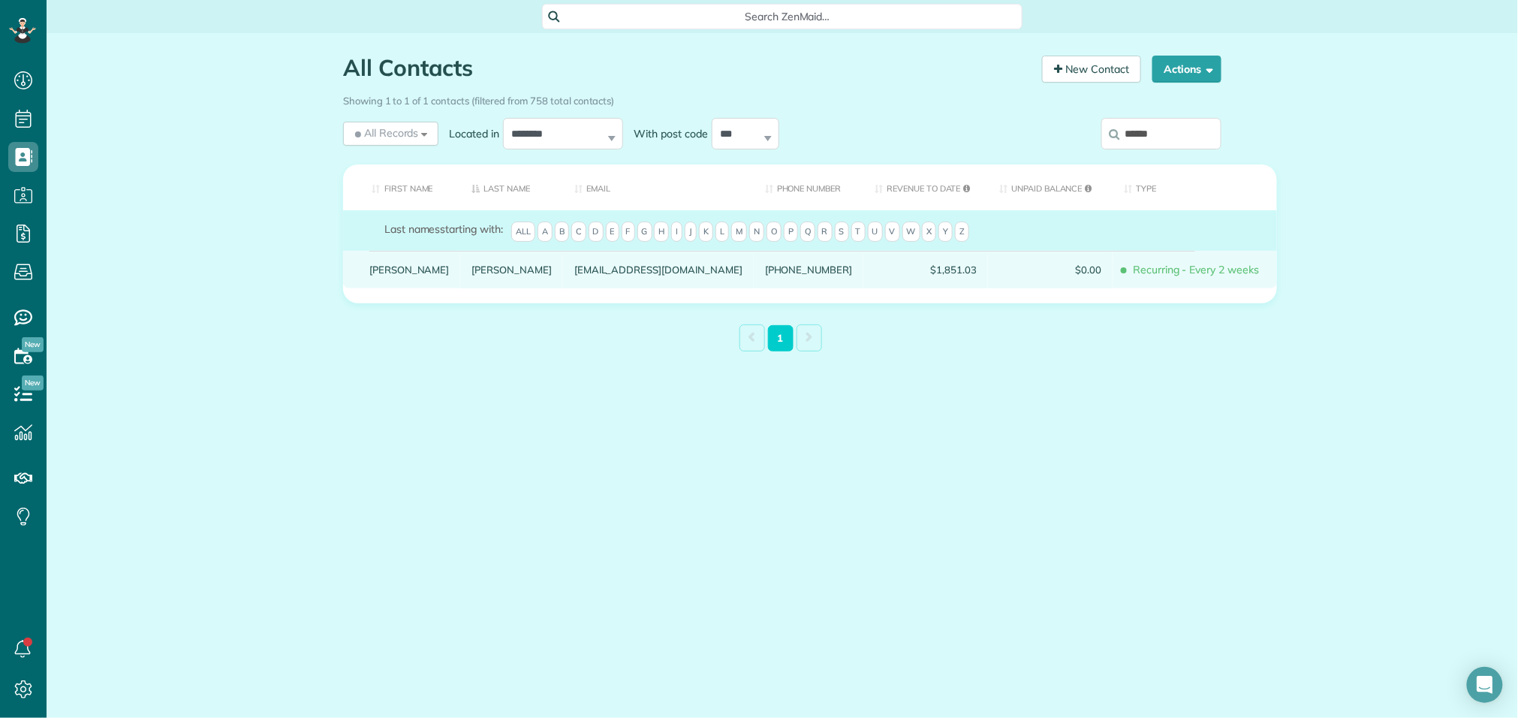
type input "******"
click at [461, 285] on div "Gidley" at bounding box center [512, 270] width 103 height 38
click at [381, 288] on div "Shawn" at bounding box center [409, 270] width 103 height 38
click at [394, 275] on link "Shawn" at bounding box center [409, 269] width 80 height 11
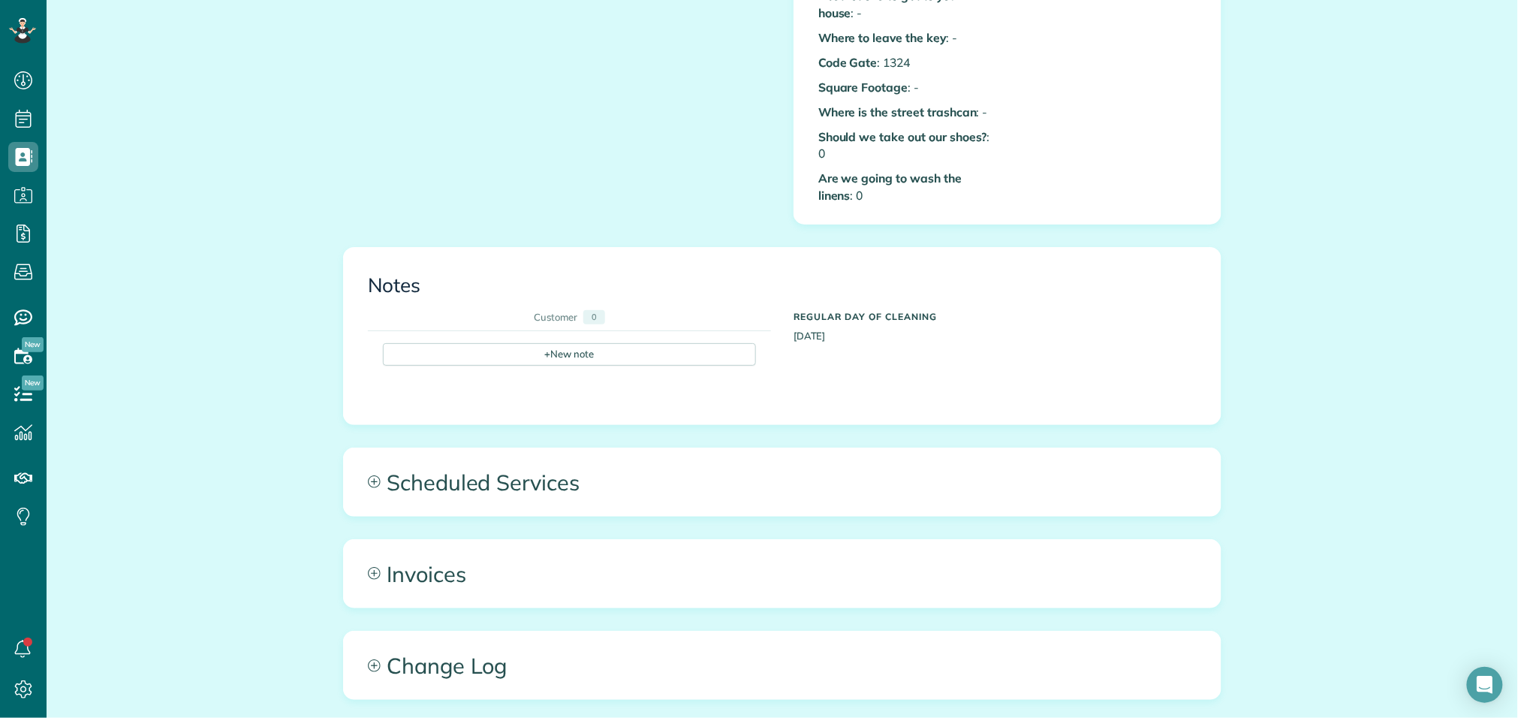
scroll to position [922, 0]
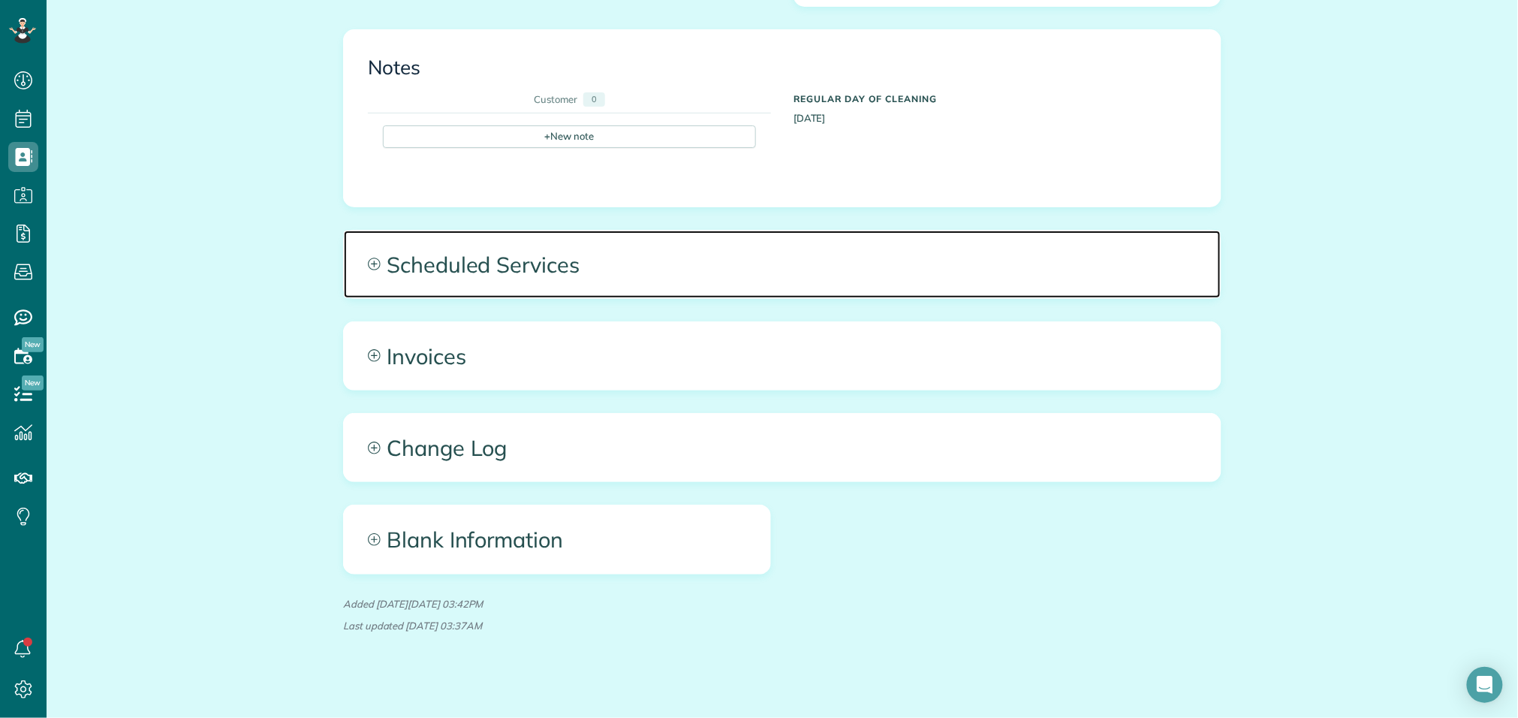
click at [580, 248] on span "Scheduled Services" at bounding box center [782, 264] width 877 height 68
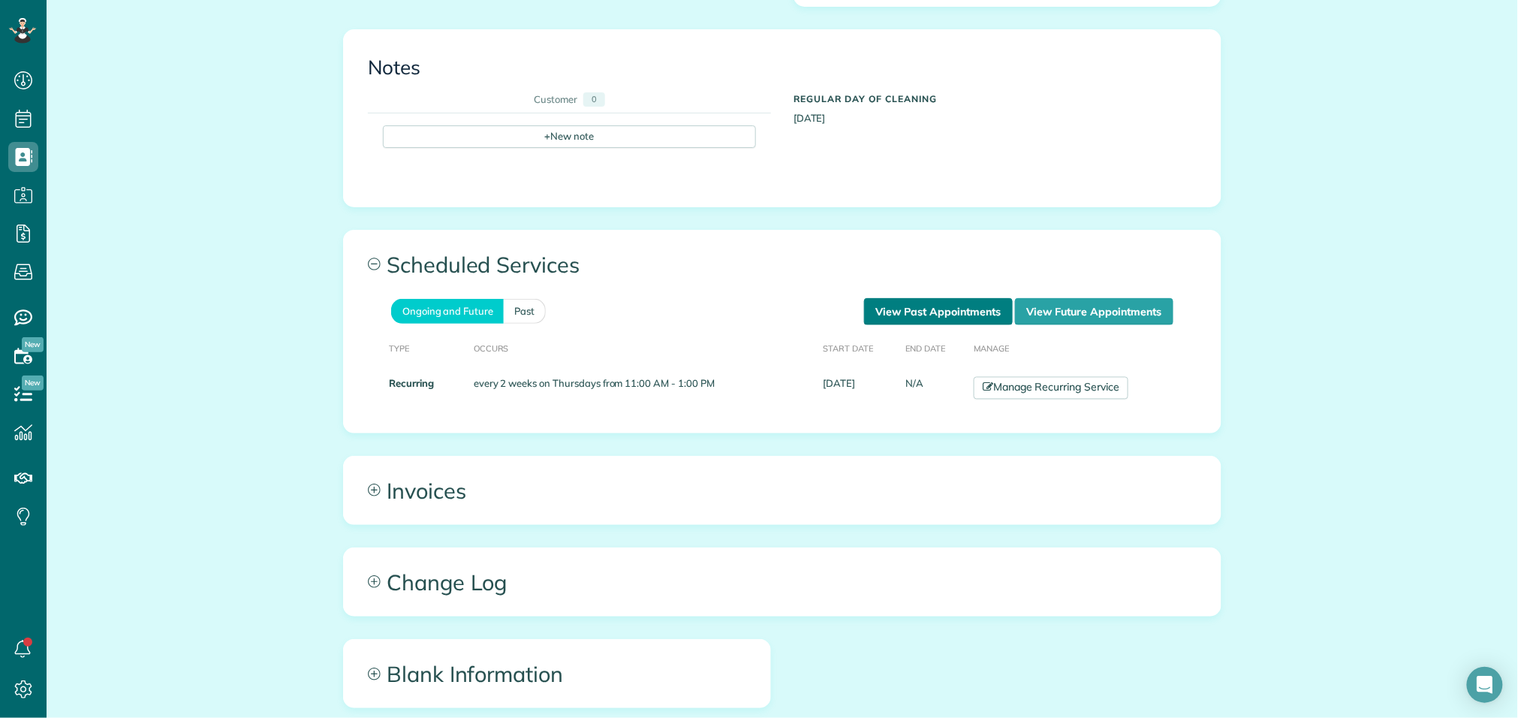
click at [935, 299] on link "View Past Appointments" at bounding box center [938, 311] width 149 height 27
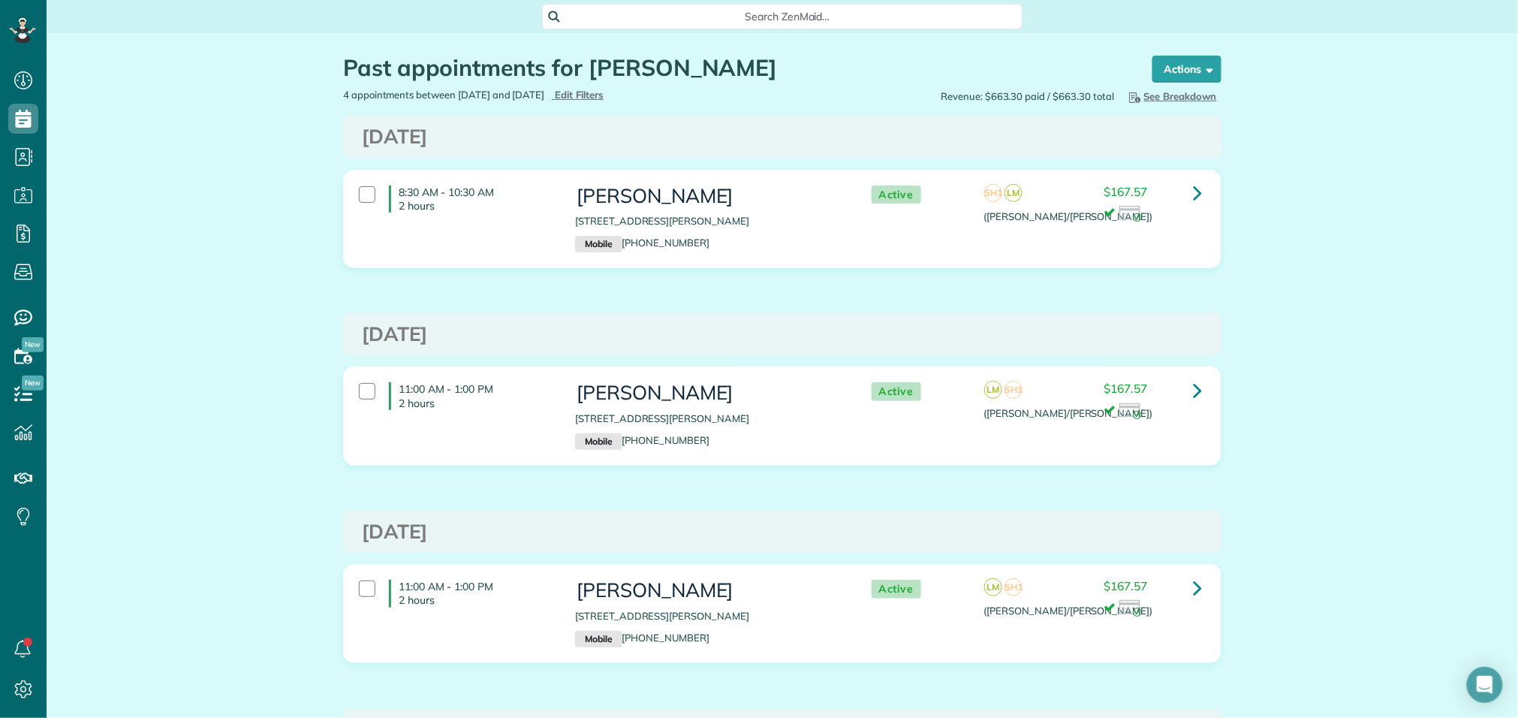
scroll to position [718, 47]
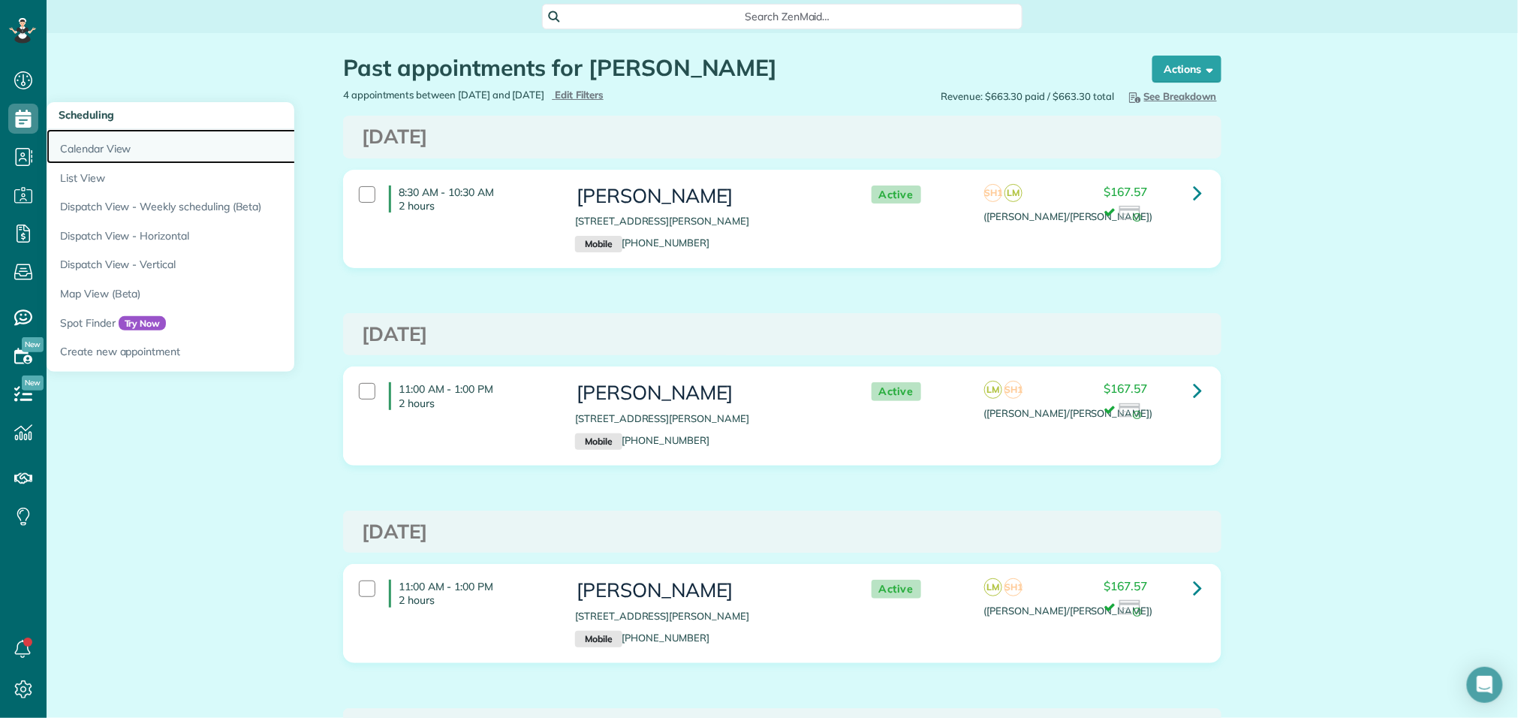
click at [119, 146] on link "Calendar View" at bounding box center [234, 146] width 375 height 35
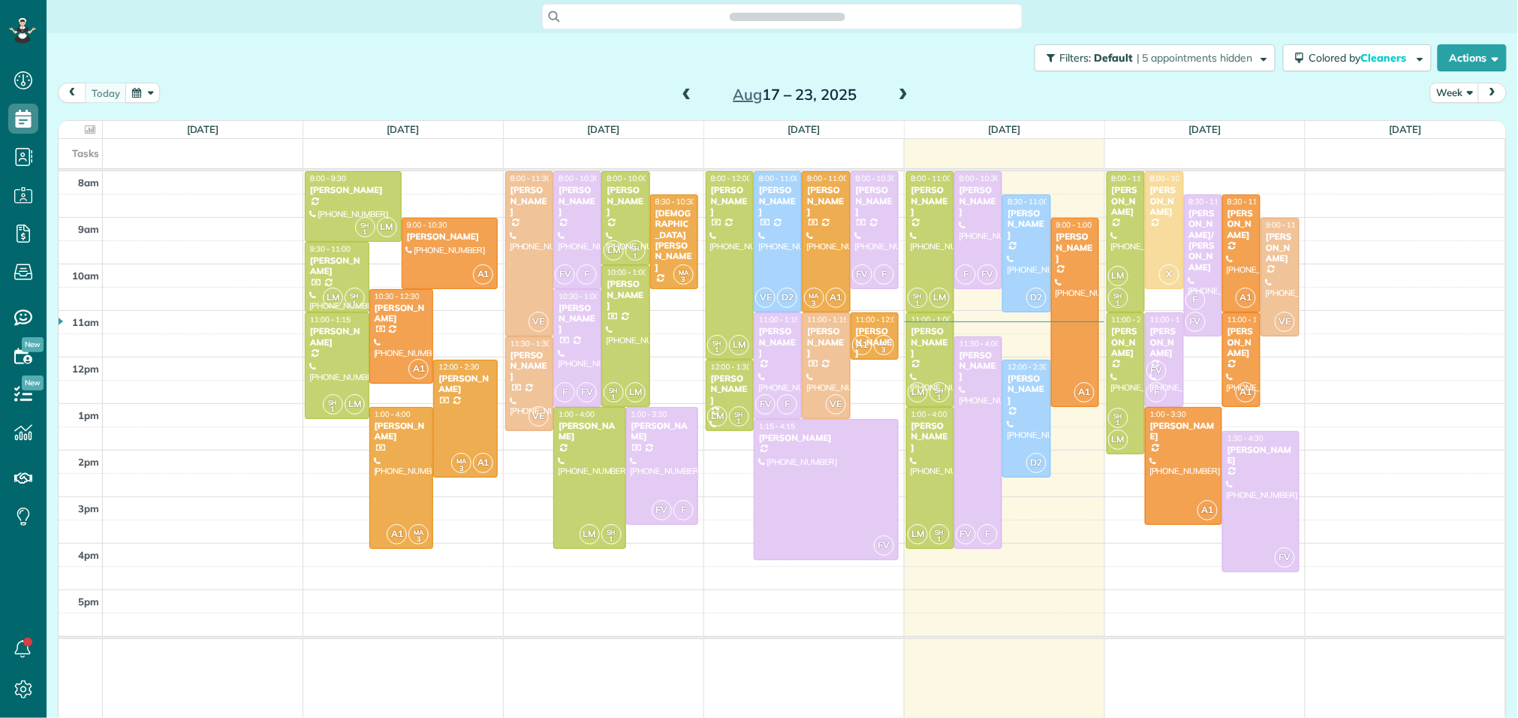
scroll to position [6, 6]
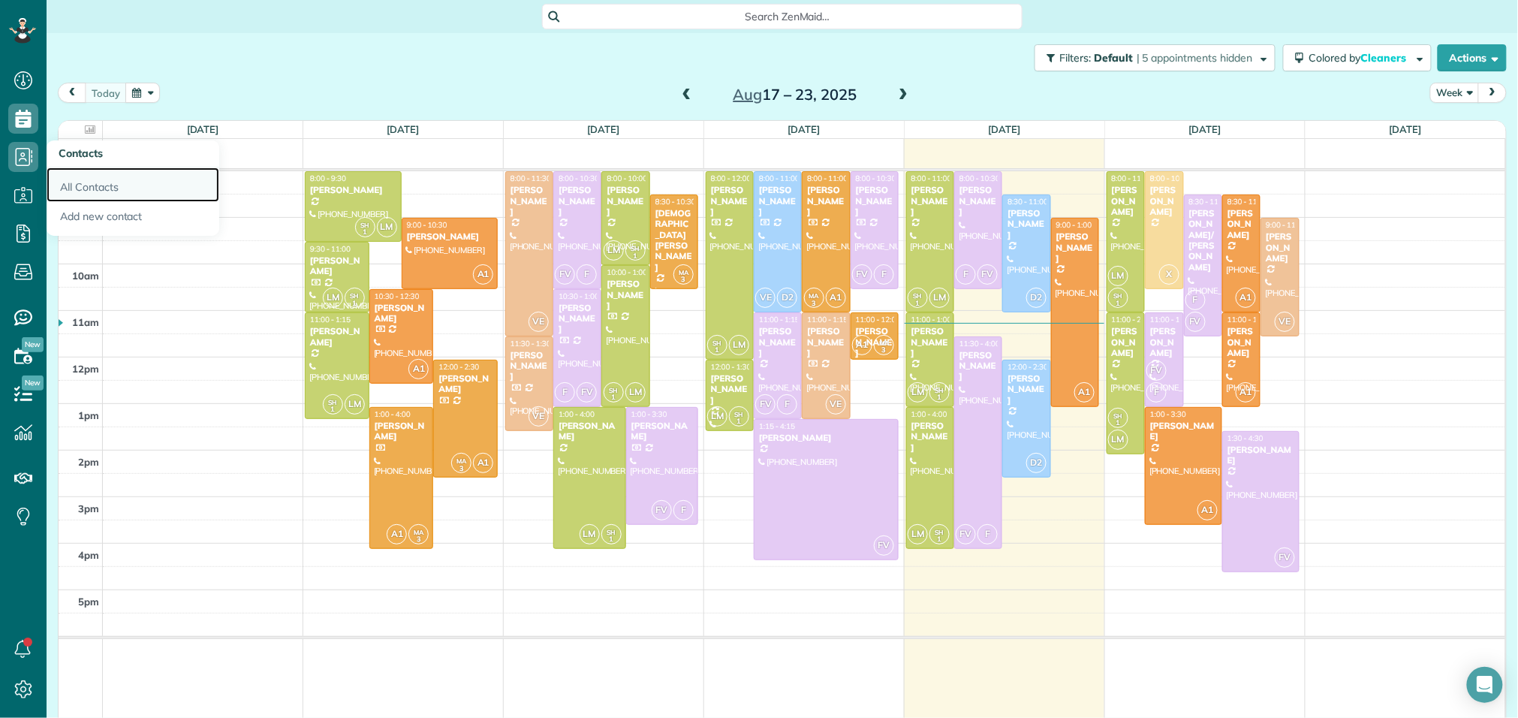
click at [74, 191] on link "All Contacts" at bounding box center [133, 184] width 173 height 35
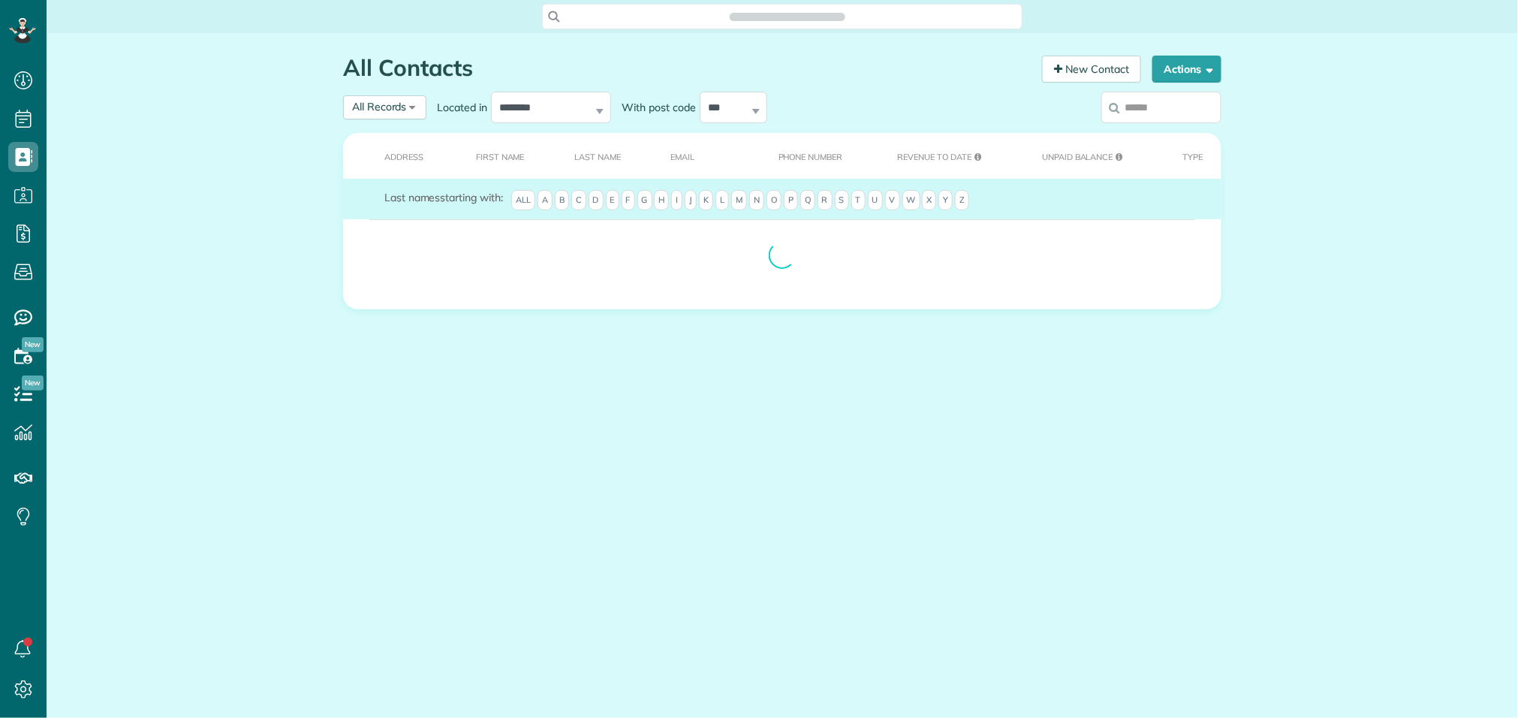
scroll to position [718, 47]
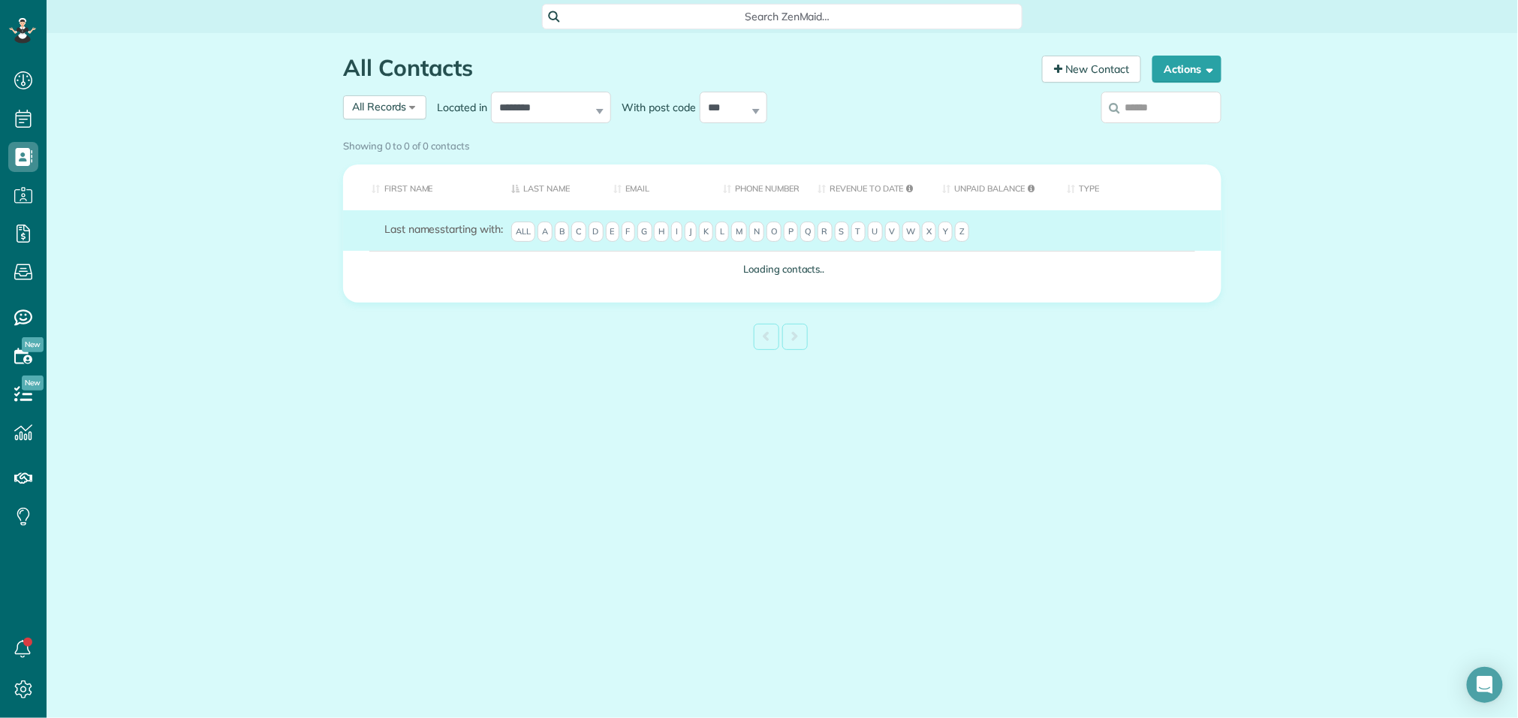
click at [1164, 133] on div "Showing 0 to 0 of 0 contacts" at bounding box center [782, 143] width 878 height 20
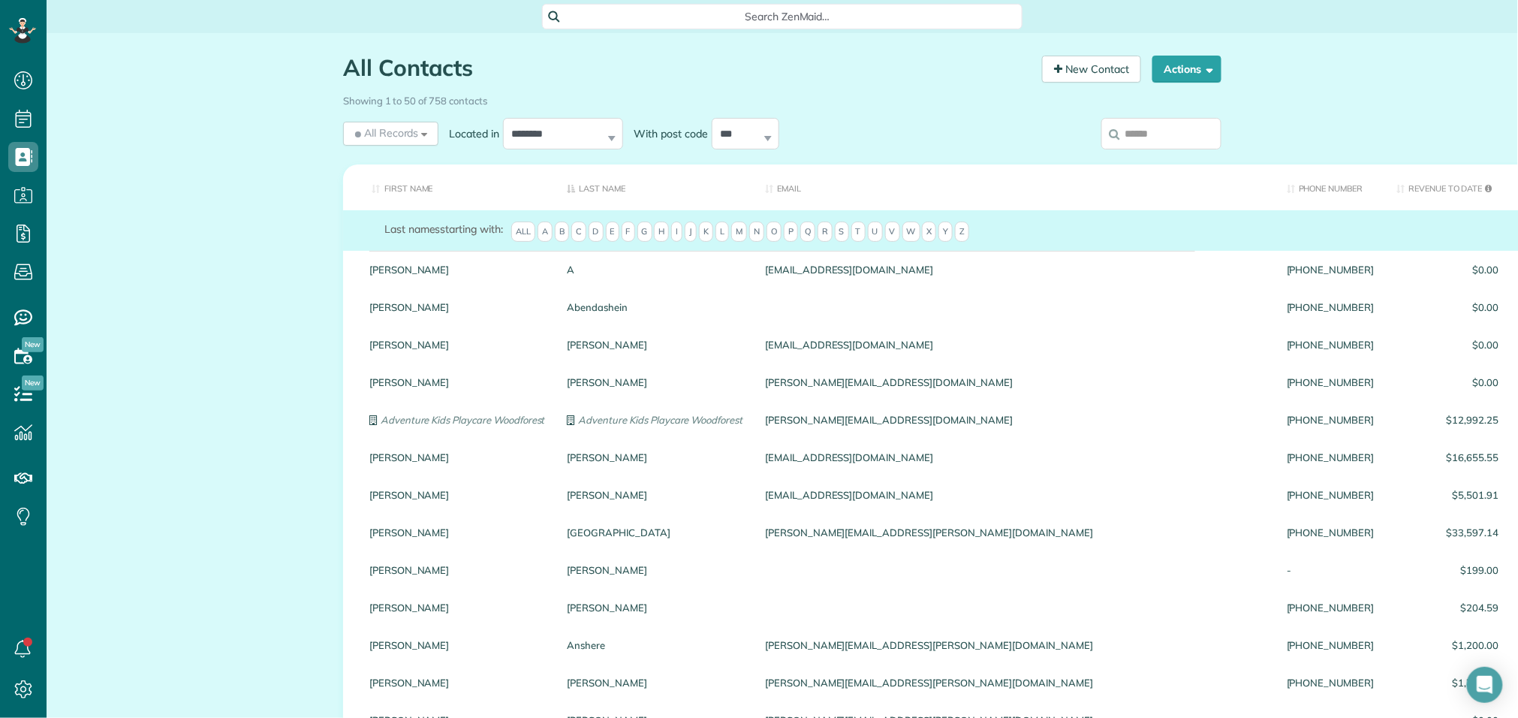
click at [1149, 130] on input "search" at bounding box center [1161, 134] width 120 height 32
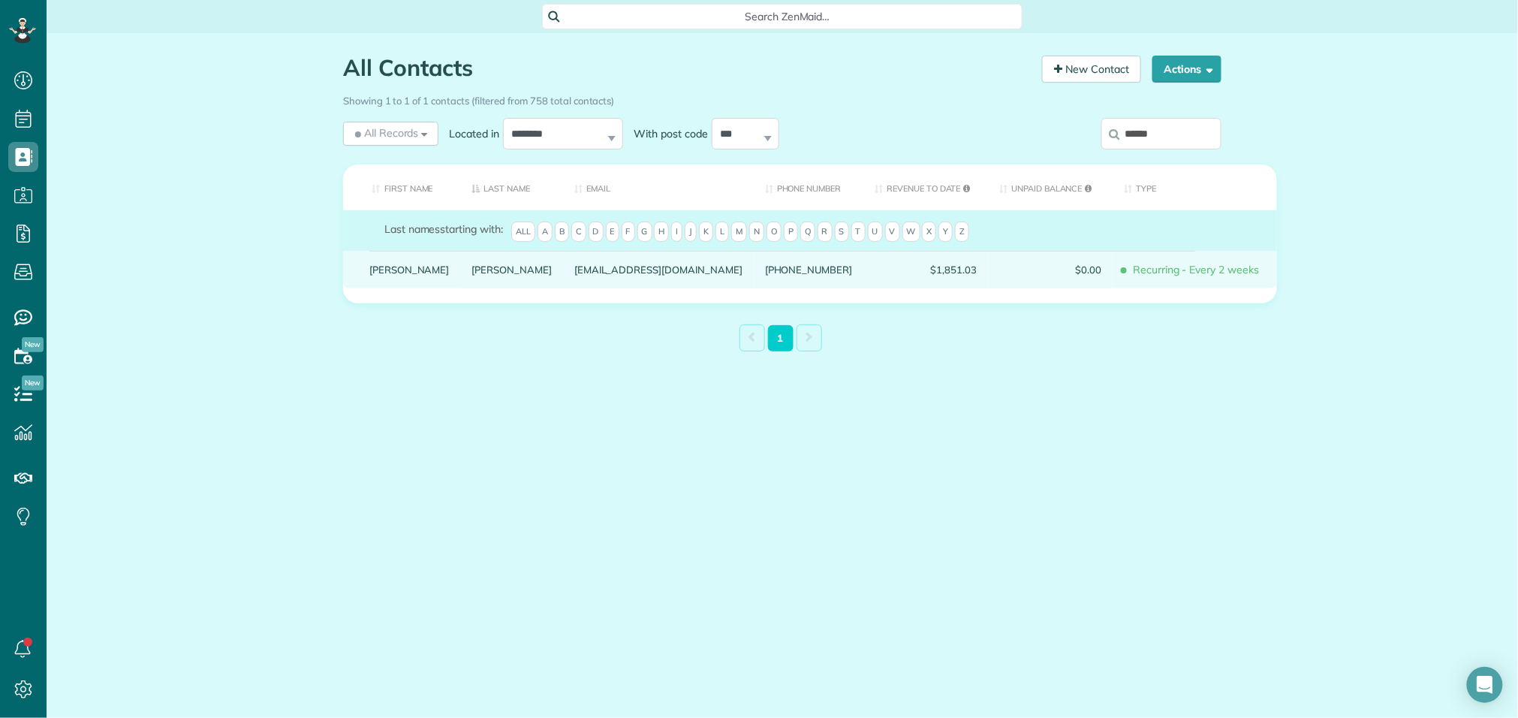
type input "******"
click at [472, 275] on link "Gidley" at bounding box center [512, 269] width 80 height 11
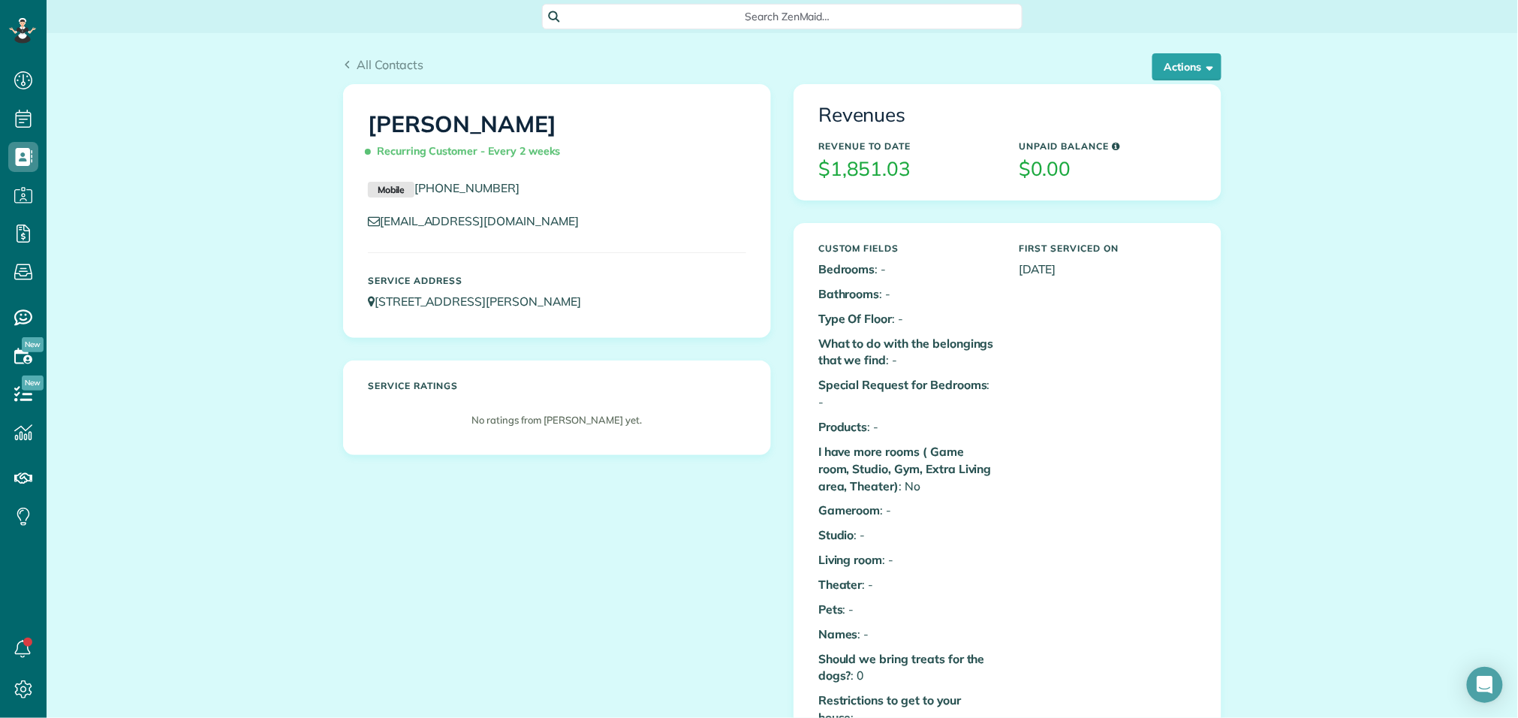
scroll to position [2, 0]
click at [941, 480] on div "Custom Fields Bedrooms : - Bathrooms : - Type Of Floor : - What to do with the …" at bounding box center [907, 574] width 200 height 680
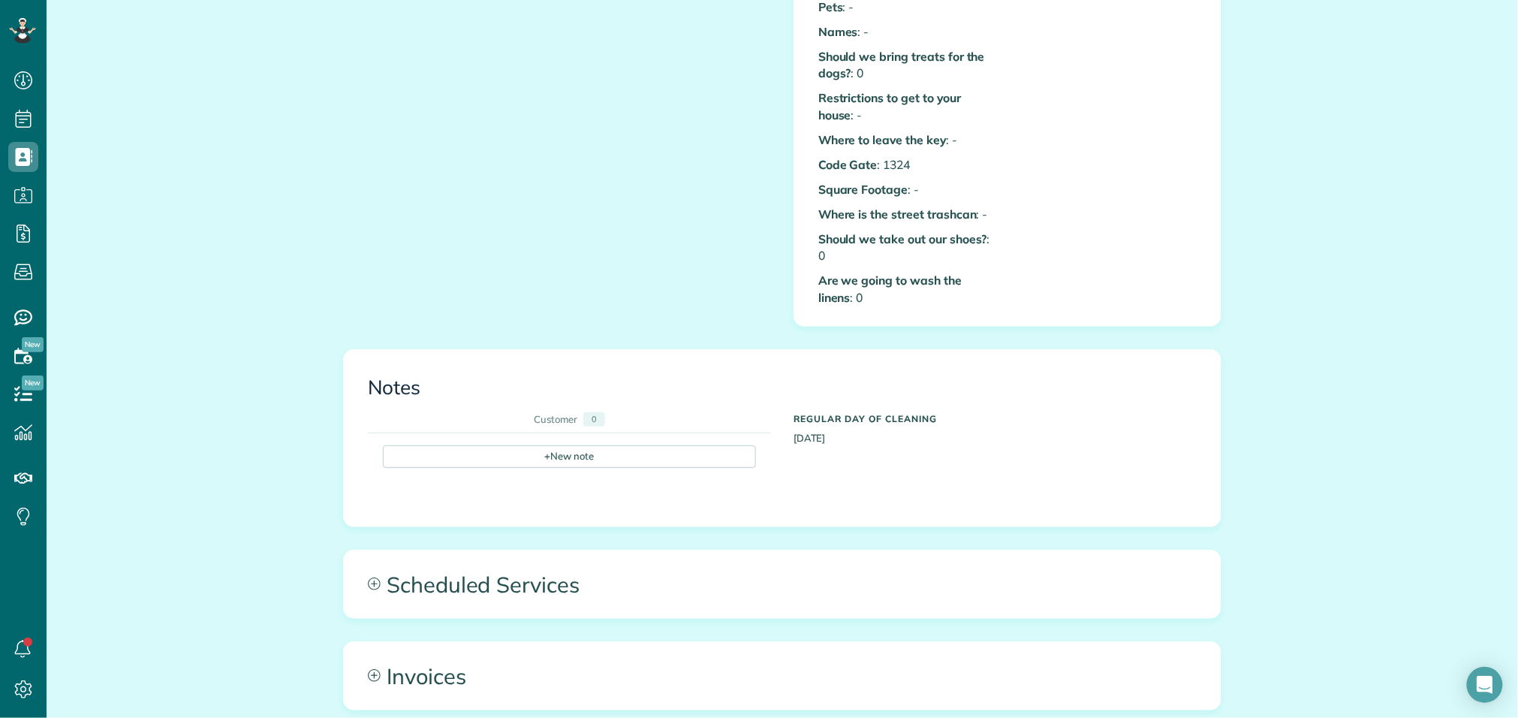
scroll to position [922, 0]
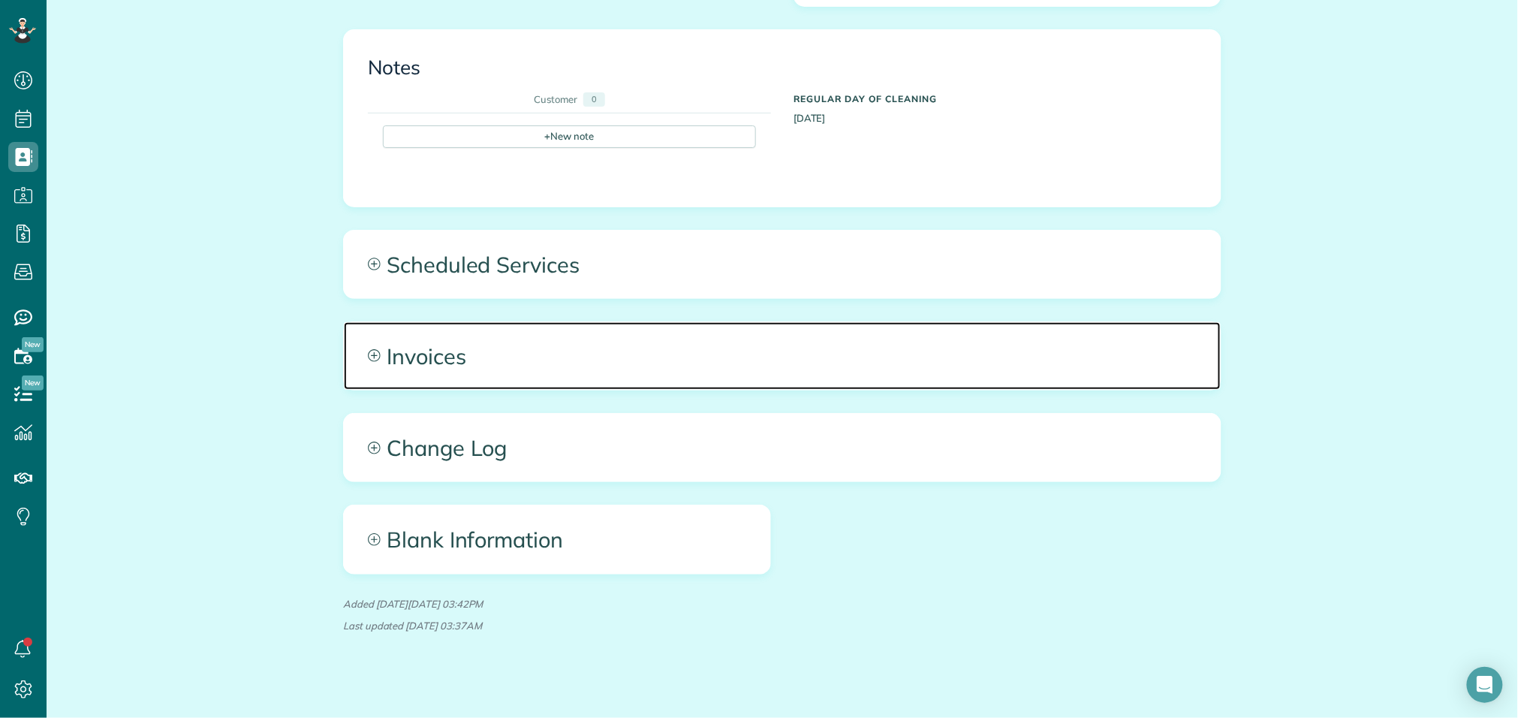
click at [524, 342] on span "Invoices" at bounding box center [782, 356] width 877 height 68
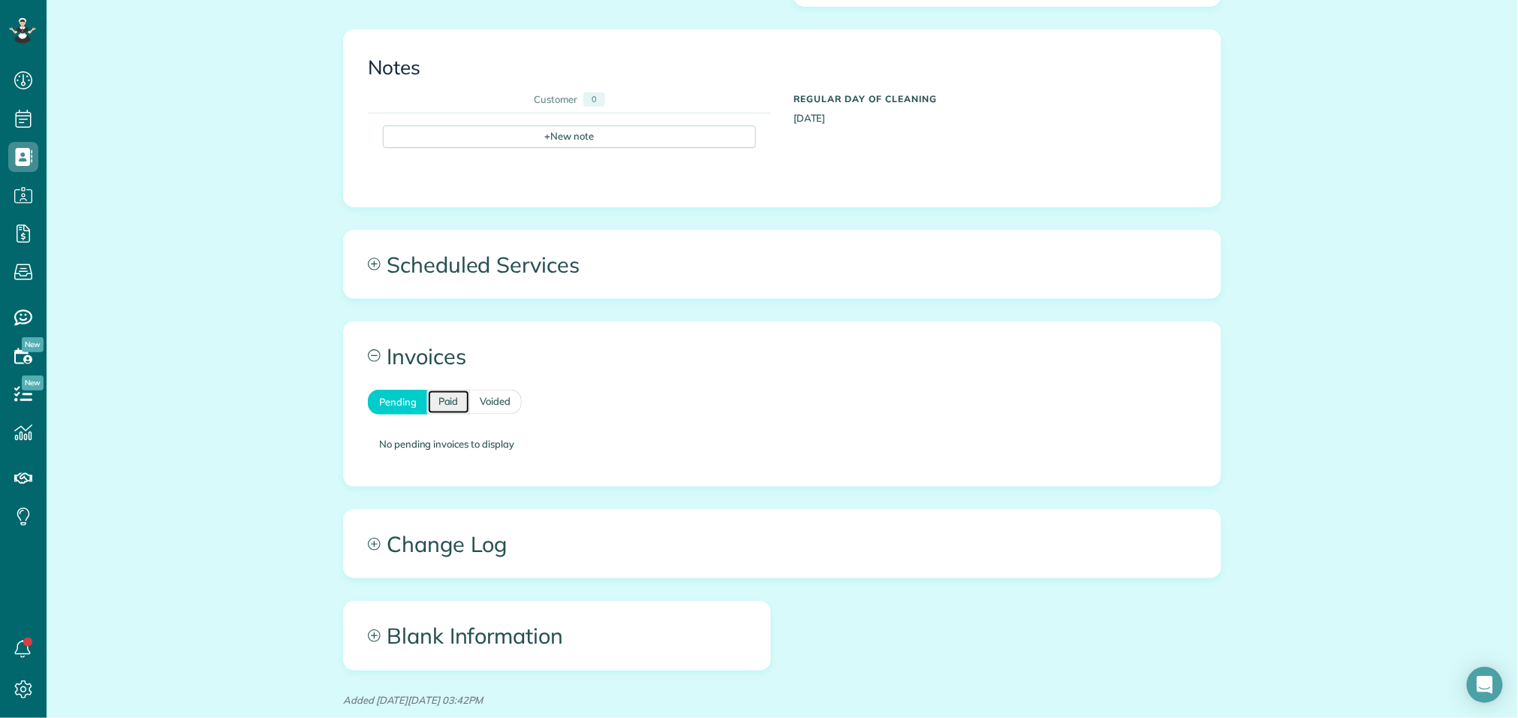
click at [452, 391] on link "Paid" at bounding box center [448, 402] width 43 height 25
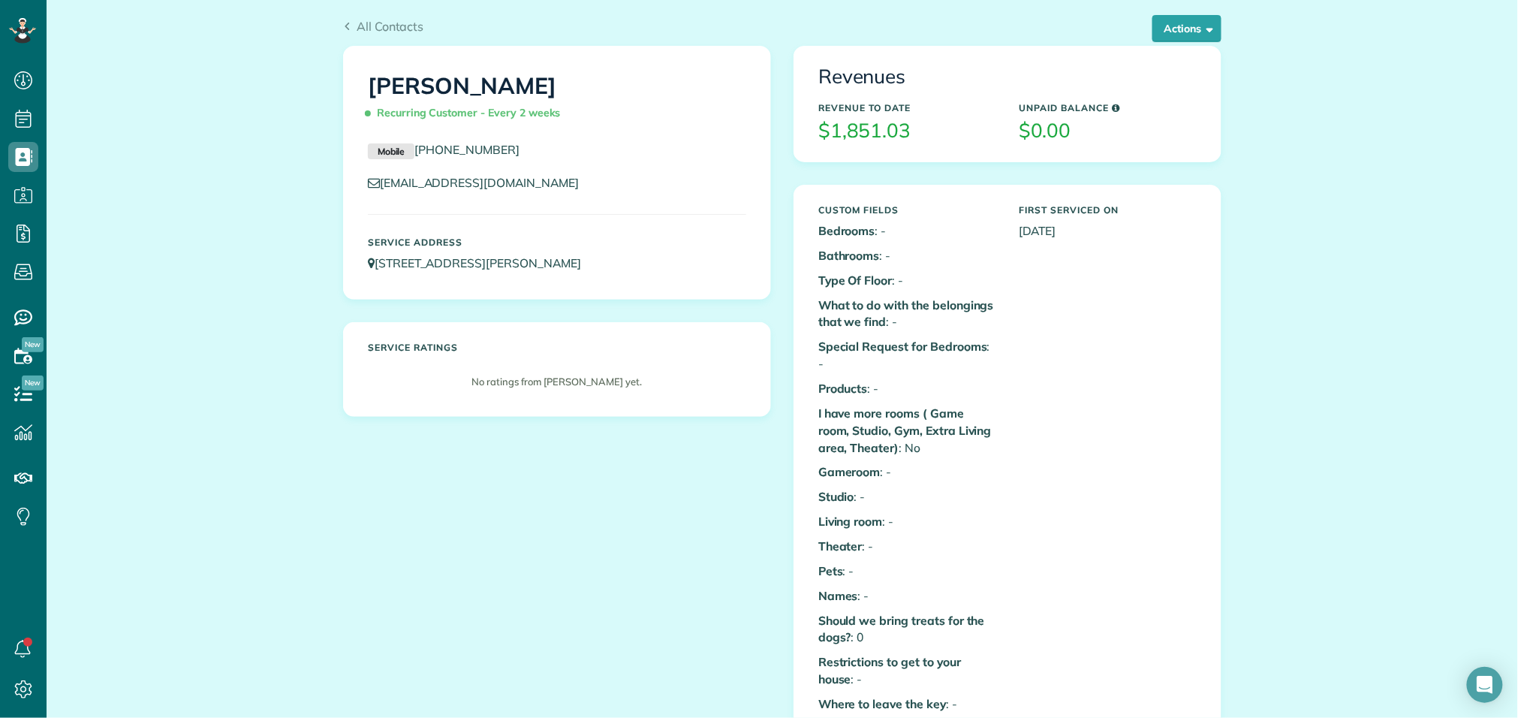
scroll to position [0, 0]
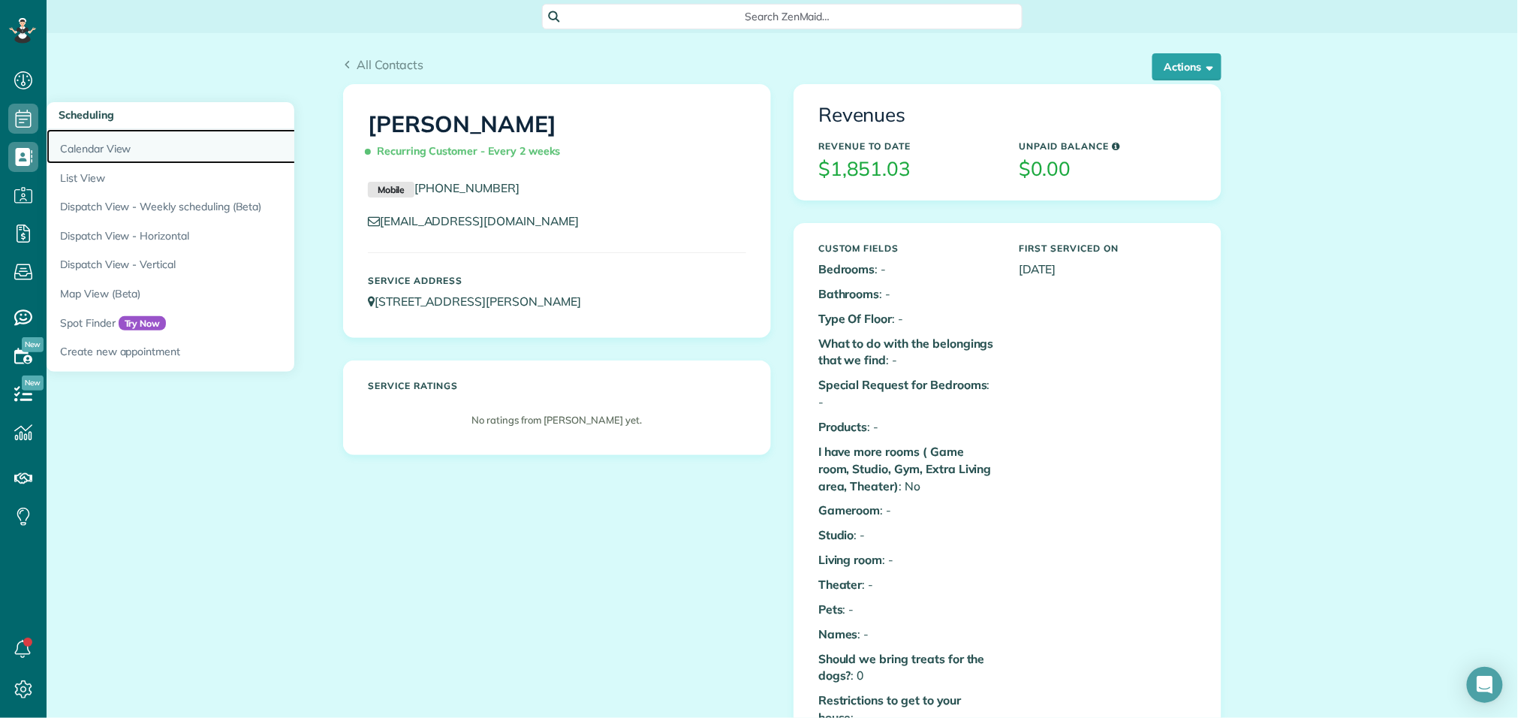
click at [89, 148] on link "Calendar View" at bounding box center [234, 146] width 375 height 35
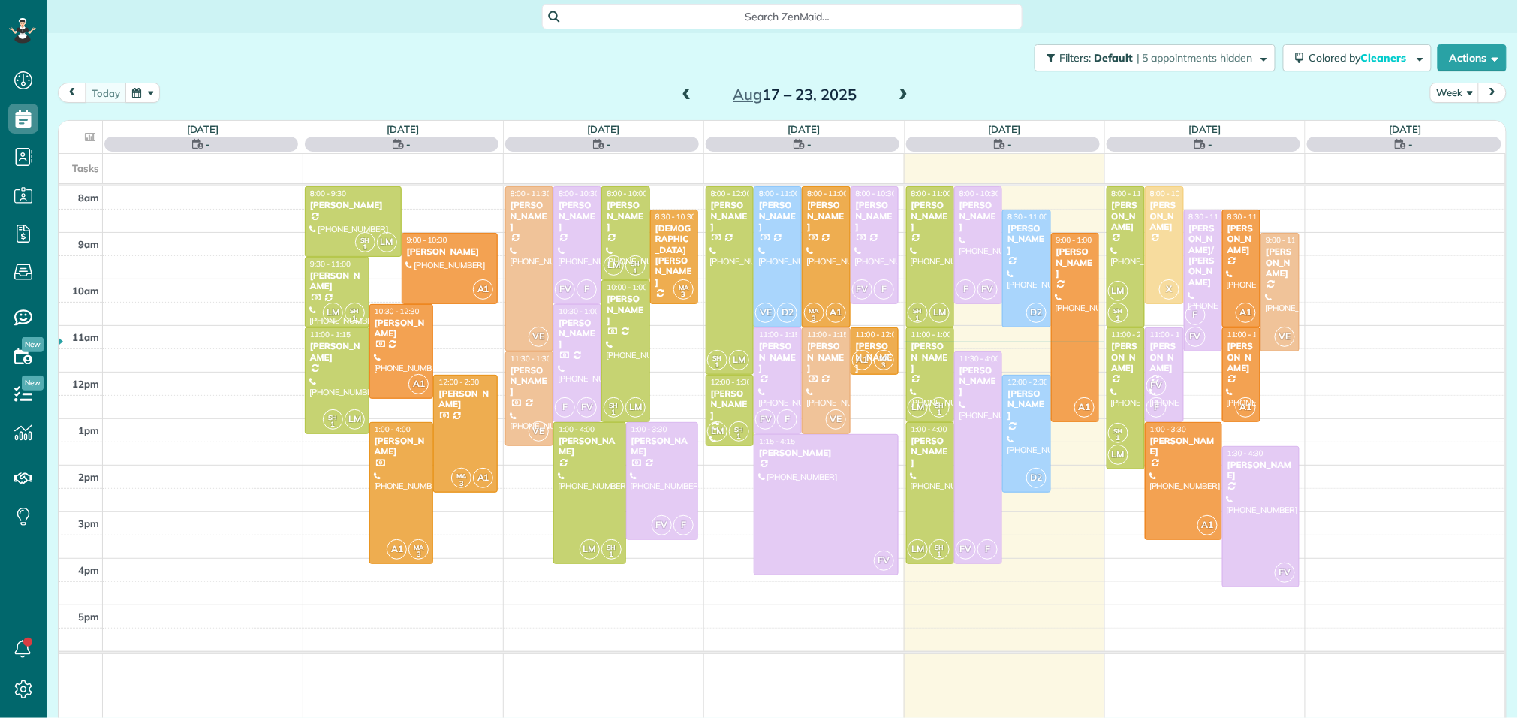
scroll to position [718, 47]
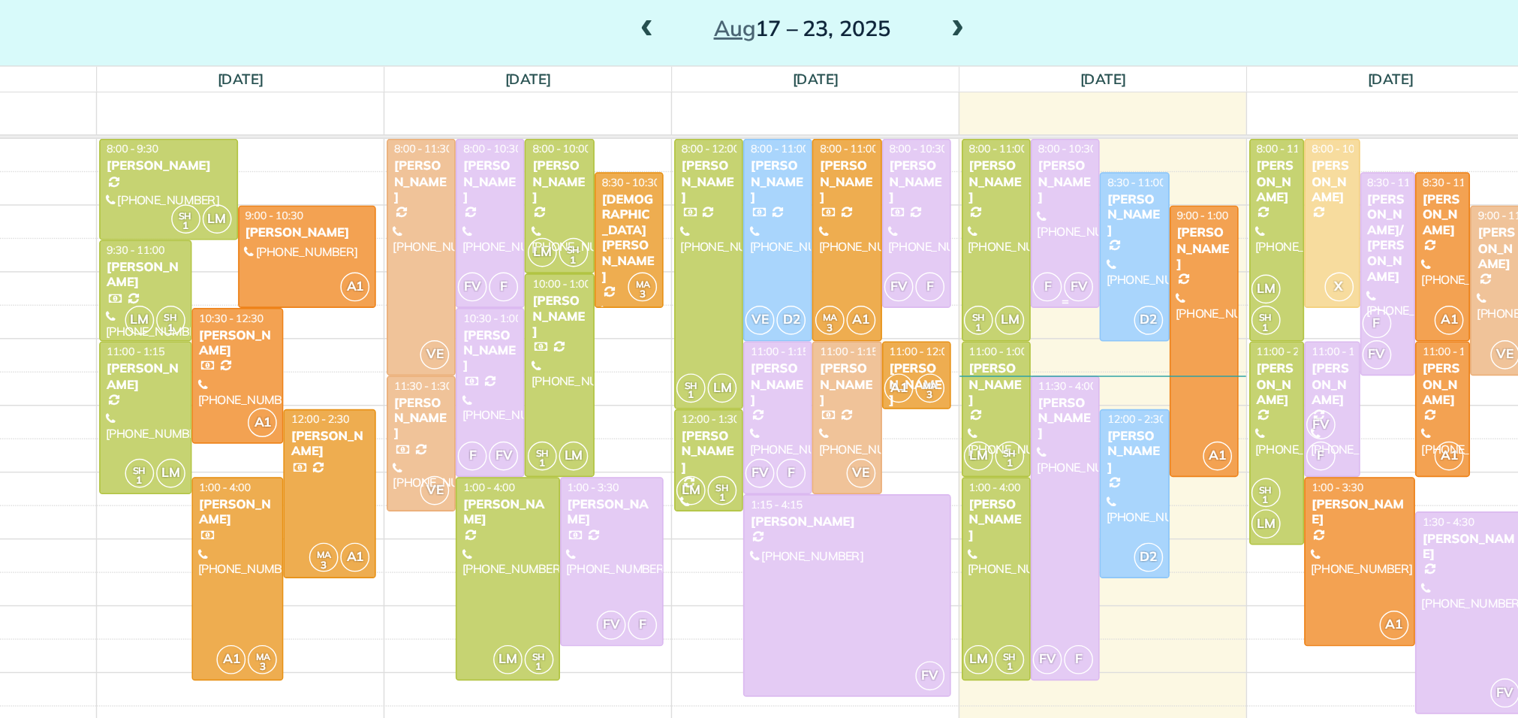
click at [988, 287] on div at bounding box center [978, 285] width 47 height 6
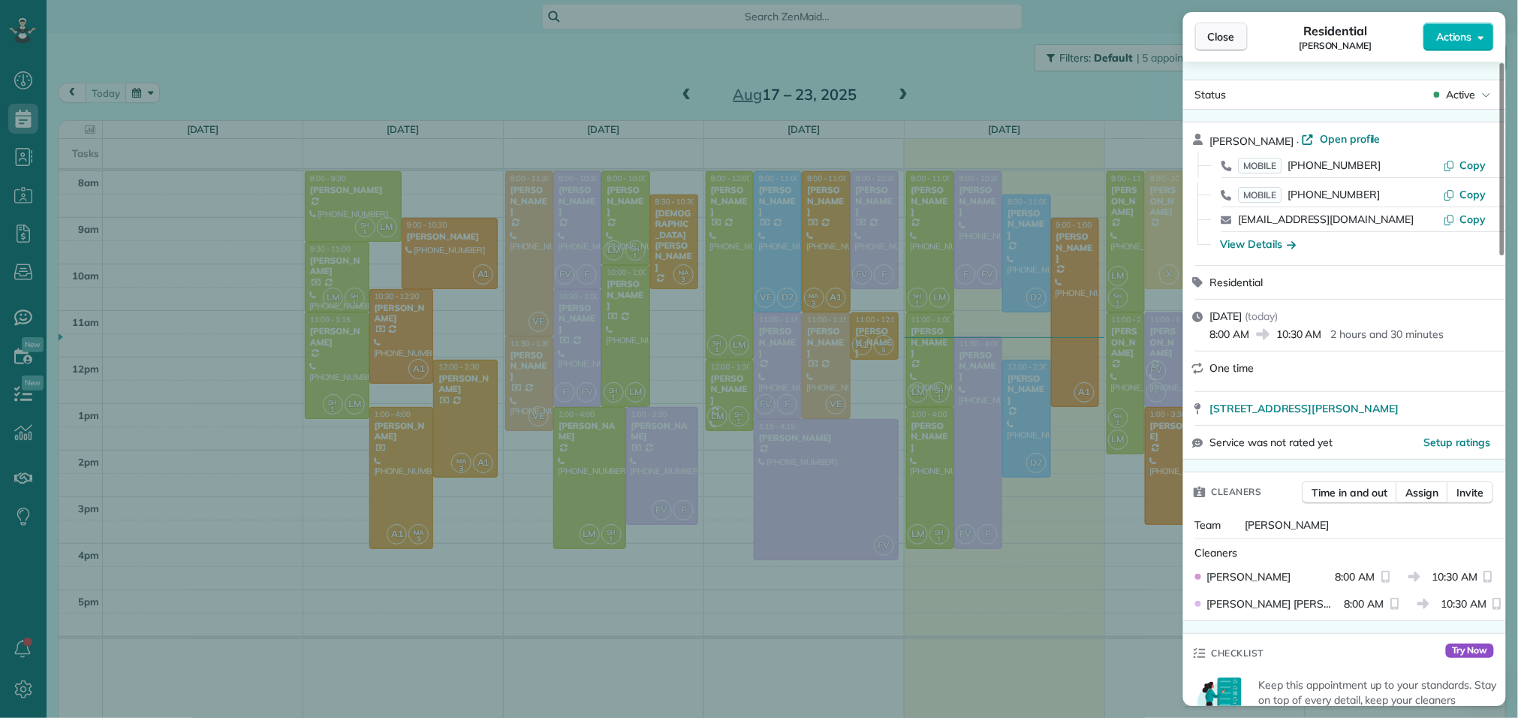
click at [1213, 33] on span "Close" at bounding box center [1221, 36] width 27 height 15
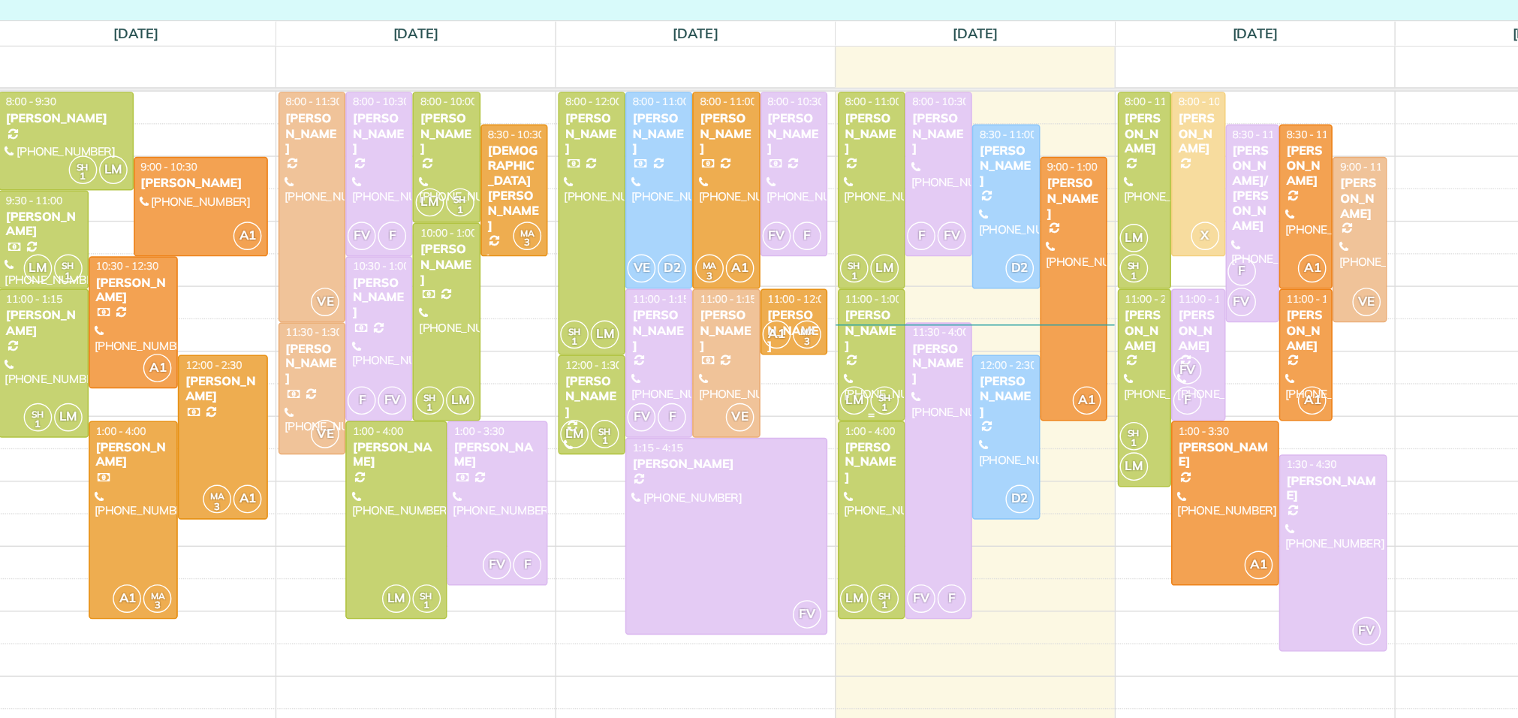
click at [938, 381] on div "LM SH 1" at bounding box center [929, 392] width 44 height 22
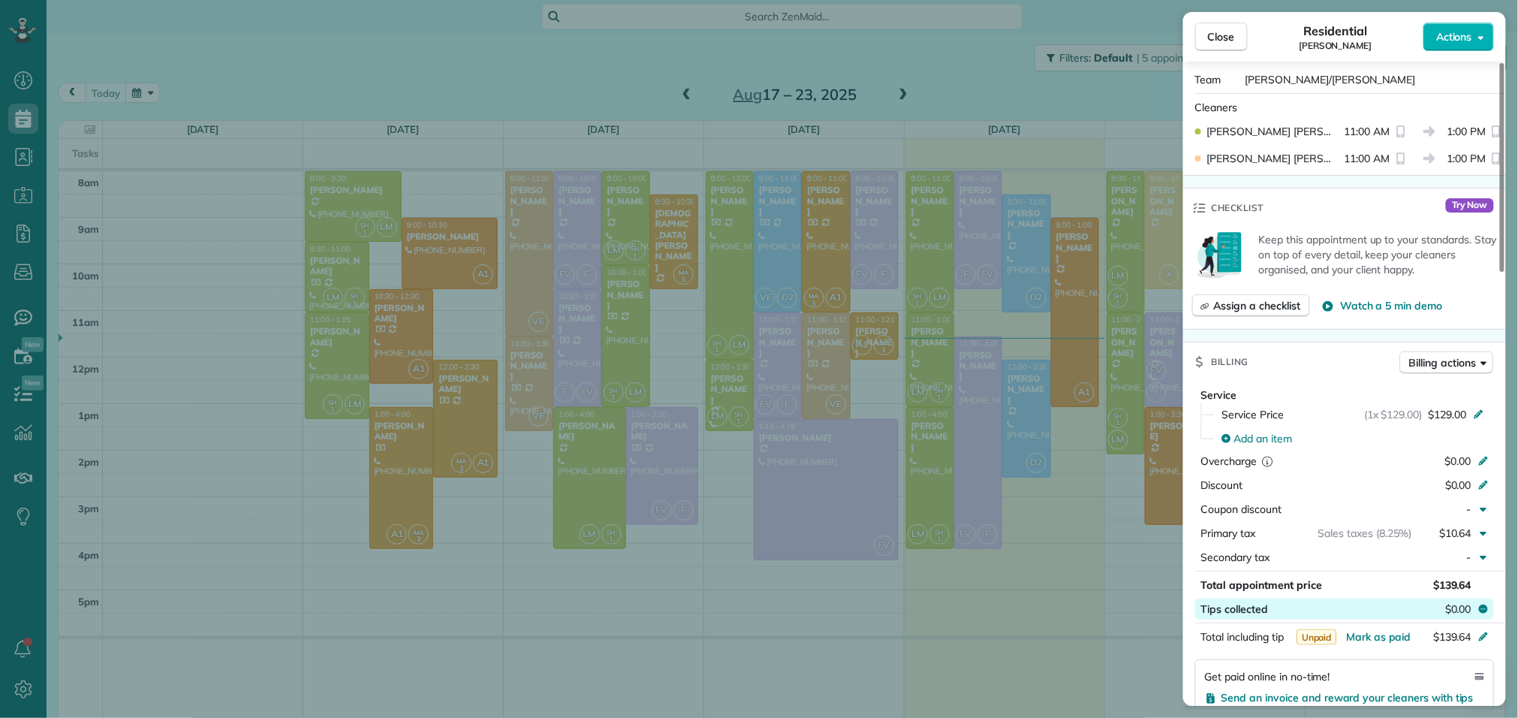
scroll to position [1333, 0]
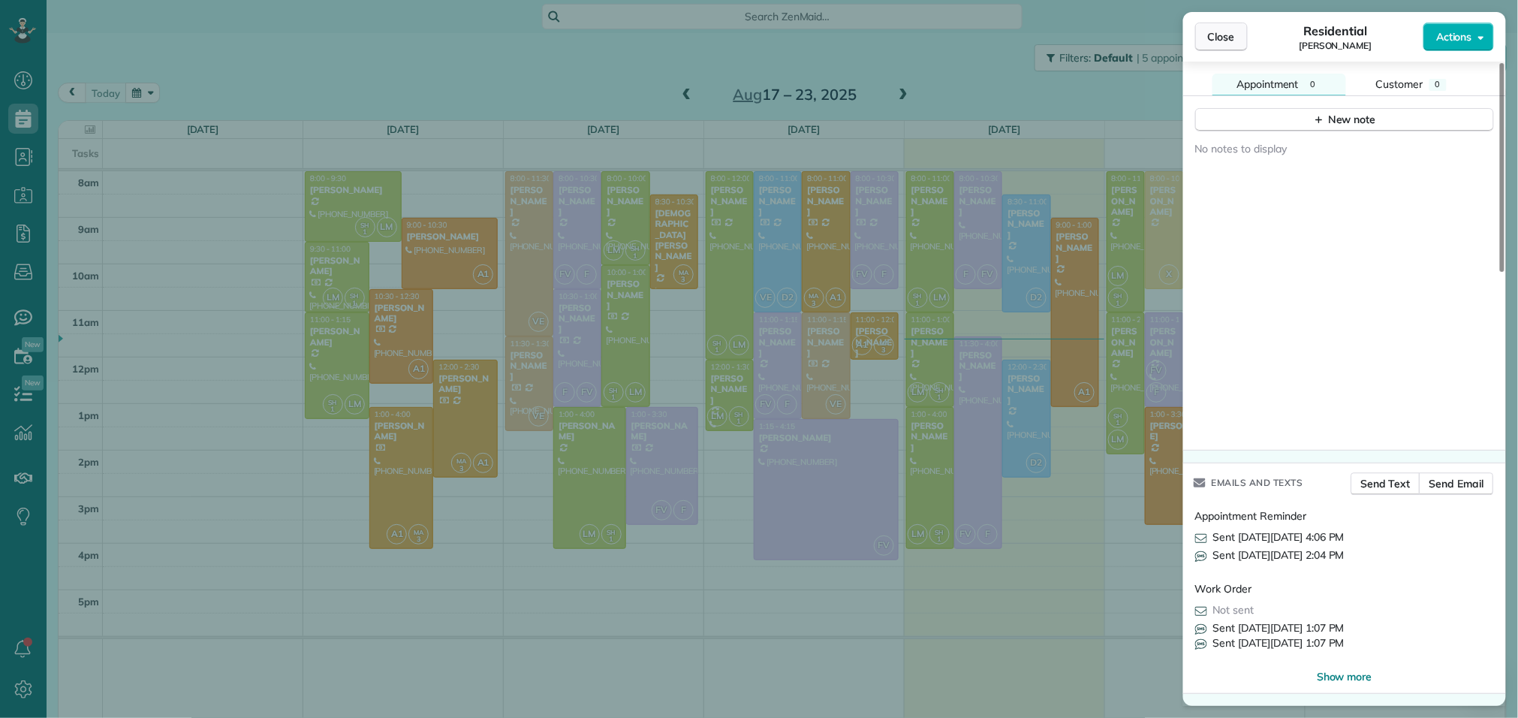
click at [1227, 44] on button "Close" at bounding box center [1221, 37] width 53 height 29
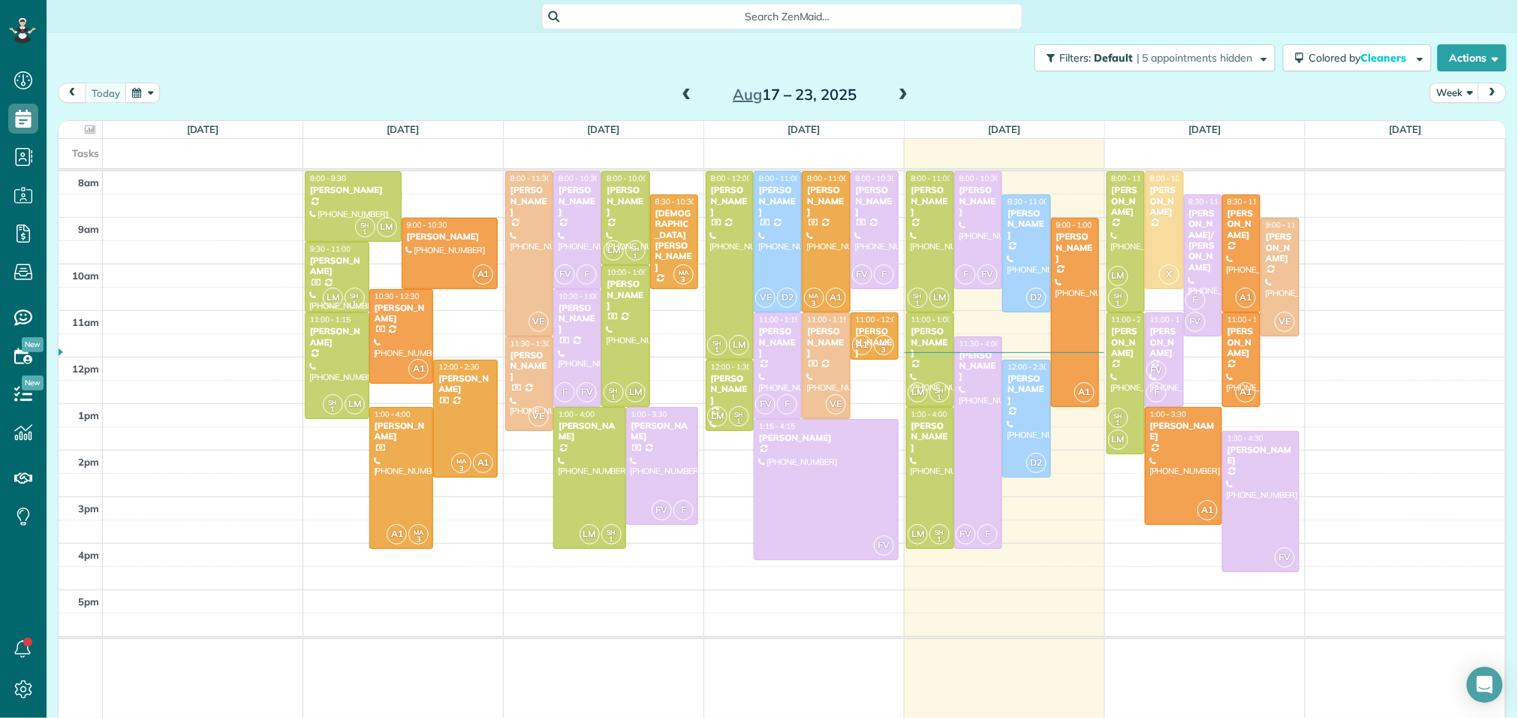
click at [905, 101] on span at bounding box center [903, 96] width 17 height 14
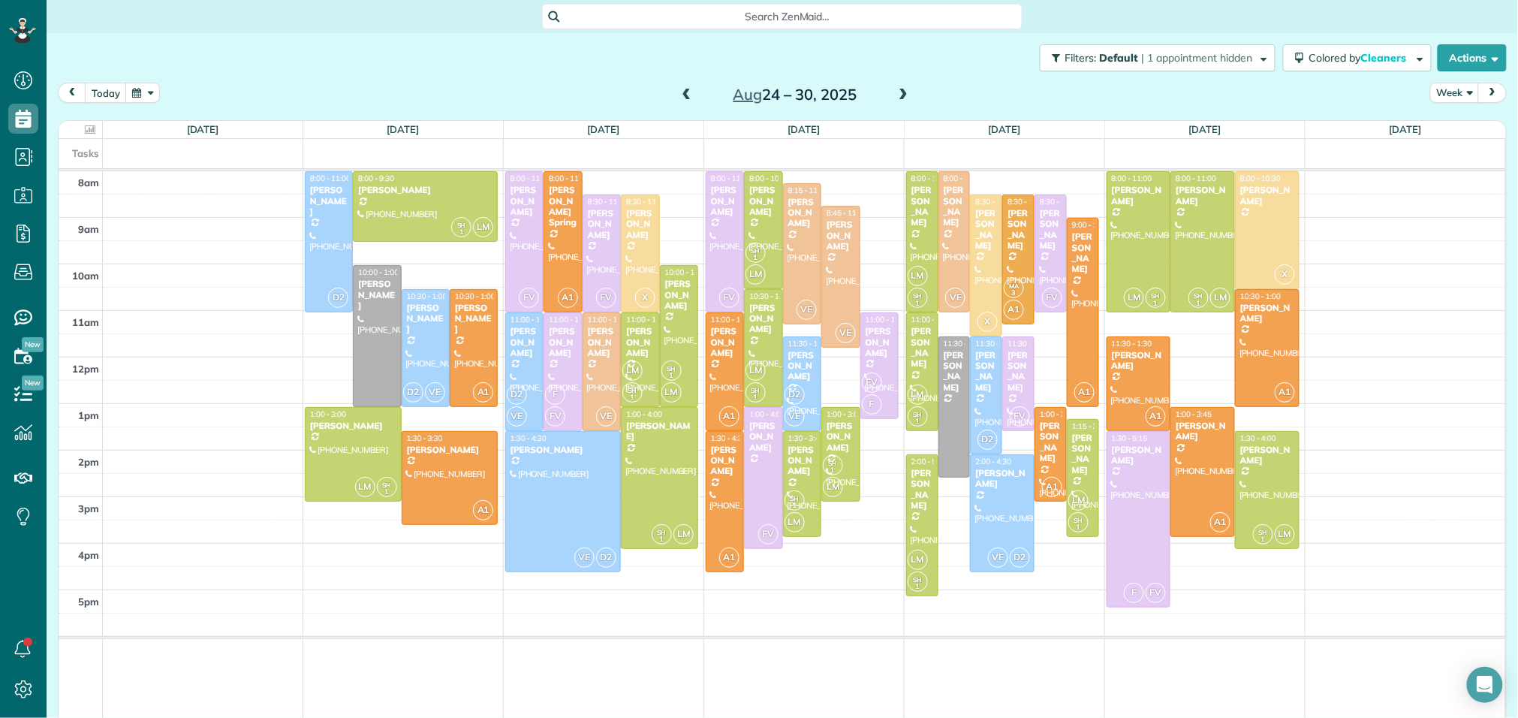
click at [905, 101] on span at bounding box center [903, 96] width 17 height 14
